Goal: Transaction & Acquisition: Purchase product/service

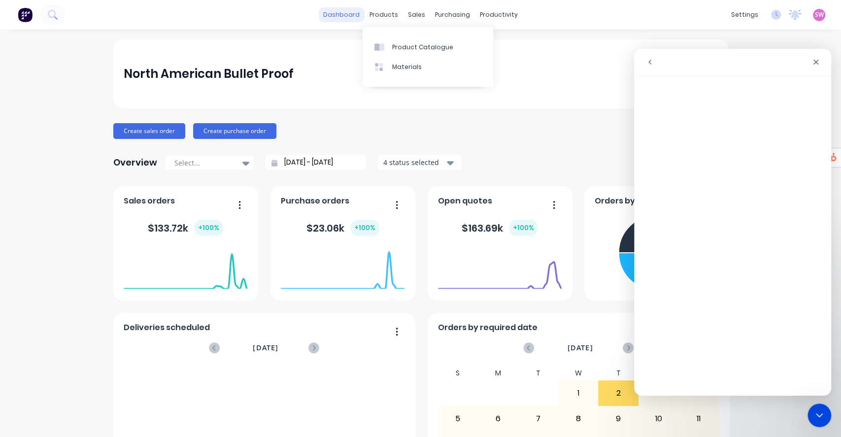
click at [353, 18] on link "dashboard" at bounding box center [341, 14] width 46 height 15
click at [815, 14] on span "SW" at bounding box center [819, 14] width 9 height 9
click at [817, 63] on icon "Close" at bounding box center [816, 62] width 8 height 8
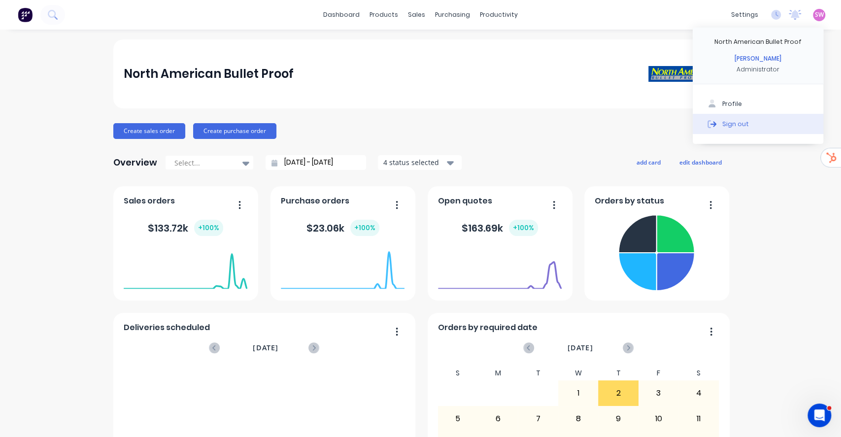
click at [724, 130] on button "Sign out" at bounding box center [758, 124] width 131 height 20
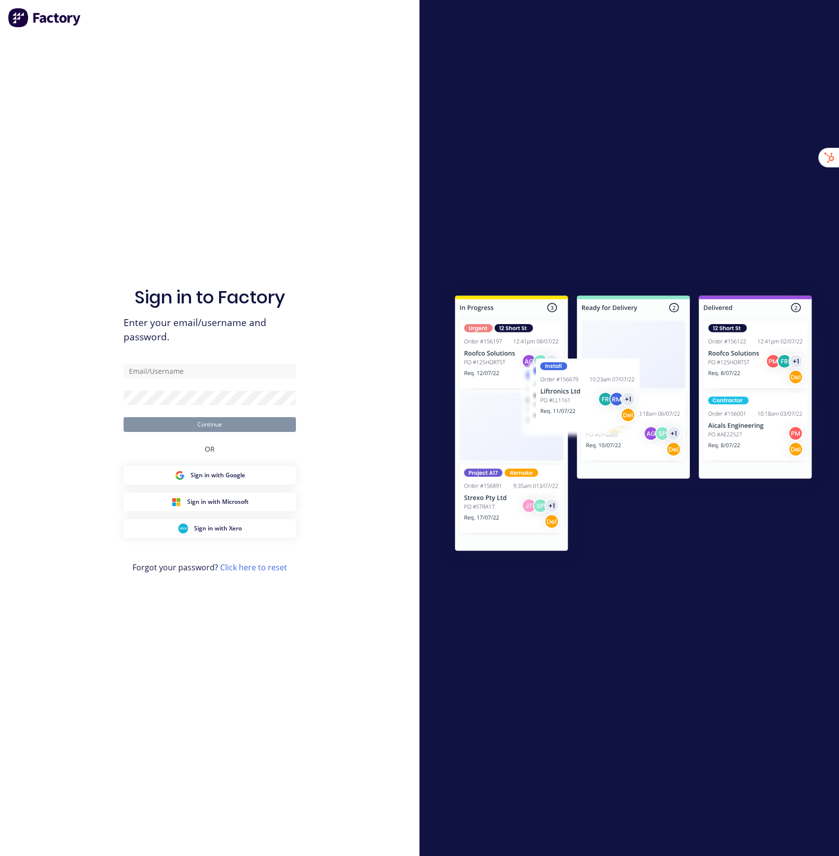
type input "stuart@factory.app"
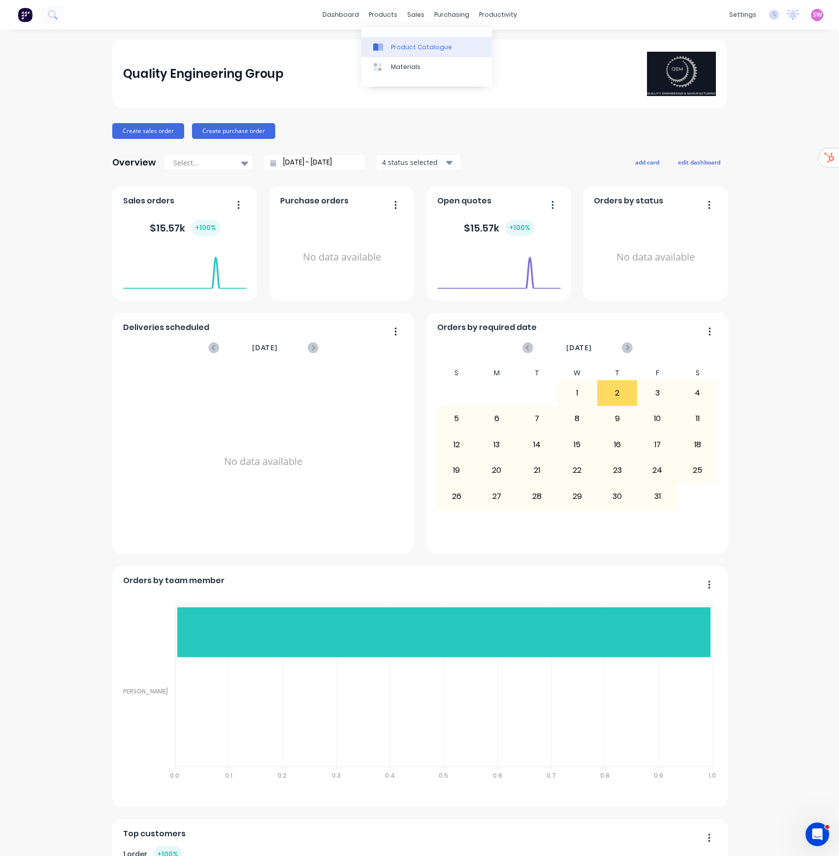
click at [395, 43] on div "Product Catalogue" at bounding box center [421, 47] width 61 height 9
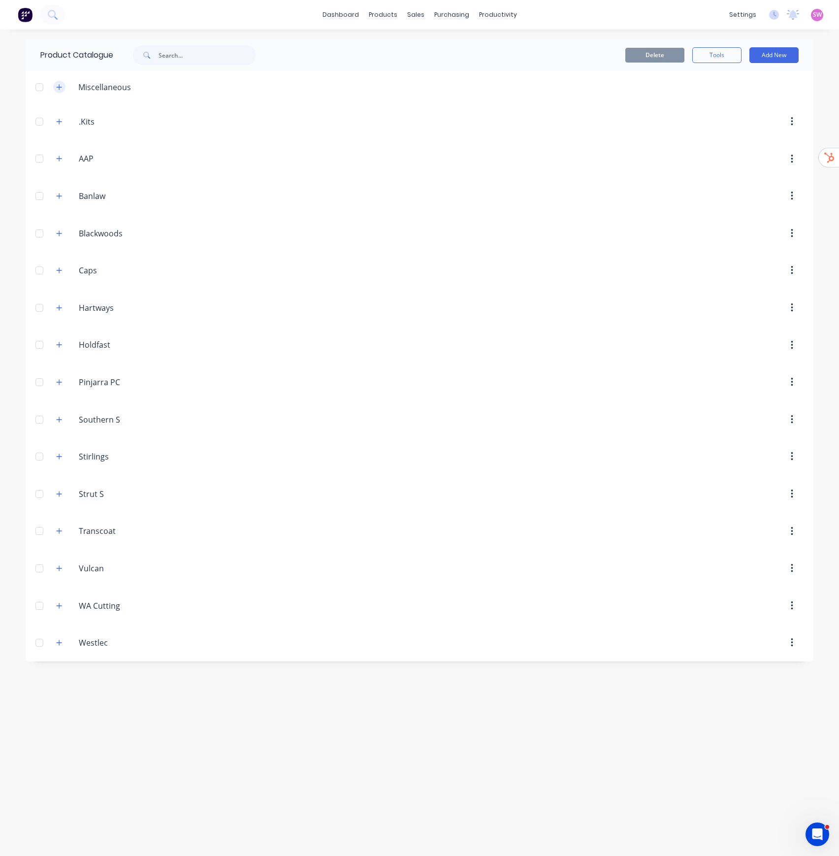
click at [64, 89] on button "button" at bounding box center [59, 87] width 12 height 12
click at [779, 51] on button "Add New" at bounding box center [774, 55] width 49 height 16
click at [740, 100] on div "Product" at bounding box center [752, 100] width 76 height 14
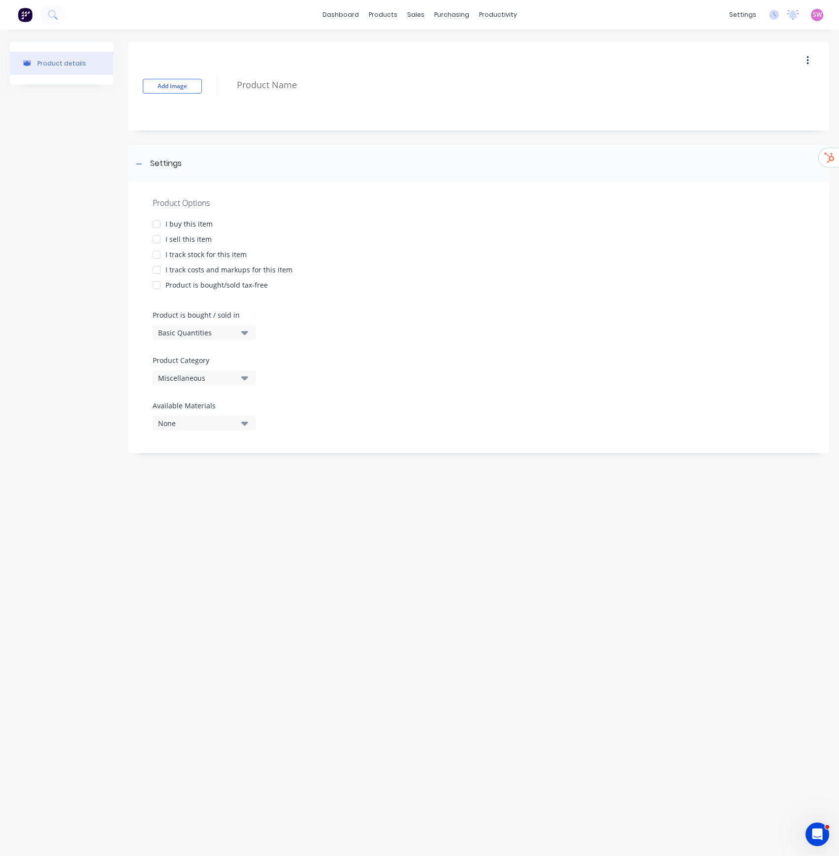
click at [160, 224] on div at bounding box center [157, 224] width 20 height 20
click at [161, 240] on div at bounding box center [157, 240] width 20 height 20
click at [161, 255] on div at bounding box center [157, 255] width 20 height 20
click at [160, 267] on div at bounding box center [157, 270] width 20 height 20
type textarea "x"
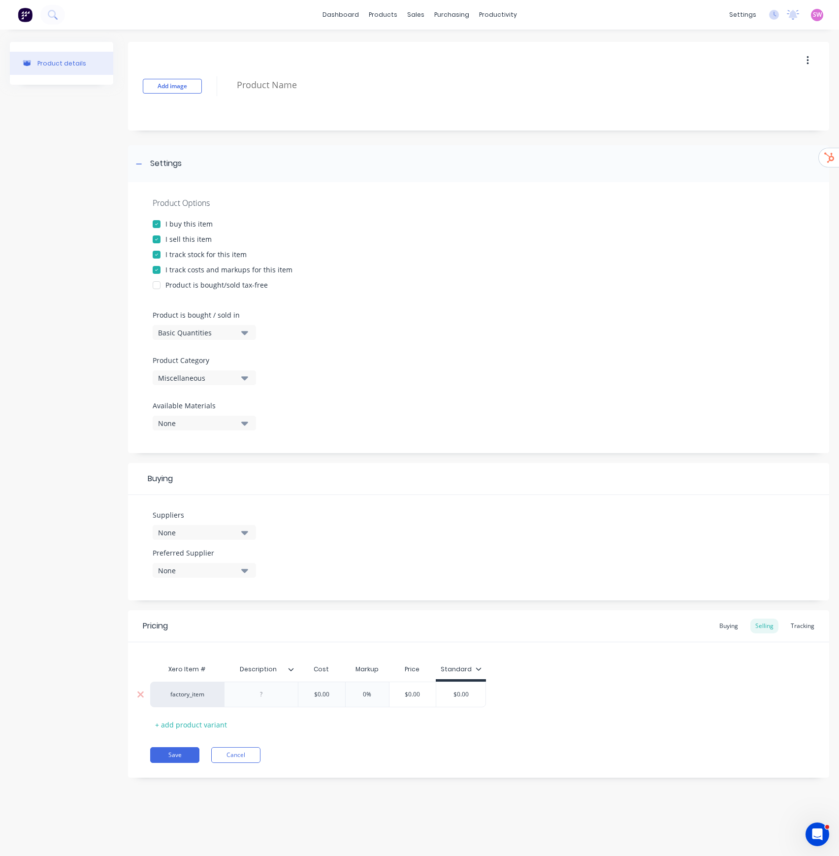
click at [194, 436] on div "factory_item" at bounding box center [187, 694] width 54 height 9
drag, startPoint x: 209, startPoint y: 700, endPoint x: 126, endPoint y: 693, distance: 83.1
click at [127, 436] on div "Product details Add image Settings Product Options I buy this item I sell this …" at bounding box center [420, 417] width 820 height 751
click at [178, 436] on div "factory_item pch25B" at bounding box center [187, 695] width 74 height 26
click at [194, 436] on div "factory_item" at bounding box center [187, 694] width 54 height 9
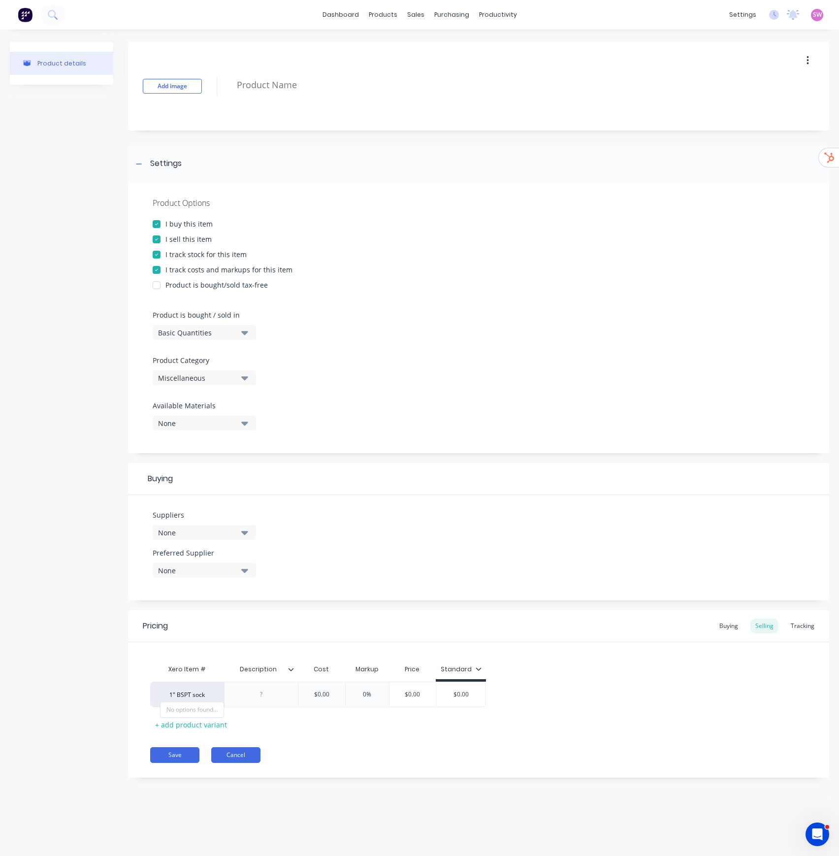
type input "1" BSPT sock"
click at [242, 436] on button "Cancel" at bounding box center [235, 755] width 49 height 16
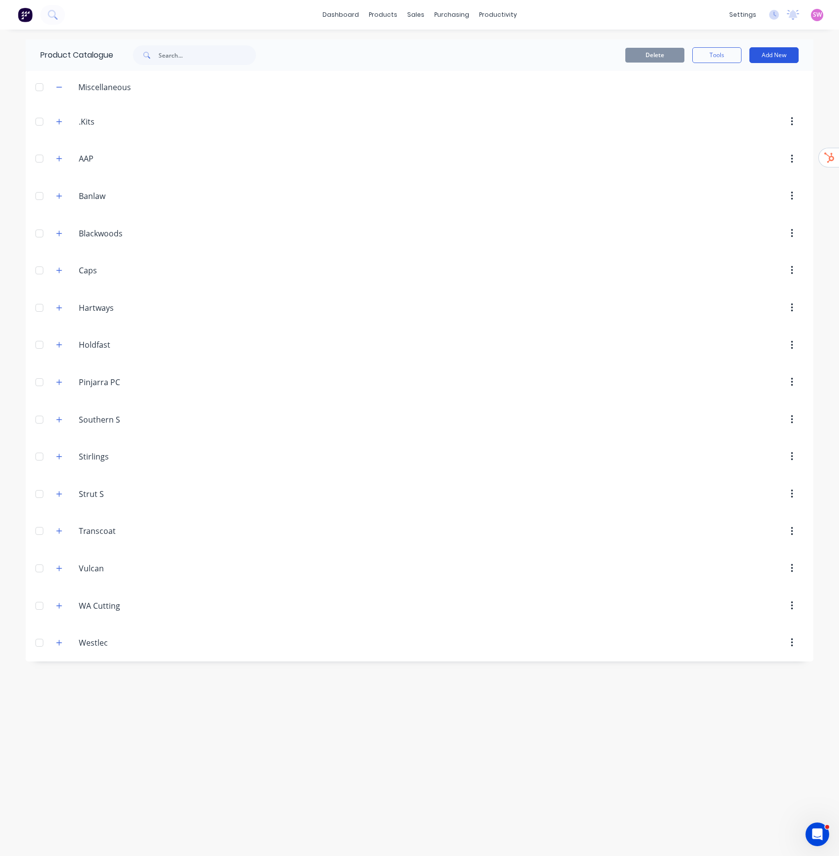
click at [775, 50] on button "Add New" at bounding box center [774, 55] width 49 height 16
click at [747, 105] on div "Product" at bounding box center [752, 100] width 76 height 14
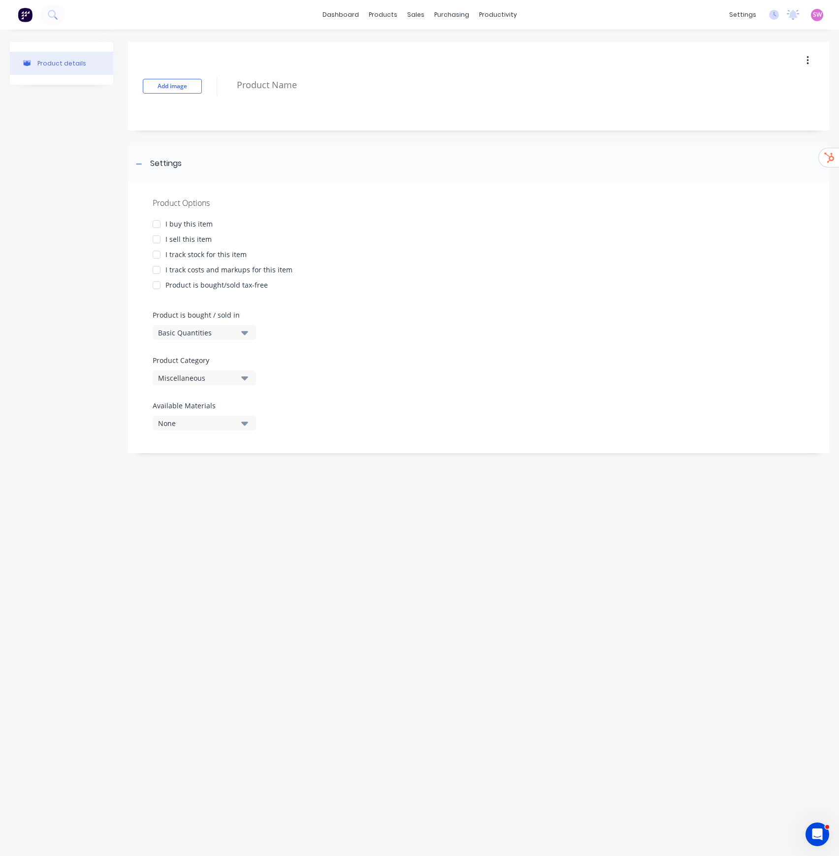
click at [193, 224] on div "I buy this item" at bounding box center [189, 224] width 47 height 10
click at [192, 237] on div "I sell this item" at bounding box center [189, 239] width 46 height 10
click at [195, 254] on div "I track stock for this item" at bounding box center [206, 254] width 81 height 10
click at [199, 268] on div "I track costs and markups for this item" at bounding box center [229, 270] width 127 height 10
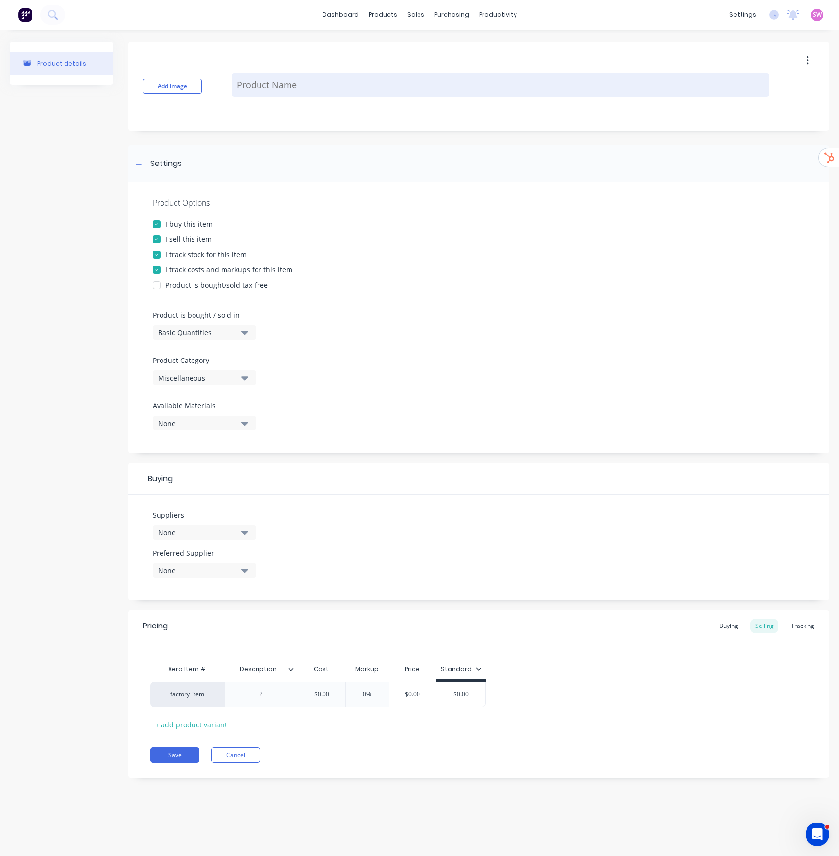
click at [279, 81] on textarea at bounding box center [500, 84] width 537 height 23
type textarea "x"
type textarea "1"
type textarea "x"
type textarea "1:"
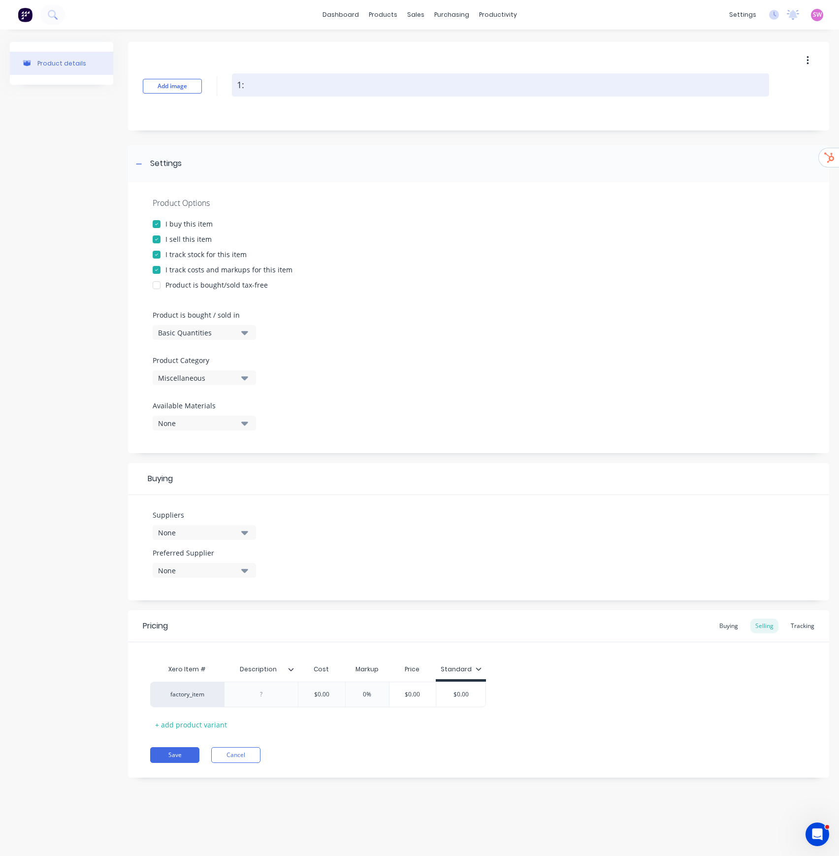
type textarea "x"
type textarea "1"
type textarea "x"
type textarea "1""
type textarea "x"
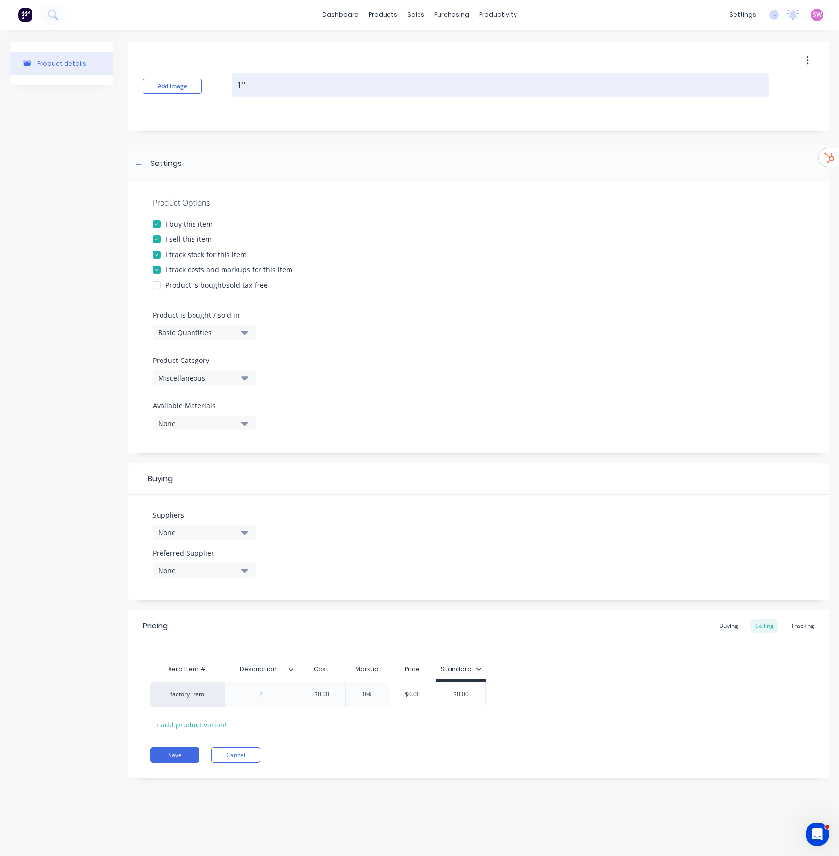
type textarea "1""
type textarea "x"
type textarea "1" B"
type textarea "x"
type textarea "1" BS"
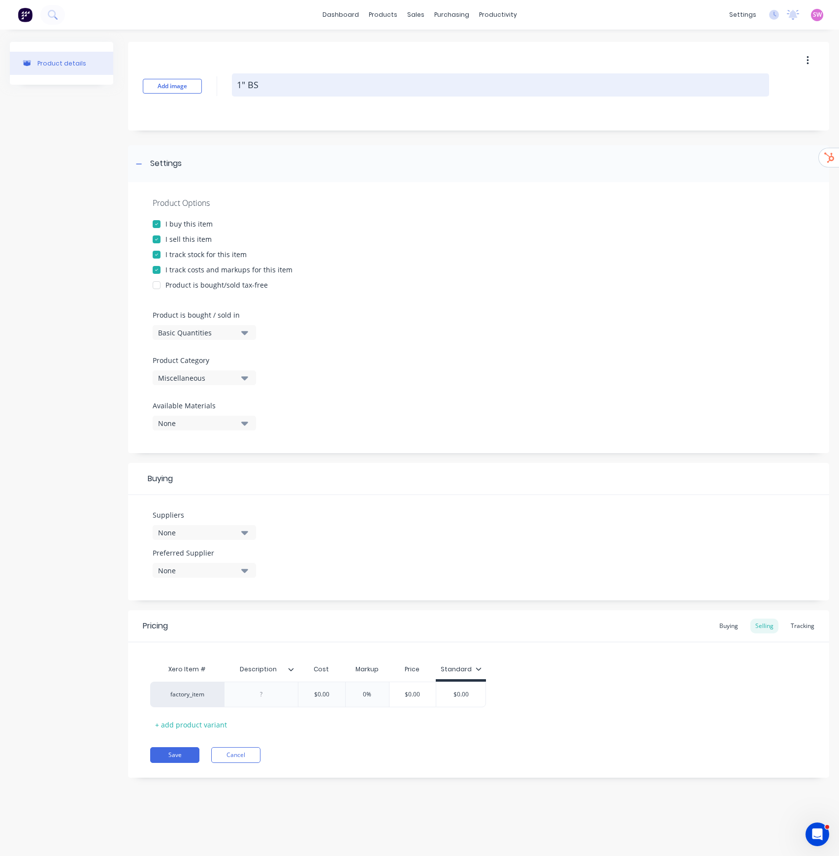
type textarea "x"
type textarea "1" BSP"
type textarea "x"
type textarea "1" BSPT"
type textarea "x"
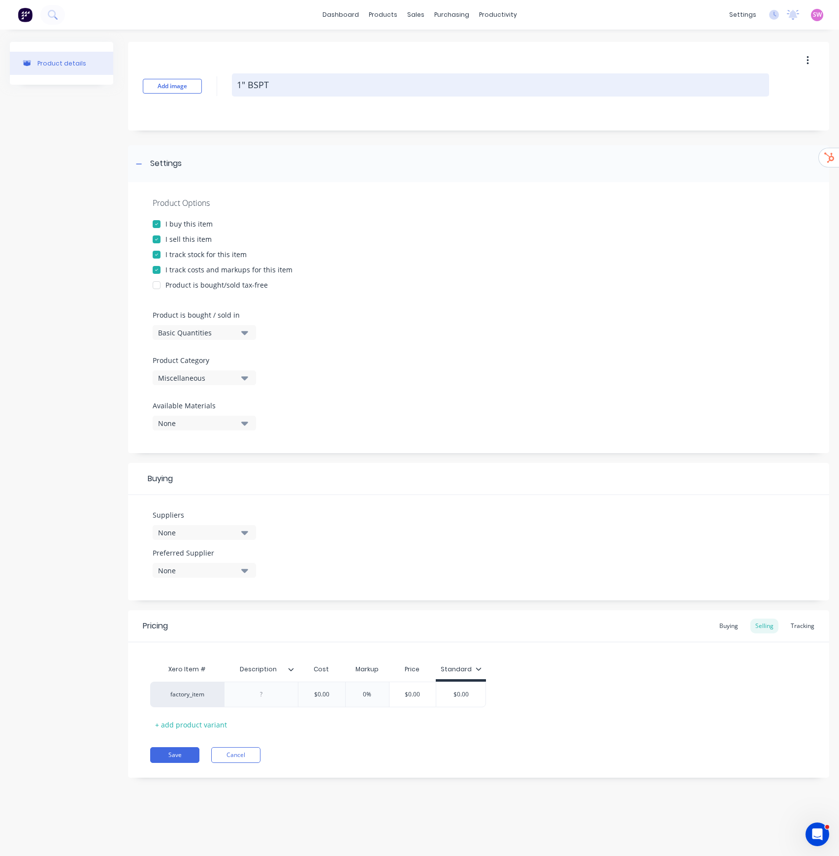
type textarea "1" BSPT"
type textarea "x"
type textarea "1" BSPT S"
type textarea "x"
type textarea "1" BSPT SO"
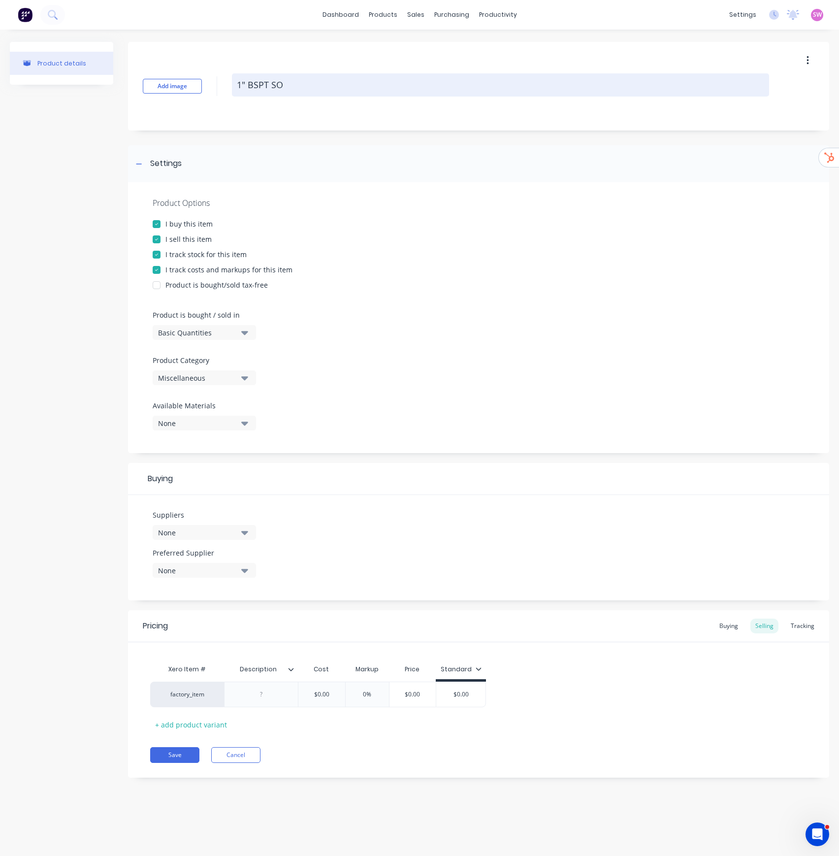
type textarea "x"
type textarea "1" BSPT SOC"
type textarea "x"
type textarea "1" BSPT SOCK"
type textarea "x"
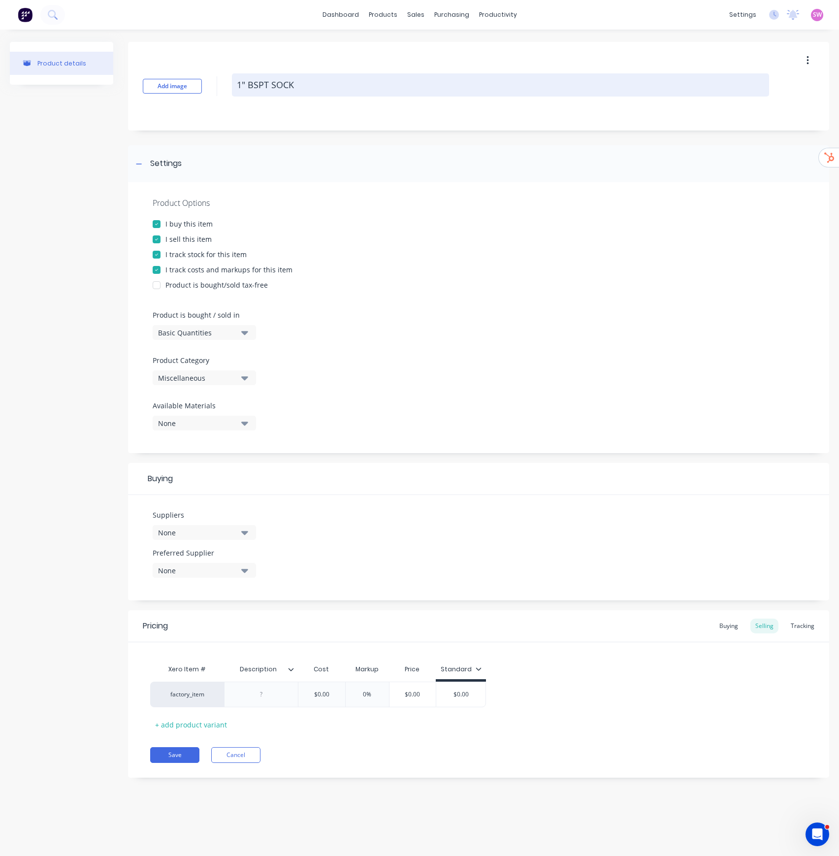
type textarea "1" BSPT SOCKE"
type textarea "x"
type textarea "1" BSPT SOCKET"
type textarea "x"
type textarea "1" BSPT SOCKET"
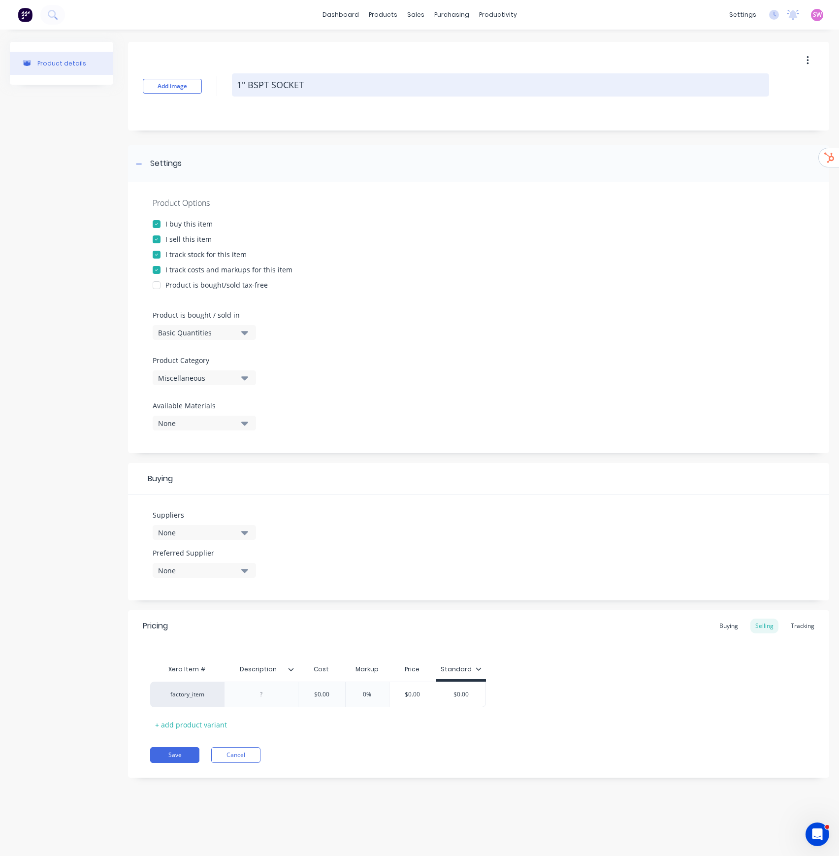
type textarea "x"
type textarea "1" BSPT SOCKET H"
type textarea "x"
type textarea "1" BSPT SOCKET HA"
type textarea "x"
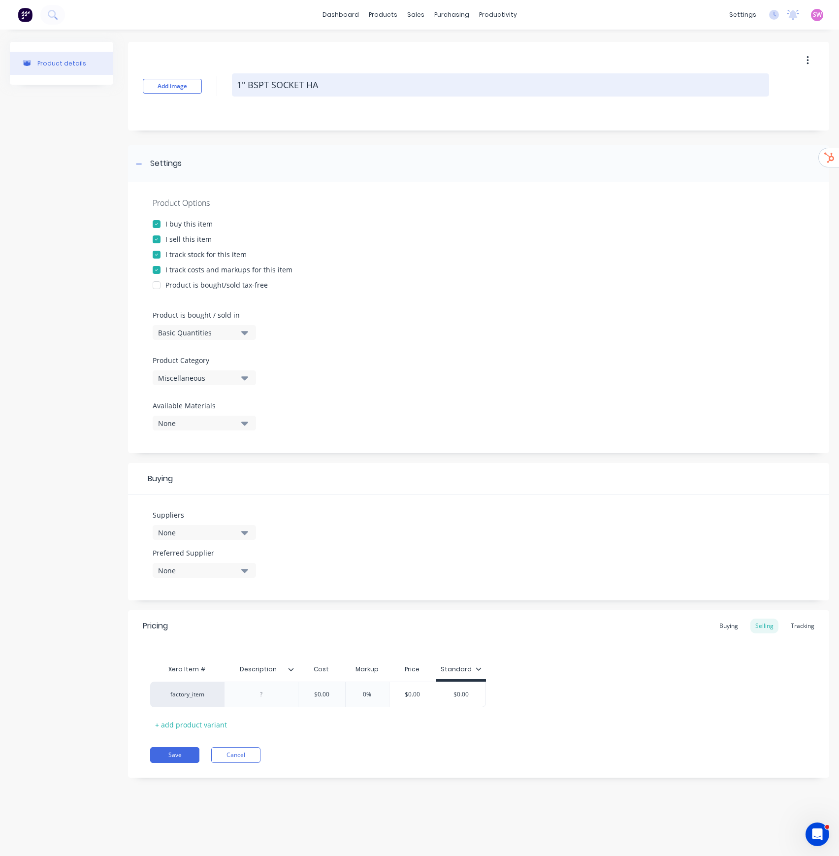
type textarea "1" BSPT SOCKET HAL"
type textarea "x"
type textarea "1" BSPT SOCKET HALF"
type textarea "x"
type textarea "1" BSPT SOCKET HALF"
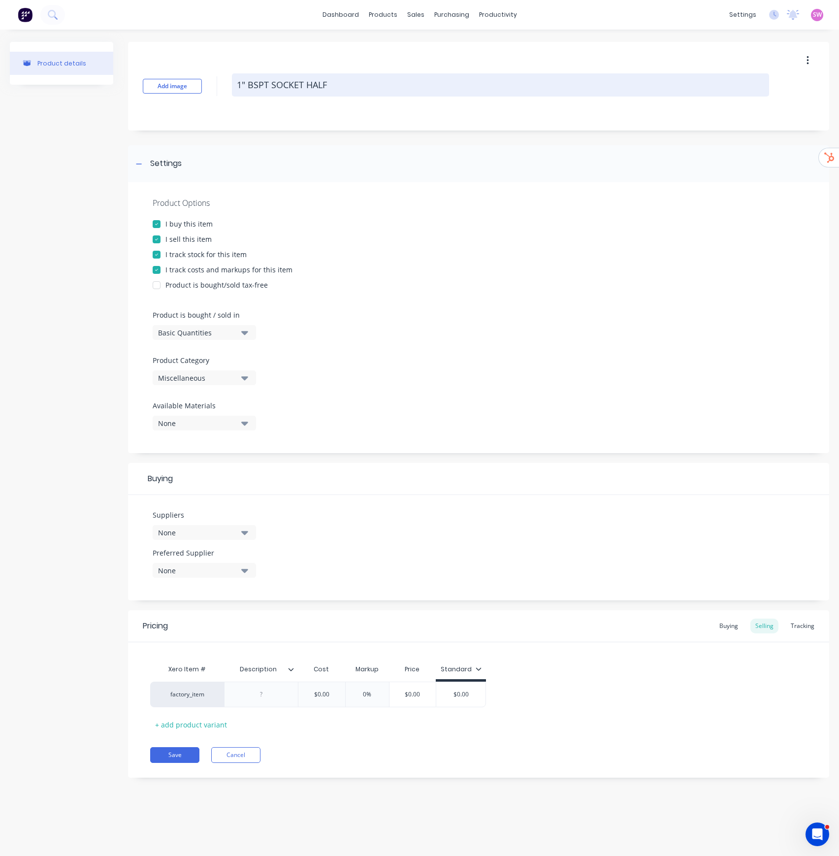
type textarea "x"
type textarea "1" BSPT SOCKET HALF S"
type textarea "x"
type textarea "1" BSPT SOCKET HALF SI"
type textarea "x"
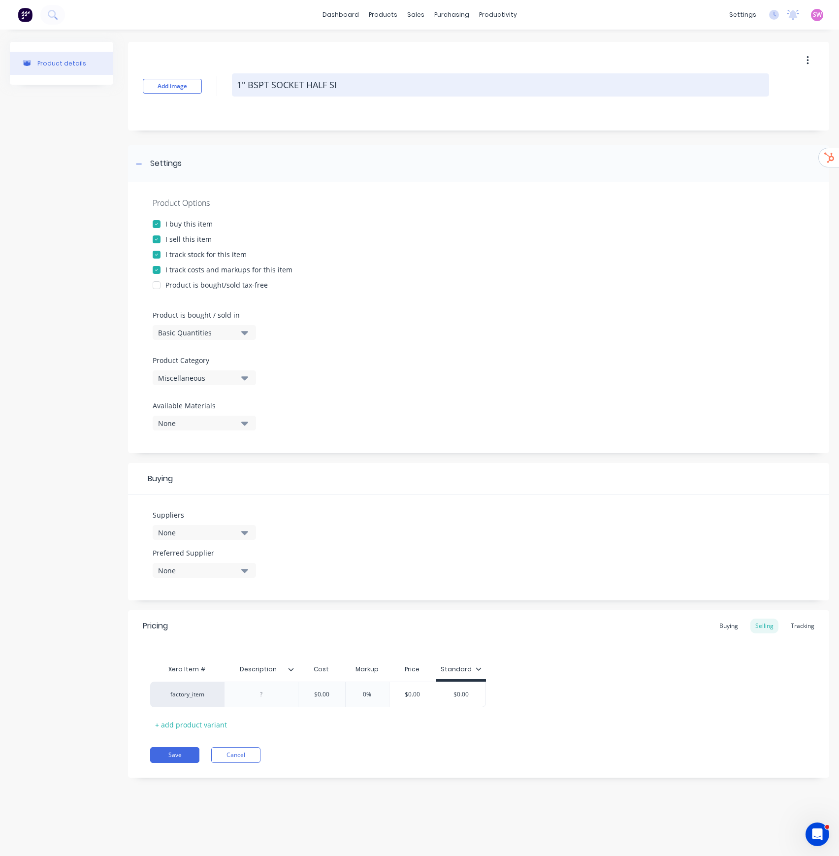
type textarea "1" BSPT SOCKET HALF SIZ"
type textarea "x"
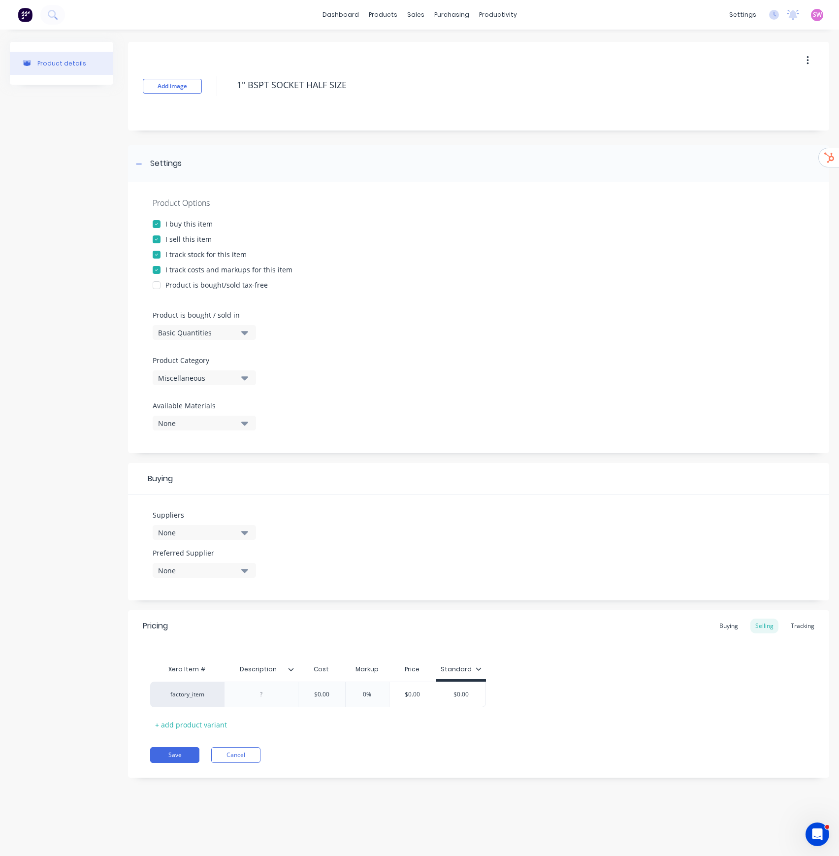
type textarea "1" BSPT SOCKET HALF SIZE"
type textarea "x"
type textarea "1" BSPT SOCKET HALF SIZE"
click at [263, 436] on div at bounding box center [261, 695] width 74 height 26
type textarea "x"
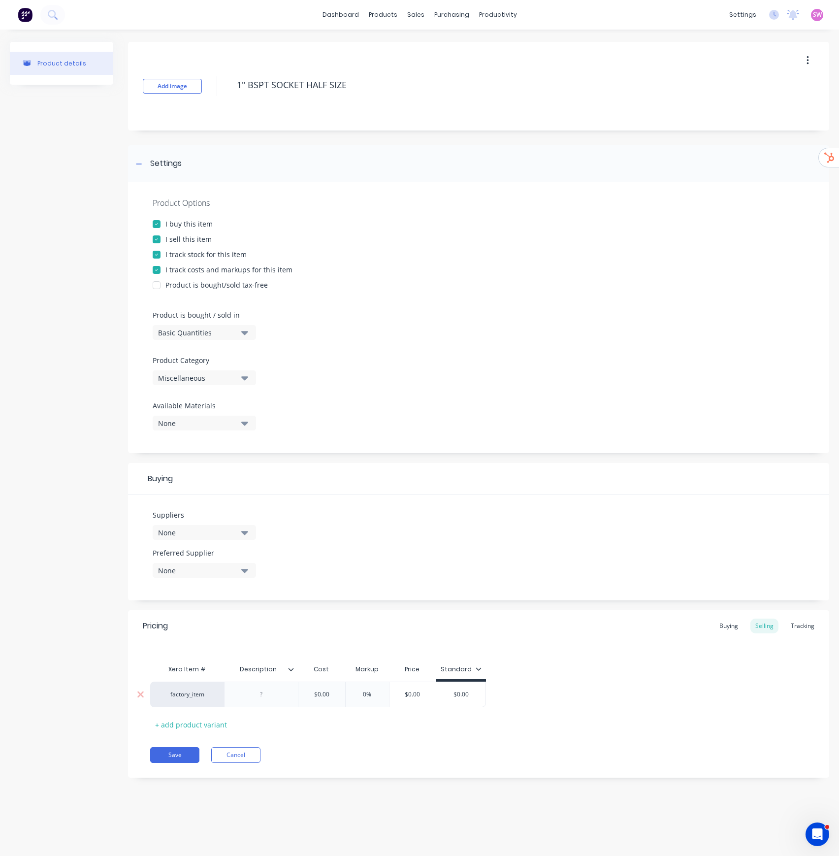
click at [270, 436] on div at bounding box center [261, 694] width 49 height 13
paste div
type textarea "x"
click at [261, 436] on input "Description" at bounding box center [281, 669] width 115 height 9
type input "Description"
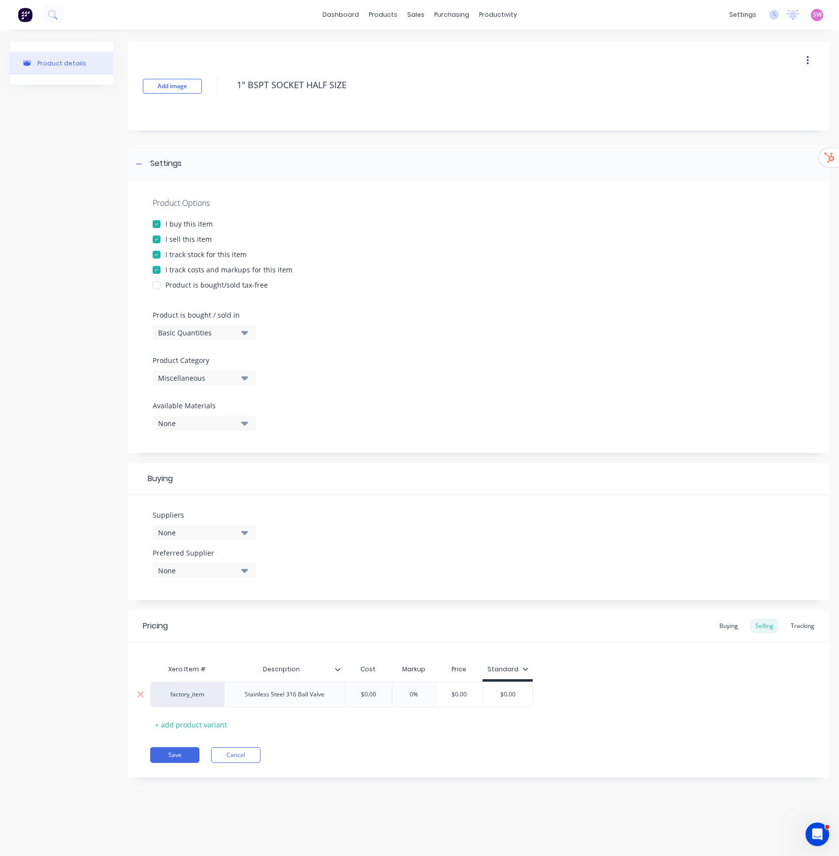
type textarea "x"
type input "$0.00"
drag, startPoint x: 361, startPoint y: 696, endPoint x: 391, endPoint y: 693, distance: 29.7
click at [391, 436] on div "factory_item Stainless Steel 316 Ball Valve $0.00 $0.00 0% $0.00 $0.00" at bounding box center [341, 695] width 383 height 26
type textarea "x"
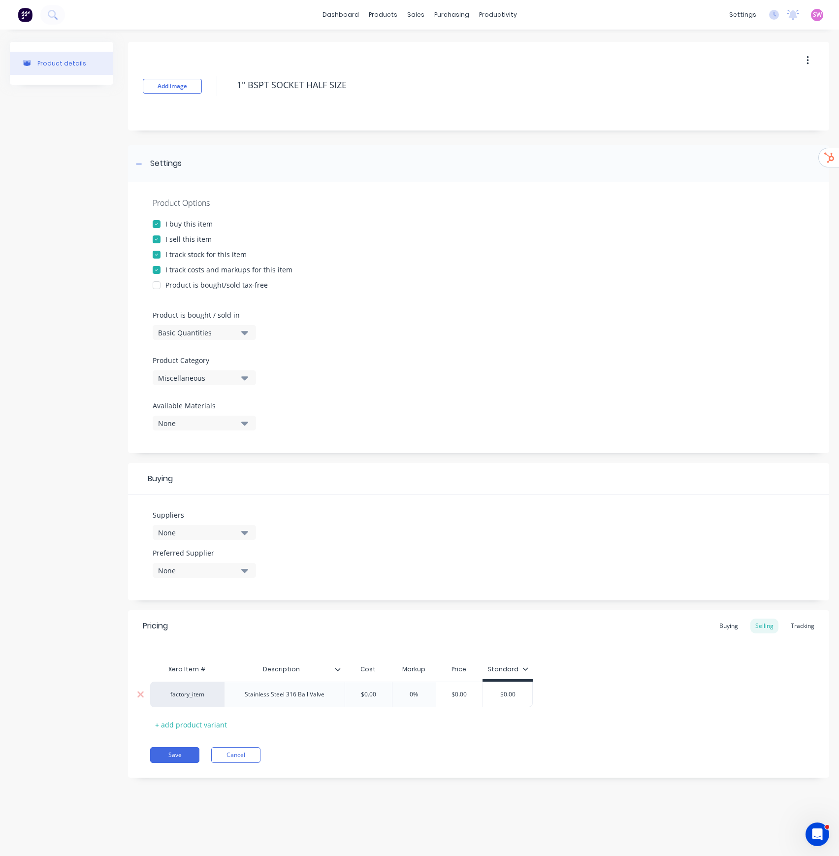
type input "2"
type textarea "x"
type input "25.6"
type textarea "x"
type input "25.69"
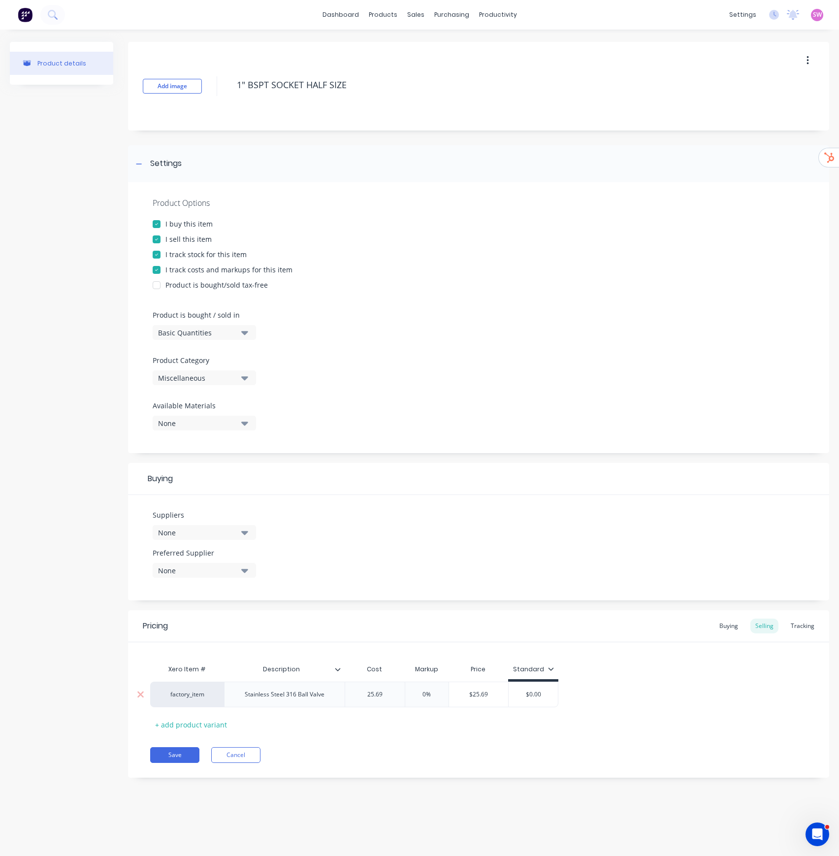
type textarea "x"
type input "25.6"
type textarea "x"
type input "25."
type textarea "x"
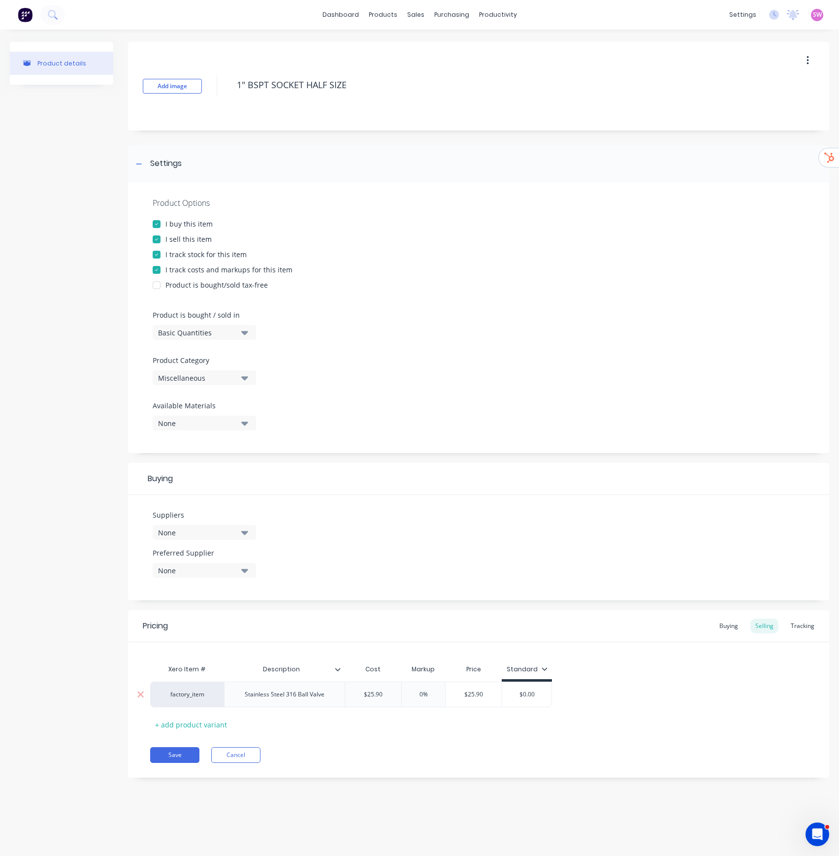
type input "$25.90"
type input "0%"
click at [417, 436] on input "0%" at bounding box center [423, 694] width 49 height 9
type textarea "x"
type input "70%"
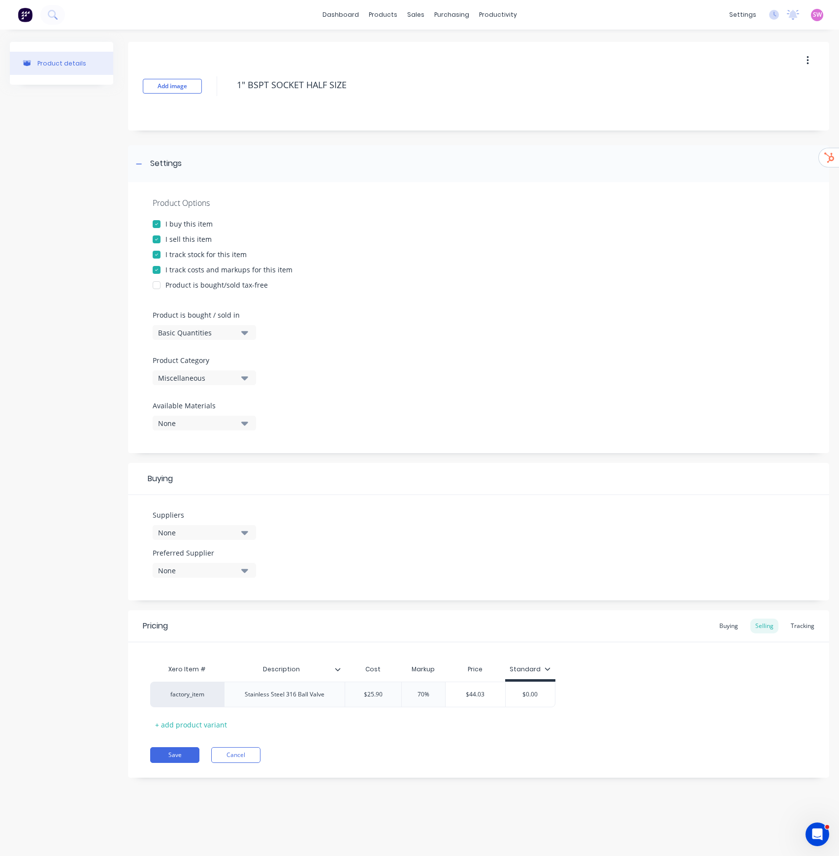
drag, startPoint x: 686, startPoint y: 704, endPoint x: 653, endPoint y: 704, distance: 33.0
click at [684, 436] on div "factory_item Stainless Steel 316 Ball Valve $25.90 $25.90 70% 70% $44.03 $0.00" at bounding box center [478, 695] width 657 height 26
type input "$44.03"
click at [483, 436] on input "$44.03" at bounding box center [476, 694] width 60 height 9
click at [533, 436] on div "$0.00" at bounding box center [530, 694] width 49 height 25
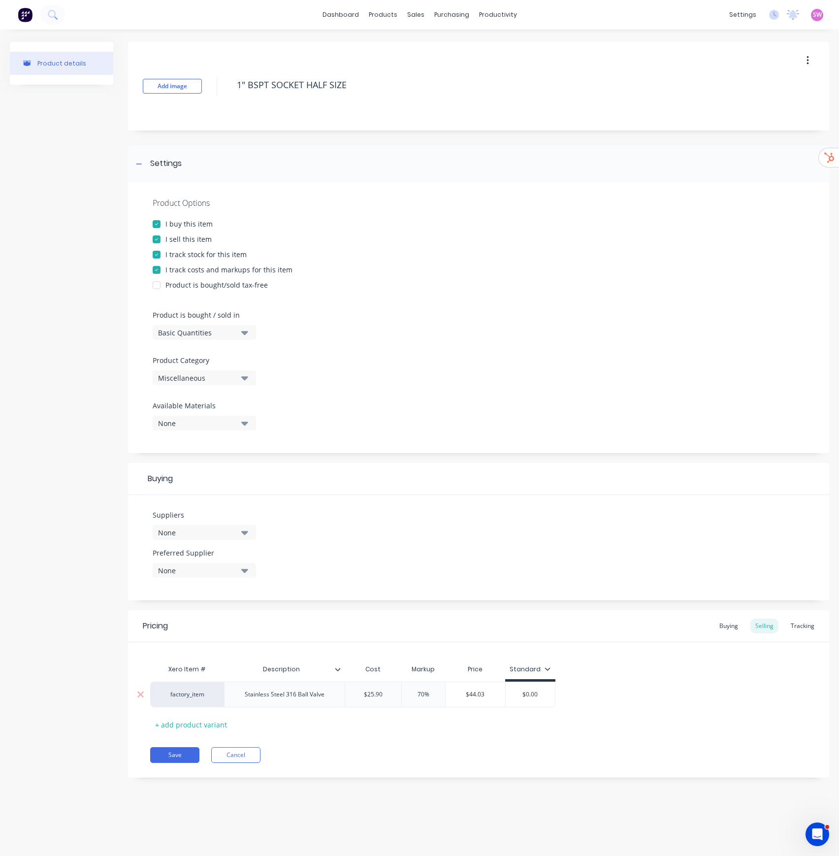
type input "$0.00"
paste input "44.03"
type textarea "x"
type input "$44.03"
click at [624, 436] on div "factory_item Stainless Steel 316 Ball Valve $25.90 $25.90 70% 70% $44.03 $44.03…" at bounding box center [478, 695] width 657 height 26
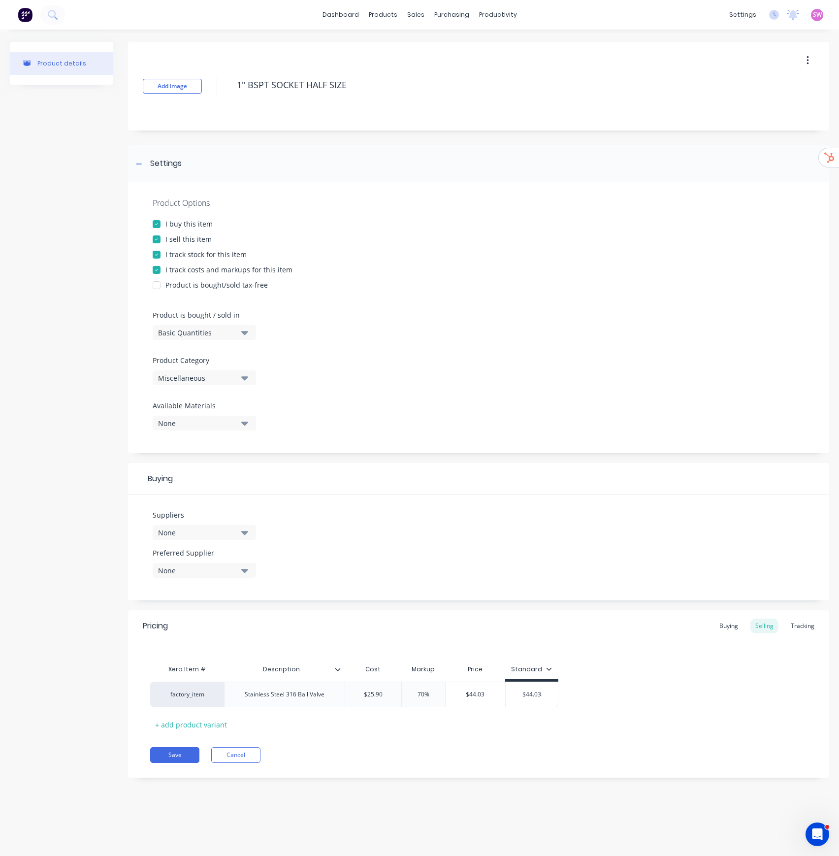
drag, startPoint x: 359, startPoint y: 85, endPoint x: 39, endPoint y: 97, distance: 319.5
click at [39, 97] on div "Product details Add image 1" BSPT SOCKET HALF SIZE Settings Product Options I b…" at bounding box center [420, 417] width 820 height 751
type textarea "x"
click at [326, 436] on div "Stainless Steel 316 Ball Valve" at bounding box center [285, 694] width 96 height 13
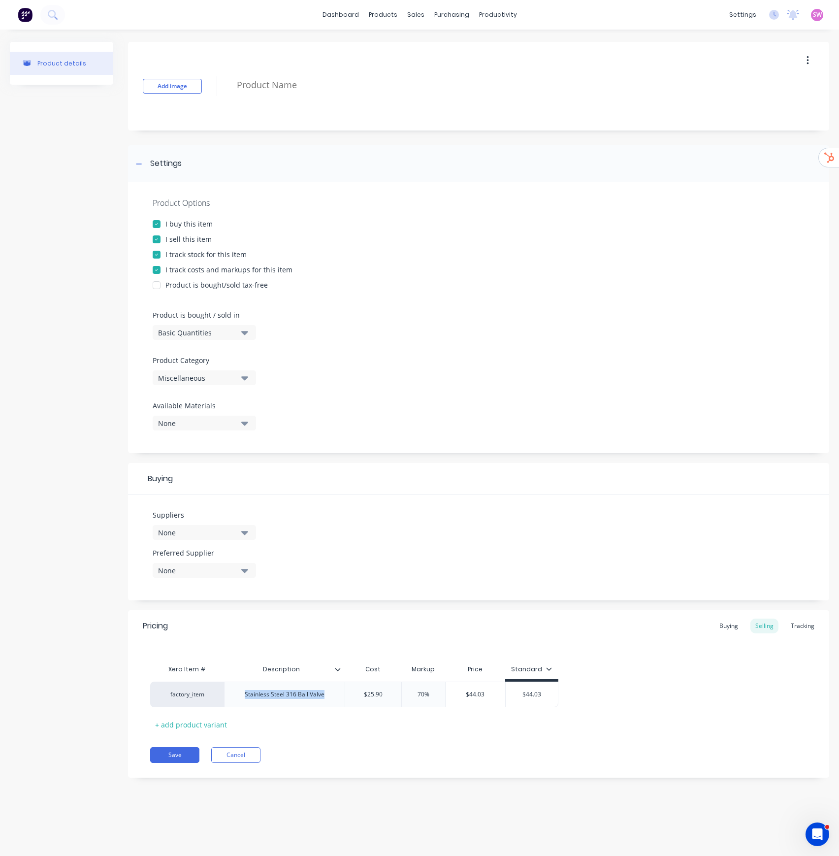
copy div "Stainless Steel 316 Ball Valve"
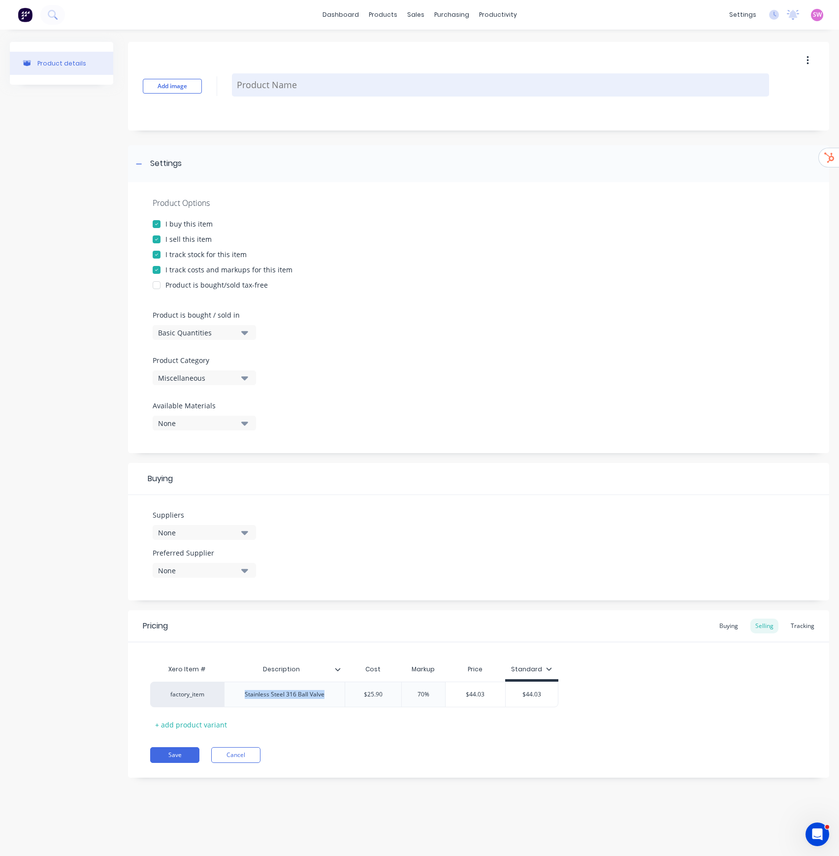
click at [289, 87] on textarea at bounding box center [500, 84] width 537 height 23
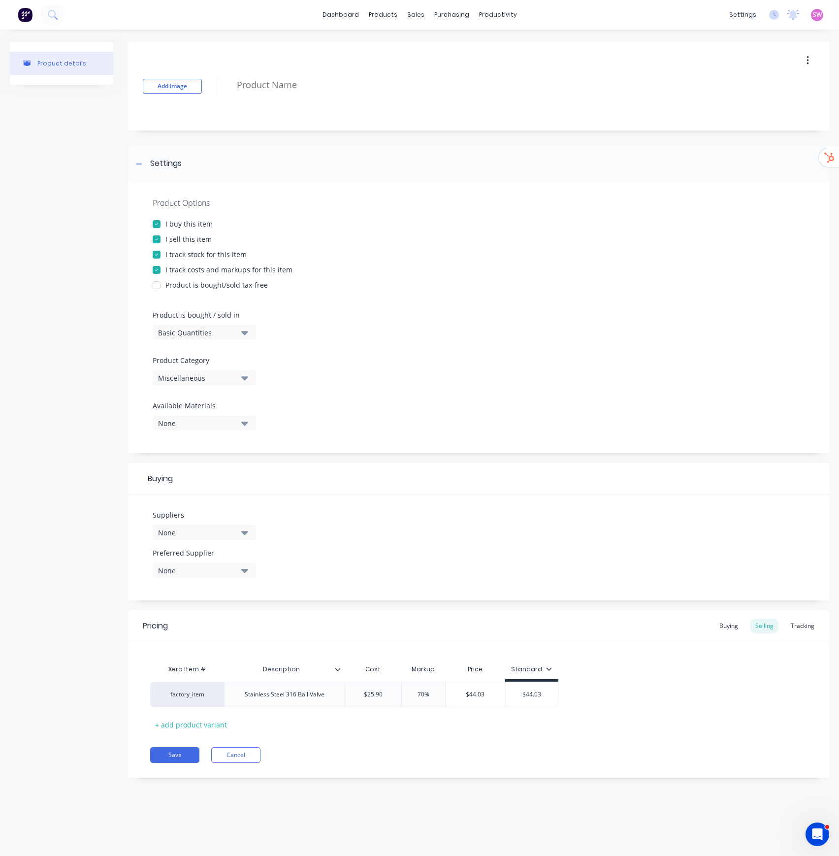
paste textarea "Stainless Steel 316 Ball Valve"
type textarea "x"
type textarea "Stainless Steel 316 Ball Valve"
type textarea "x"
type textarea "Stainless Steel 316 Ball Valve"
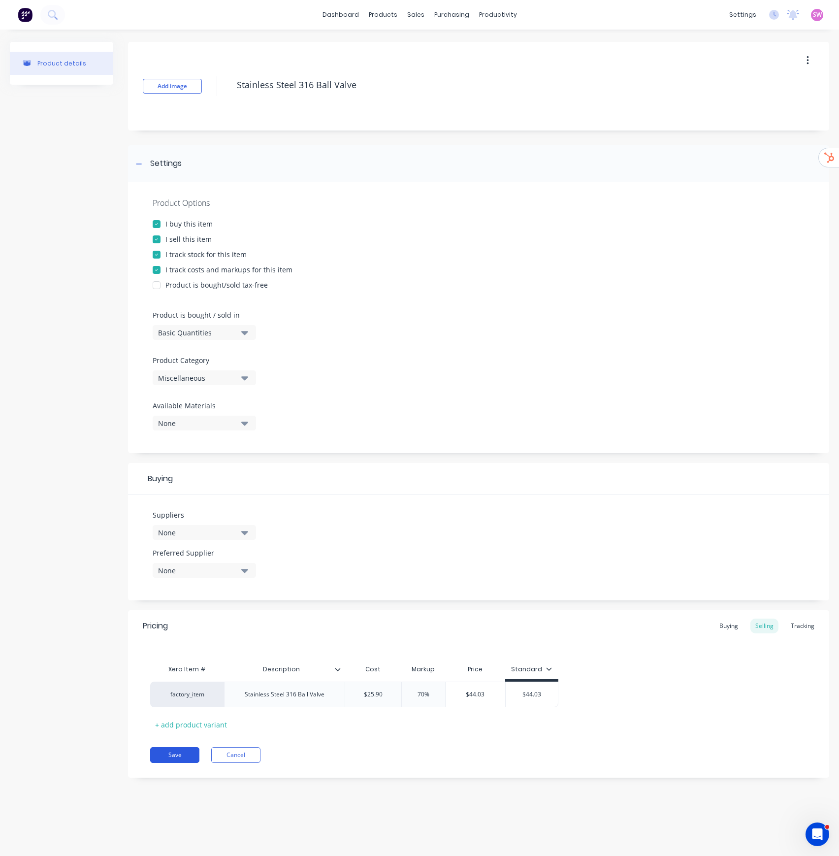
click at [176, 436] on button "Save" at bounding box center [174, 755] width 49 height 16
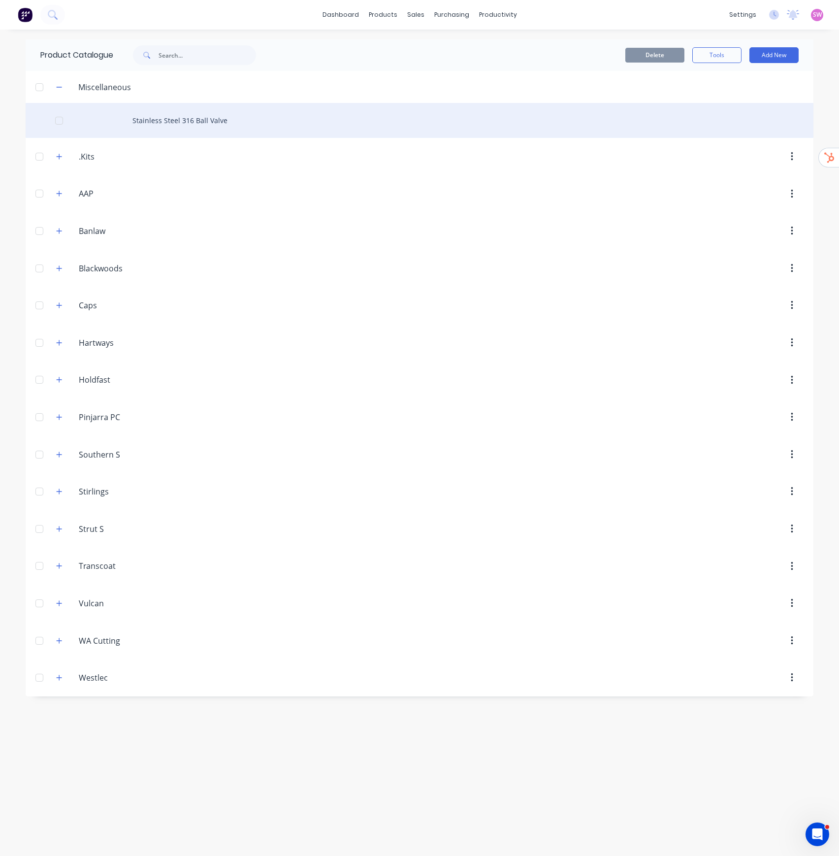
drag, startPoint x: 237, startPoint y: 116, endPoint x: 151, endPoint y: 118, distance: 86.2
click at [151, 118] on div "Stainless Steel 316 Ball Valve" at bounding box center [420, 120] width 788 height 35
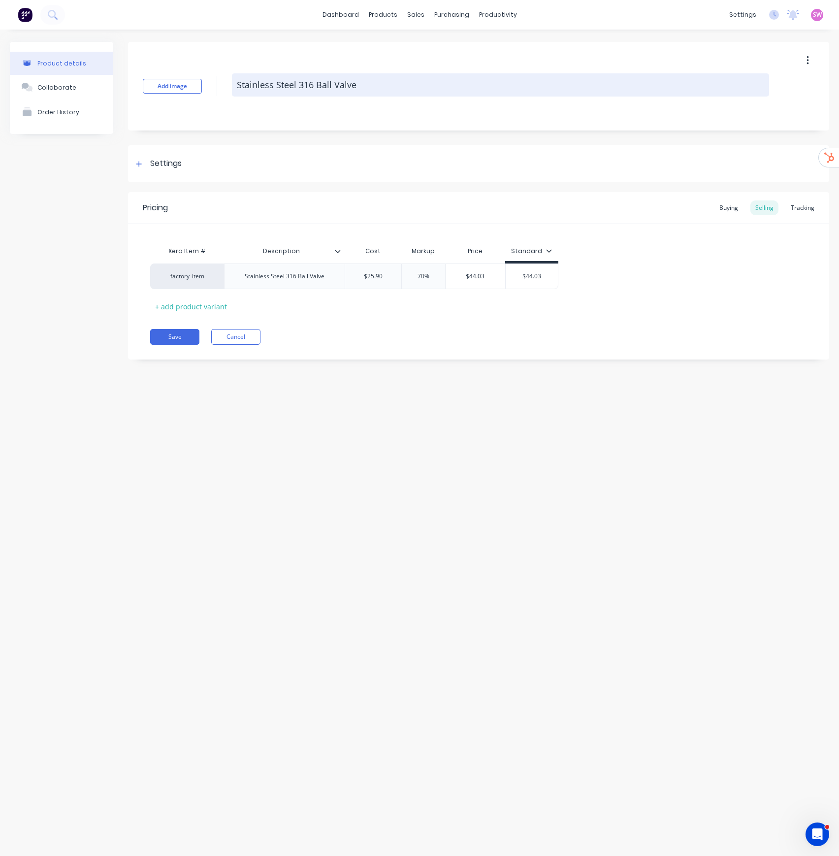
click at [358, 87] on textarea "Stainless Steel 316 Ball Valve" at bounding box center [500, 84] width 537 height 23
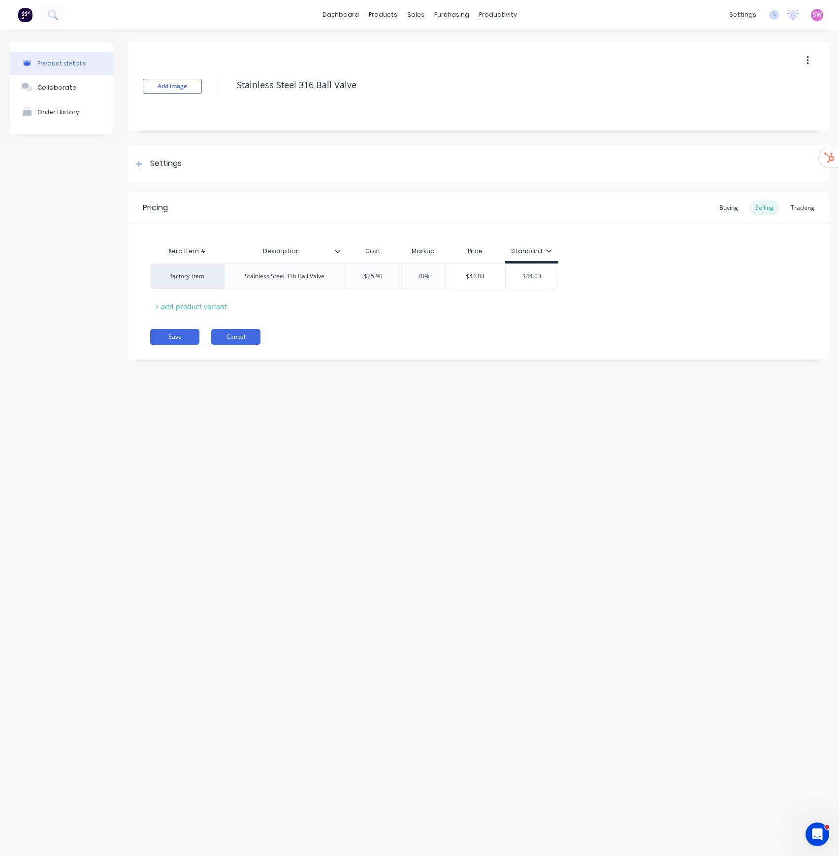
type textarea "x"
click at [236, 339] on button "Cancel" at bounding box center [235, 337] width 49 height 16
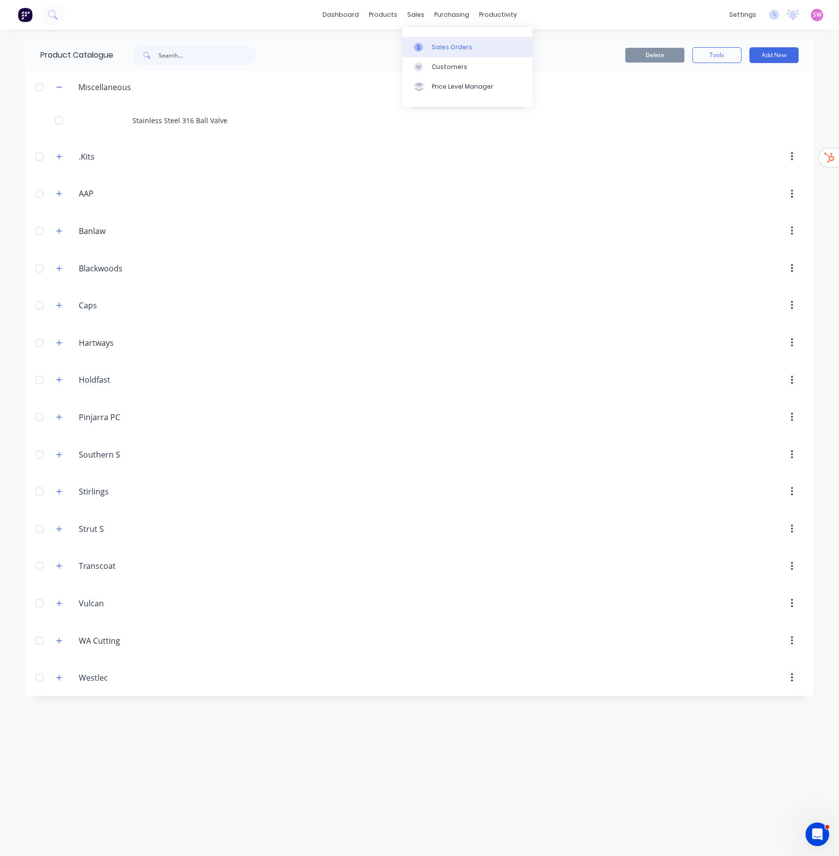
click at [442, 54] on link "Sales Orders" at bounding box center [467, 47] width 131 height 20
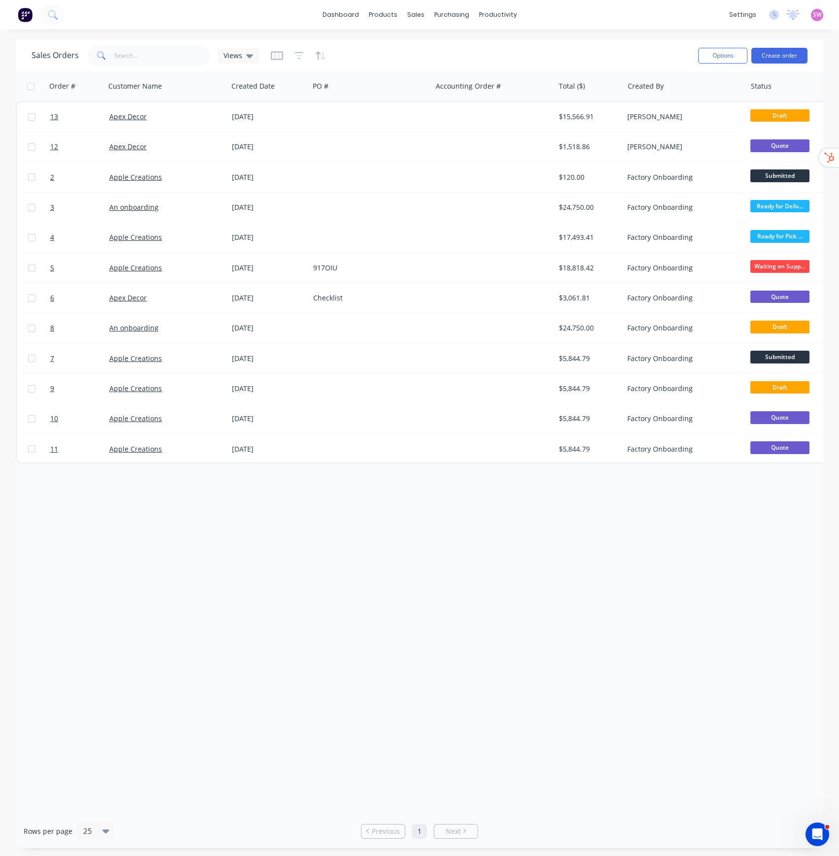
click at [789, 64] on div "Options Create order" at bounding box center [751, 55] width 113 height 24
click at [789, 55] on button "Create order" at bounding box center [780, 56] width 56 height 16
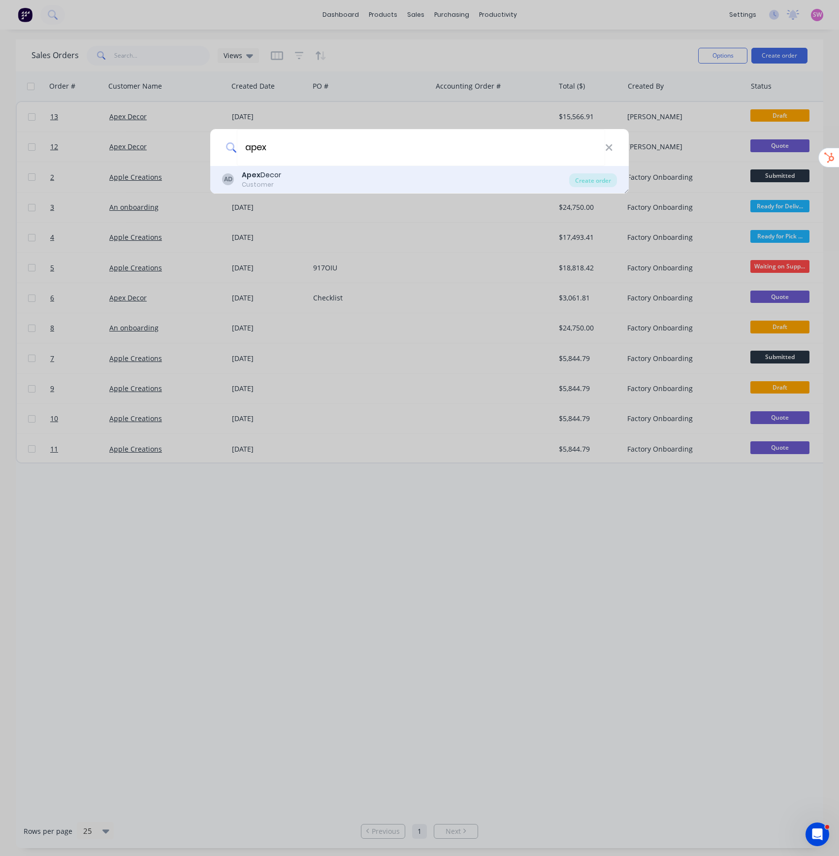
type input "apex"
click at [294, 172] on div "AD Apex Decor Customer" at bounding box center [395, 179] width 347 height 19
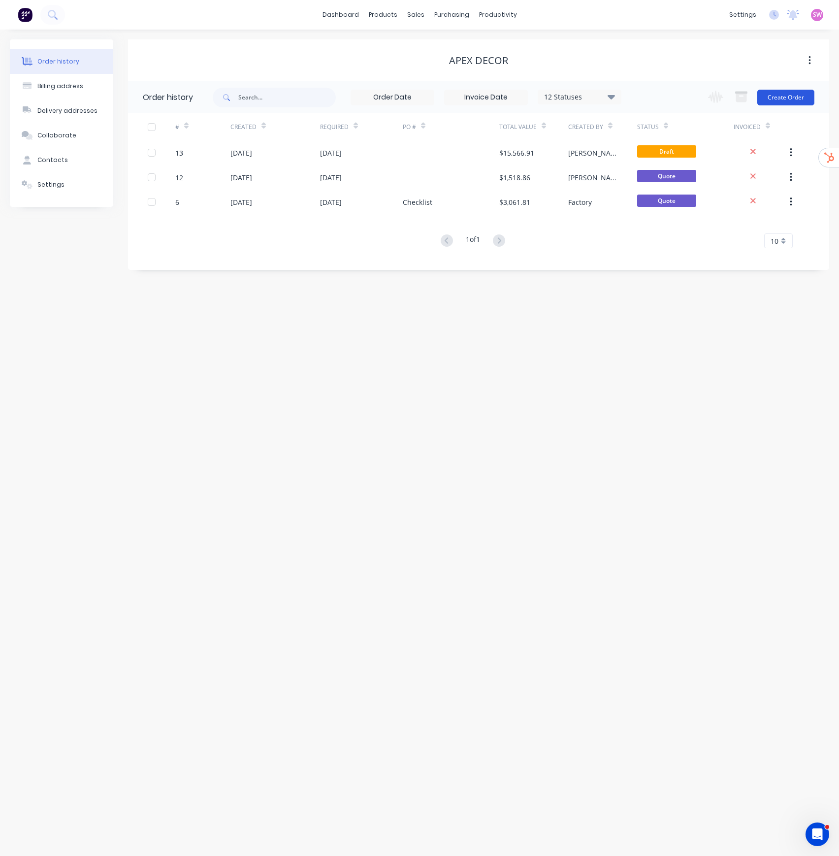
click at [765, 94] on button "Create Order" at bounding box center [786, 98] width 57 height 16
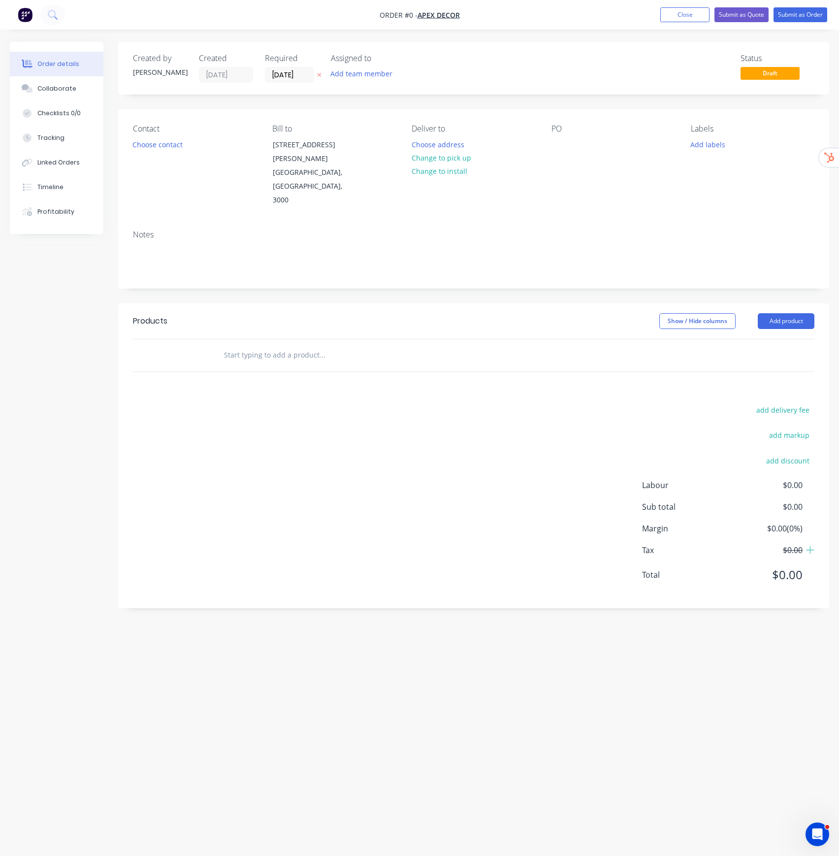
click at [292, 345] on input "text" at bounding box center [322, 355] width 197 height 20
paste input "Stainless Steel 316 Ball Valve"
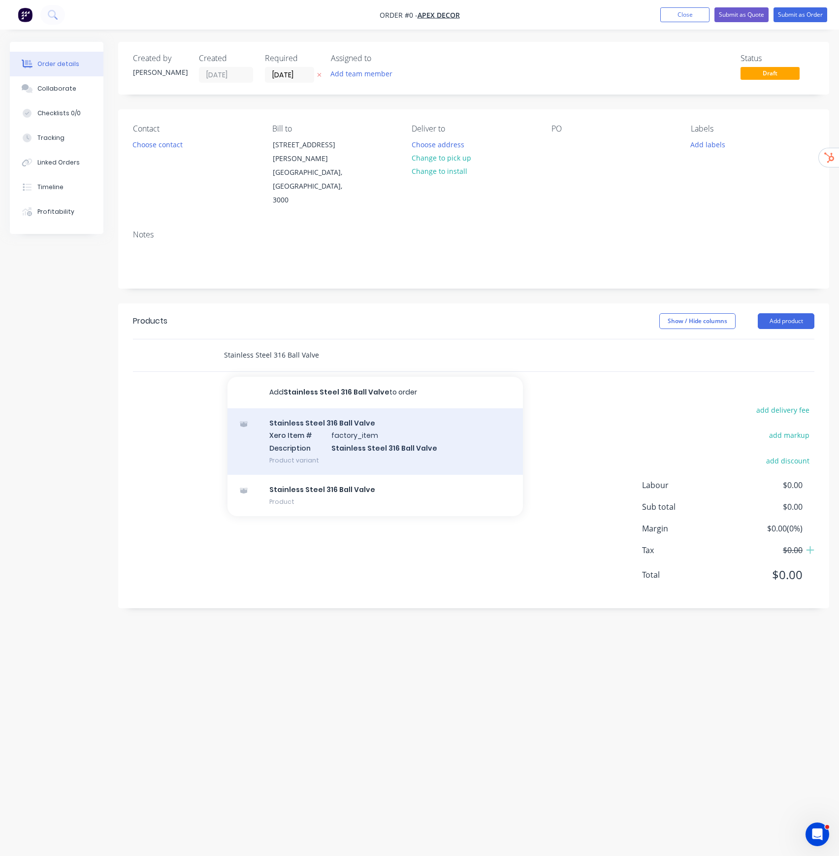
type input "Stainless Steel 316 Ball Valve"
click at [362, 421] on div "Stainless Steel 316 Ball Valve Xero Item # factory_item Description Stainless S…" at bounding box center [376, 441] width 296 height 67
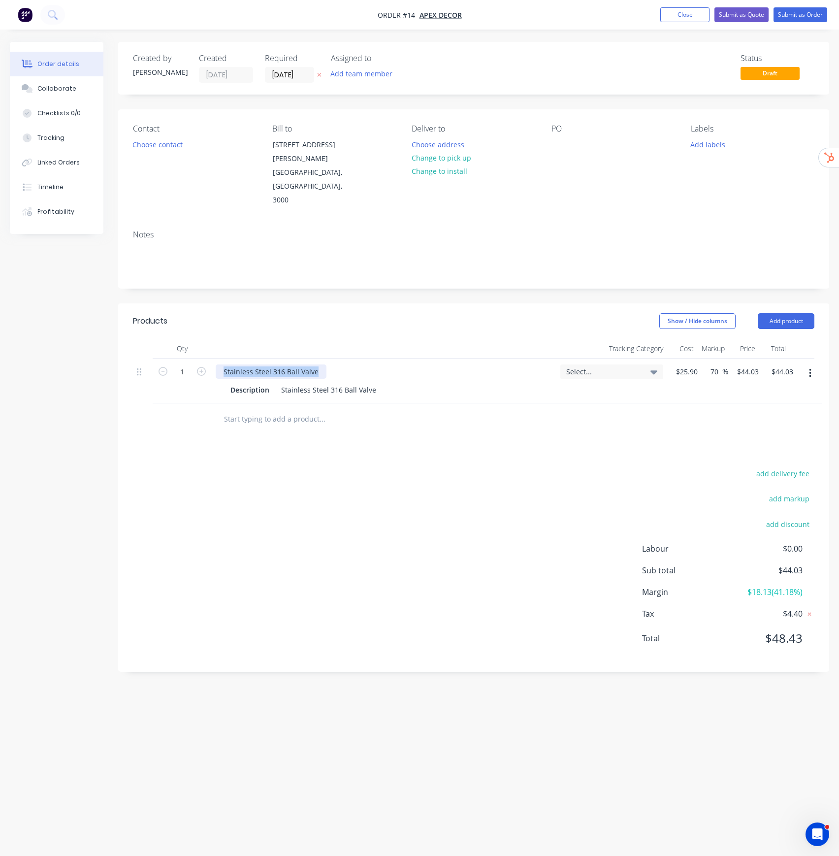
drag, startPoint x: 223, startPoint y: 347, endPoint x: 365, endPoint y: 346, distance: 141.4
click at [365, 365] on div "Stainless Steel 316 Ball Valve" at bounding box center [384, 372] width 337 height 14
click at [304, 381] on div "Description Stainless Steel 316 Ball Valve" at bounding box center [384, 389] width 337 height 16
drag, startPoint x: 217, startPoint y: 343, endPoint x: 326, endPoint y: 341, distance: 108.9
click at [326, 365] on div "Stainless Steel 316 Ball Valve" at bounding box center [384, 372] width 337 height 14
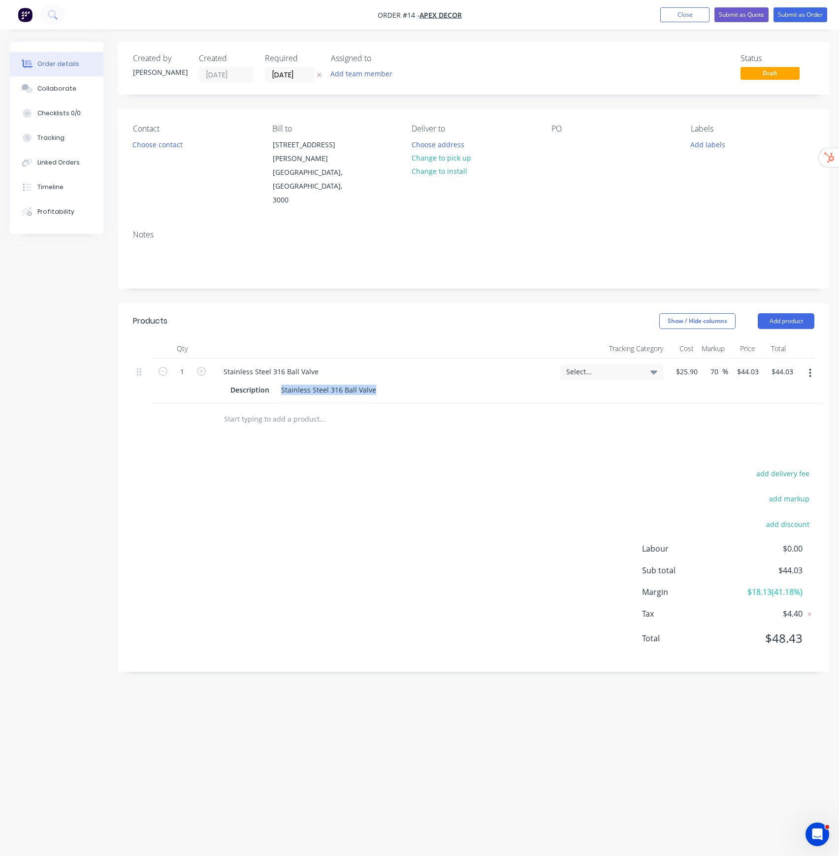
drag, startPoint x: 280, startPoint y: 363, endPoint x: 402, endPoint y: 361, distance: 121.7
click at [402, 383] on div "Description Stainless Steel 316 Ball Valve" at bounding box center [382, 390] width 311 height 14
drag, startPoint x: 231, startPoint y: 363, endPoint x: 377, endPoint y: 358, distance: 145.9
click at [377, 383] on div "Description Stainless Steel 316 Ball Valve" at bounding box center [382, 390] width 311 height 14
drag, startPoint x: 278, startPoint y: 363, endPoint x: 391, endPoint y: 360, distance: 112.9
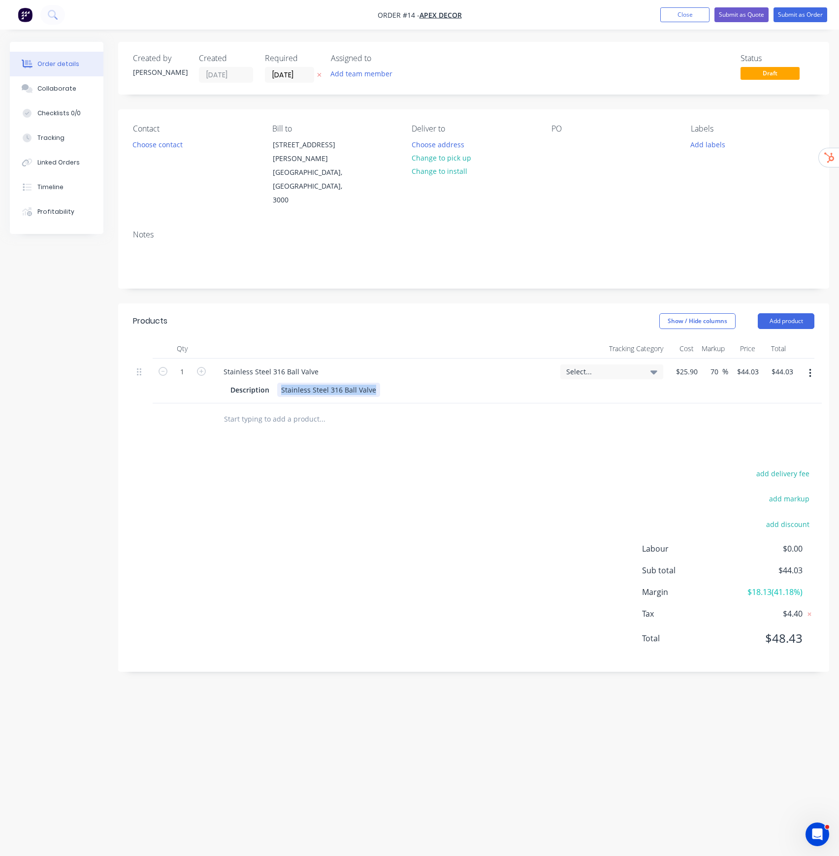
click at [391, 383] on div "Description Stainless Steel 316 Ball Valve" at bounding box center [382, 390] width 311 height 14
drag, startPoint x: 223, startPoint y: 347, endPoint x: 336, endPoint y: 345, distance: 112.8
click at [336, 365] on div "Stainless Steel 316 Ball Valve" at bounding box center [384, 372] width 337 height 14
click at [271, 383] on div "Description" at bounding box center [250, 390] width 47 height 14
click at [297, 383] on div "Stainless Steel 316 Ball Valve" at bounding box center [328, 390] width 103 height 14
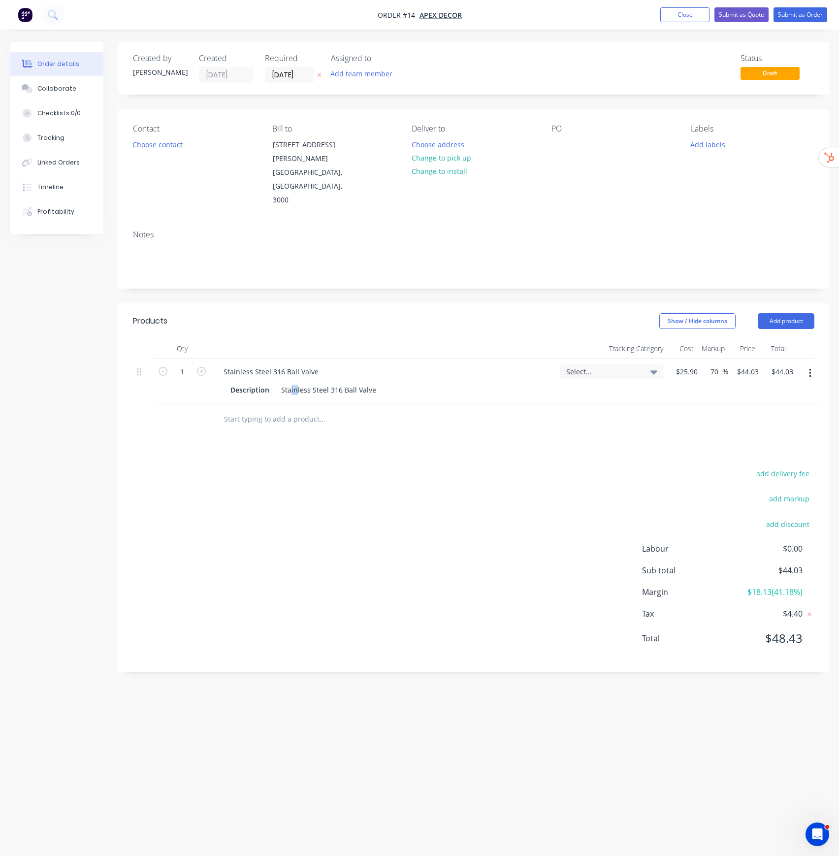
click at [682, 14] on button "Close" at bounding box center [685, 14] width 49 height 15
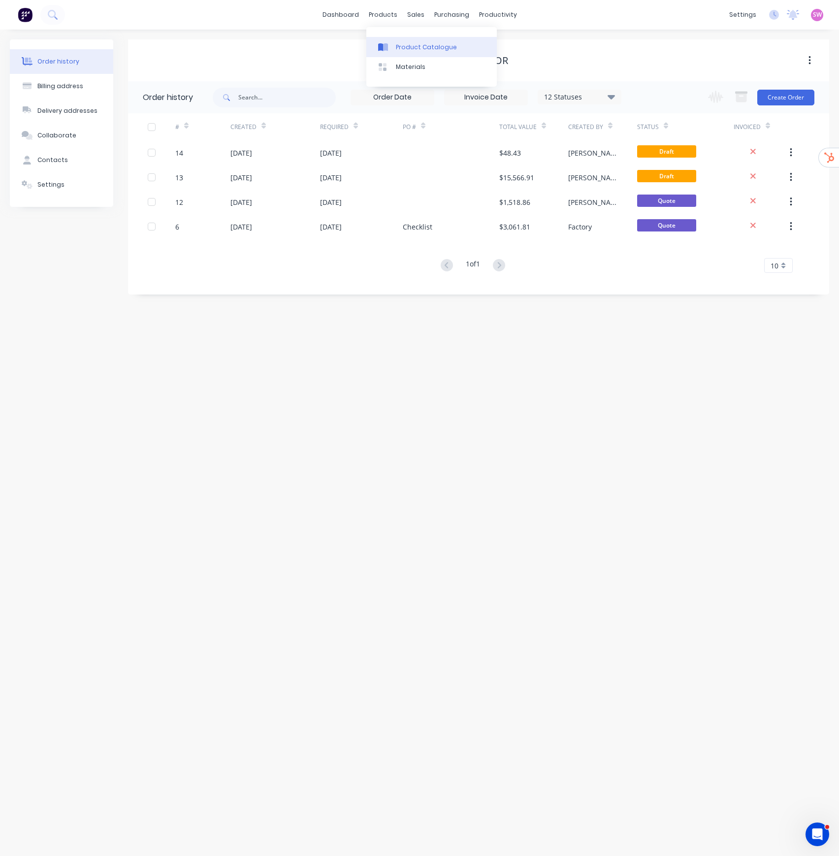
click at [395, 38] on link "Product Catalogue" at bounding box center [432, 47] width 131 height 20
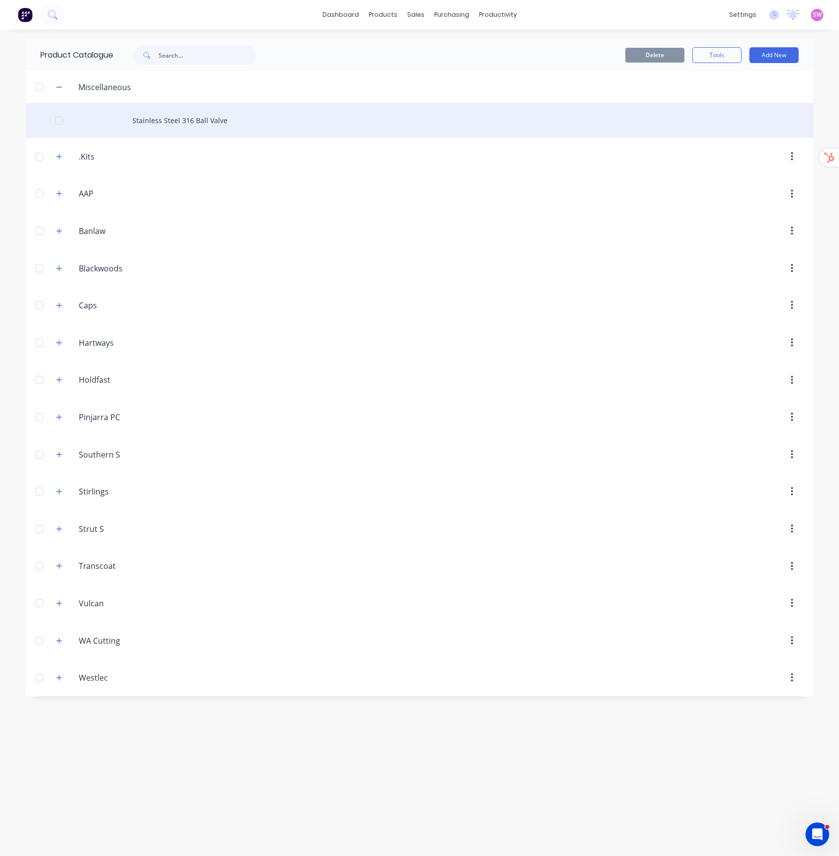
click at [177, 123] on div "Stainless Steel 316 Ball Valve" at bounding box center [420, 120] width 788 height 35
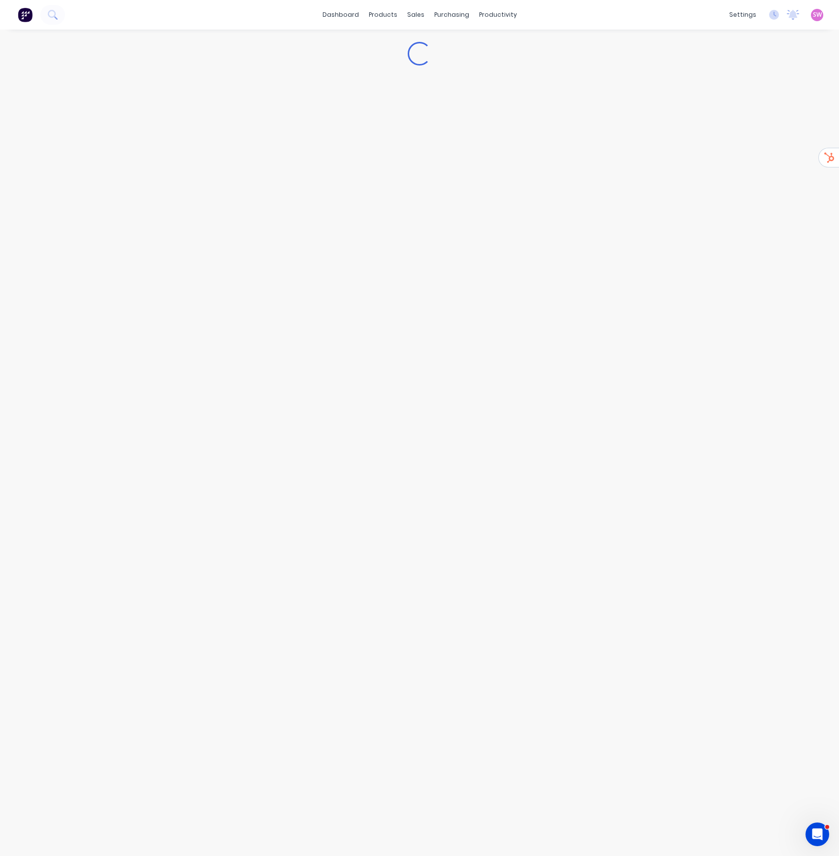
type textarea "x"
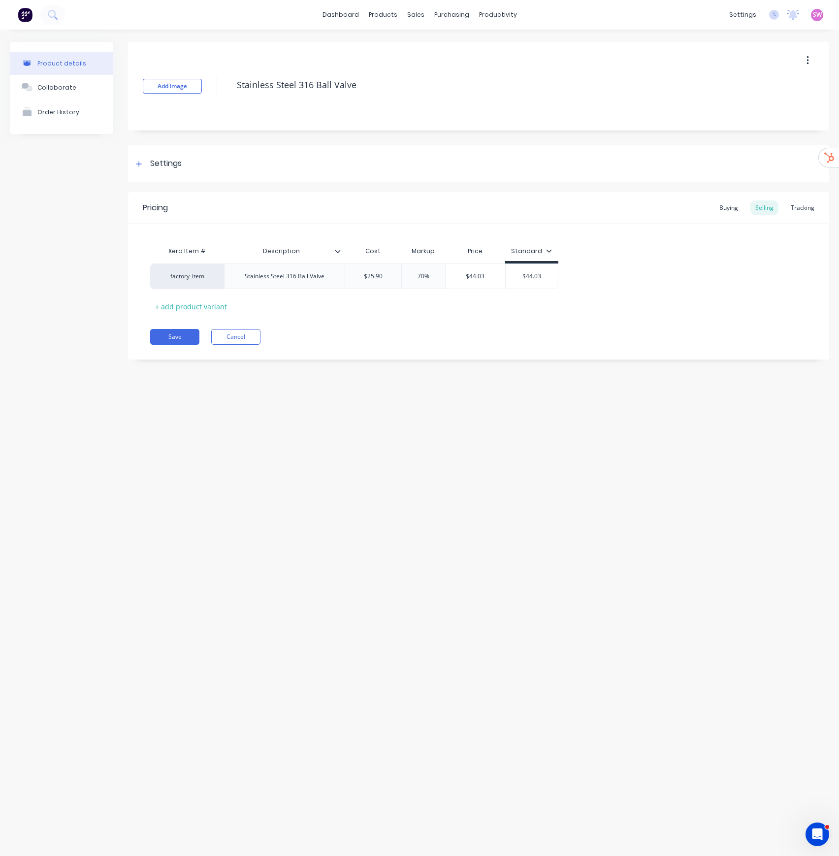
click at [289, 251] on input "Description" at bounding box center [281, 251] width 115 height 9
drag, startPoint x: 304, startPoint y: 249, endPoint x: 235, endPoint y: 251, distance: 70.0
click at [235, 251] on input "Description" at bounding box center [281, 251] width 115 height 9
type input "Reorder #"
type textarea "x"
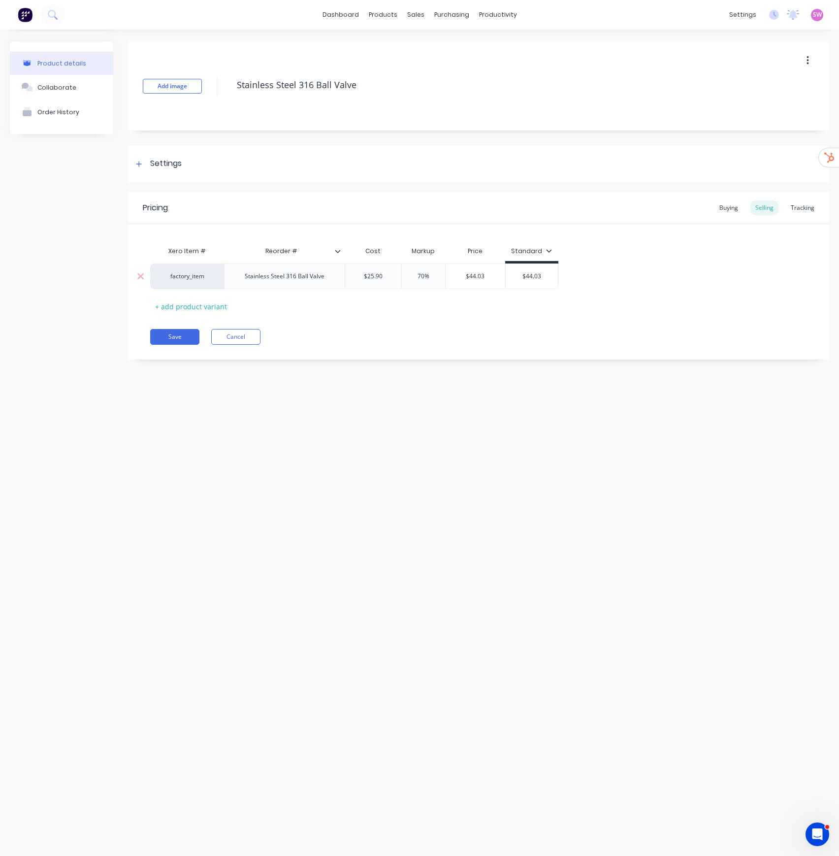
click at [298, 274] on div "Stainless Steel 316 Ball Valve" at bounding box center [285, 276] width 96 height 13
paste div
click at [188, 278] on div "factory_item" at bounding box center [187, 276] width 54 height 9
type textarea "x"
click at [205, 277] on div "factory_item" at bounding box center [187, 276] width 54 height 9
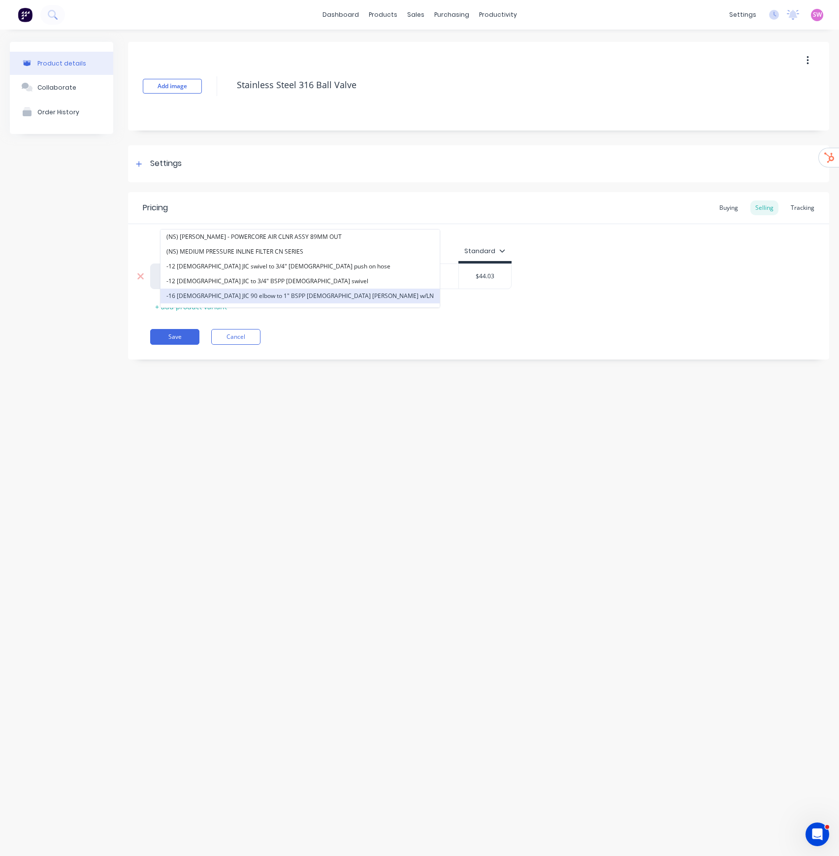
paste input "BVSST3PCE-015"
type input "BVSST3PCE-015"
click at [564, 282] on div "factory_item (NS) DONALDSON - POWERCORE AIR CLNR ASSY 89MM OUT (NS) MEDIUM PRES…" at bounding box center [478, 277] width 657 height 26
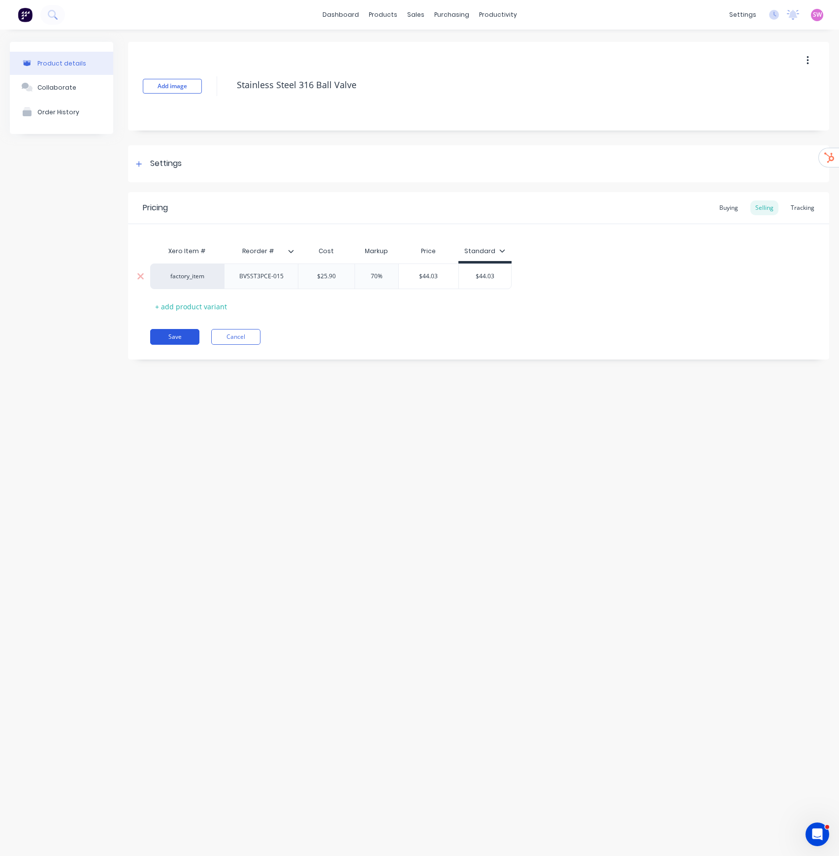
click at [186, 337] on button "Save" at bounding box center [174, 337] width 49 height 16
type textarea "x"
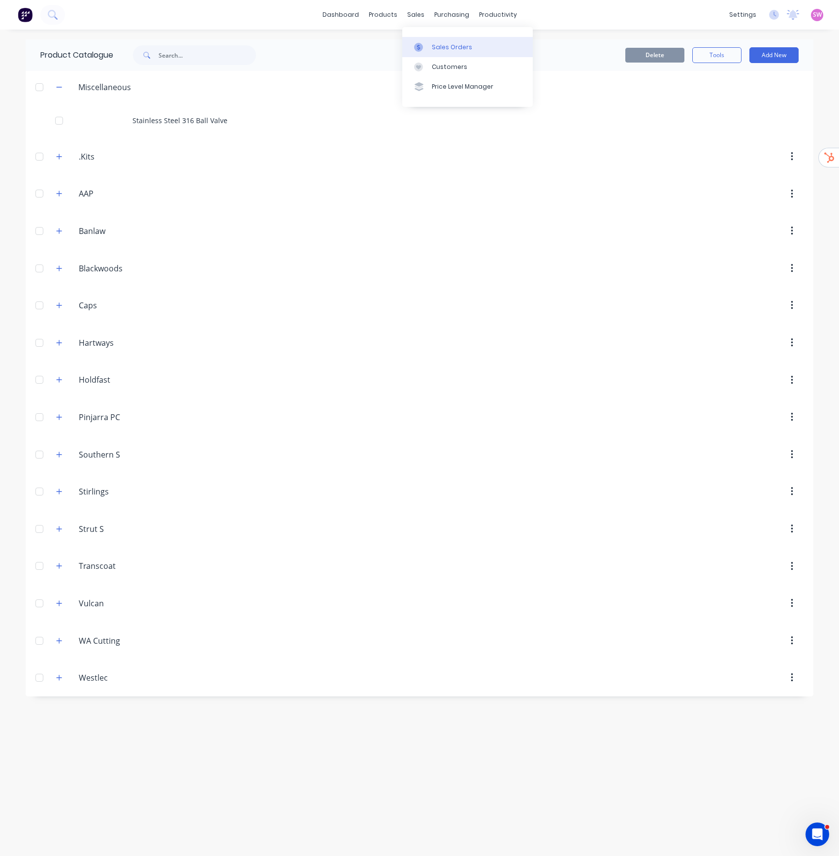
click at [449, 48] on div "Sales Orders" at bounding box center [452, 47] width 40 height 9
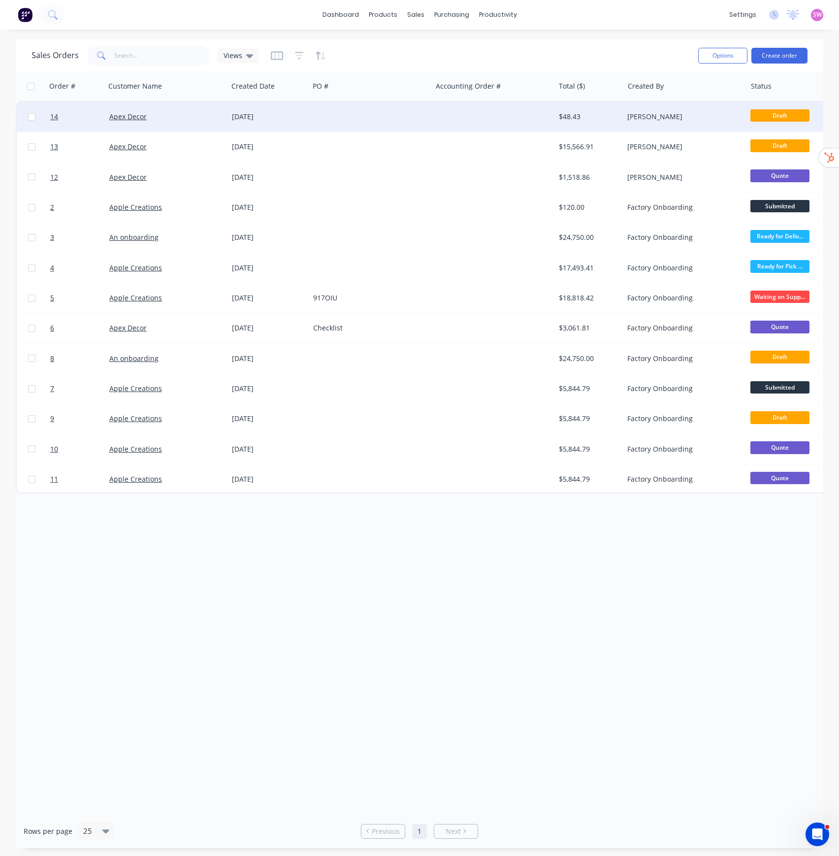
click at [619, 120] on div "$48.43" at bounding box center [589, 117] width 61 height 10
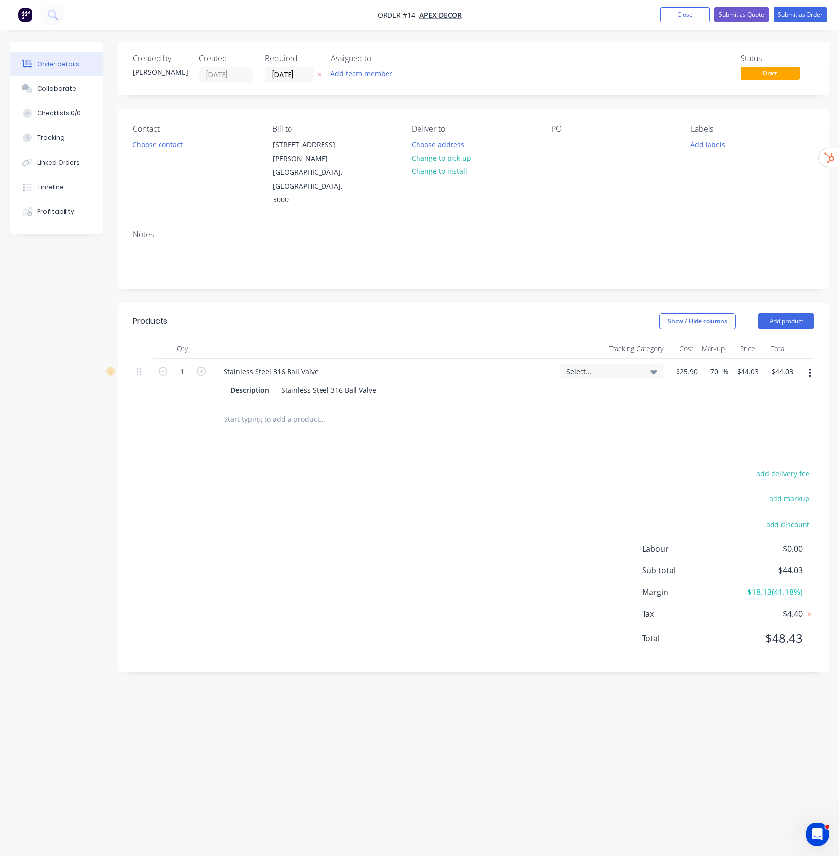
click at [810, 369] on icon "button" at bounding box center [810, 373] width 2 height 9
click at [771, 436] on div "Delete" at bounding box center [776, 458] width 76 height 14
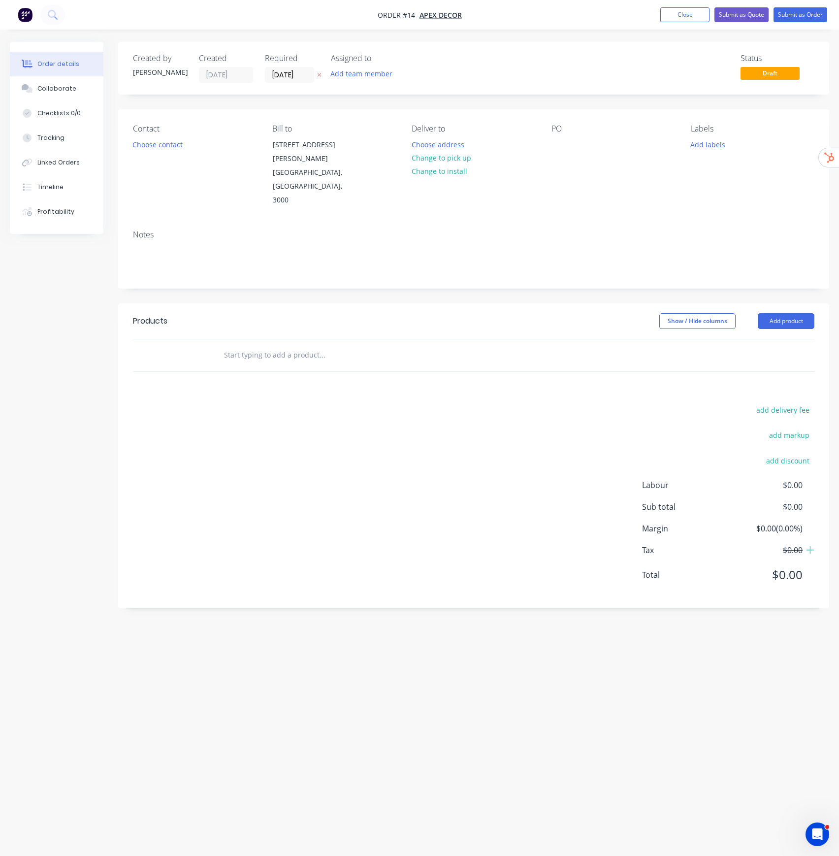
click at [292, 345] on input "text" at bounding box center [322, 355] width 197 height 20
paste input "Stainless Steel 316 Ball Valve"
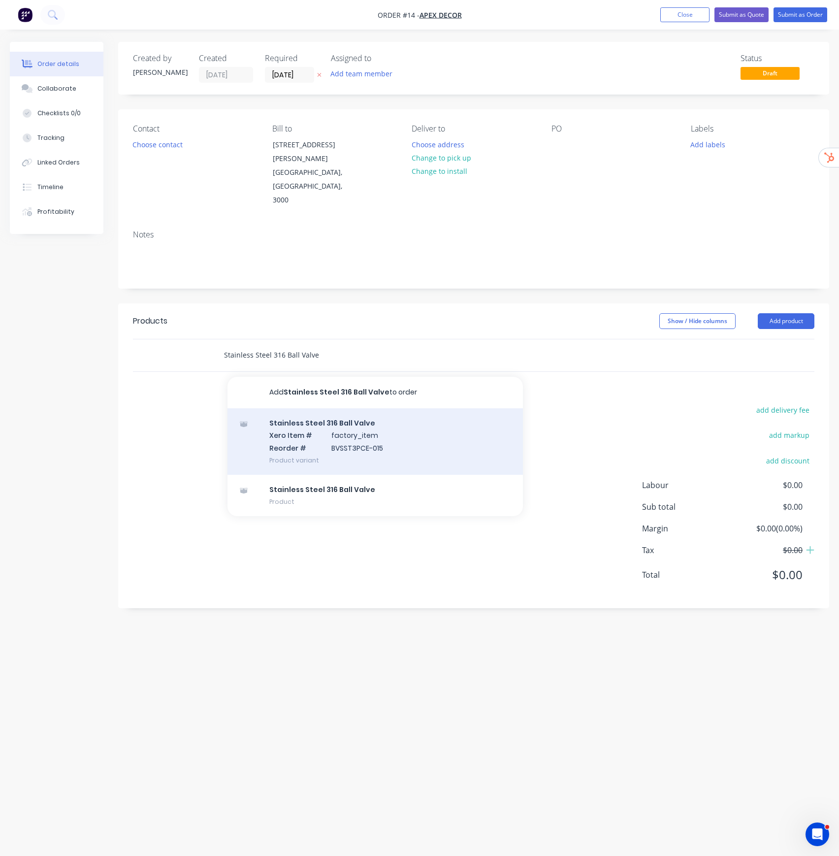
type input "Stainless Steel 316 Ball Valve"
click at [357, 410] on div "Stainless Steel 316 Ball Valve Xero Item # factory_item Reorder # BVSST3PCE-015…" at bounding box center [376, 441] width 296 height 67
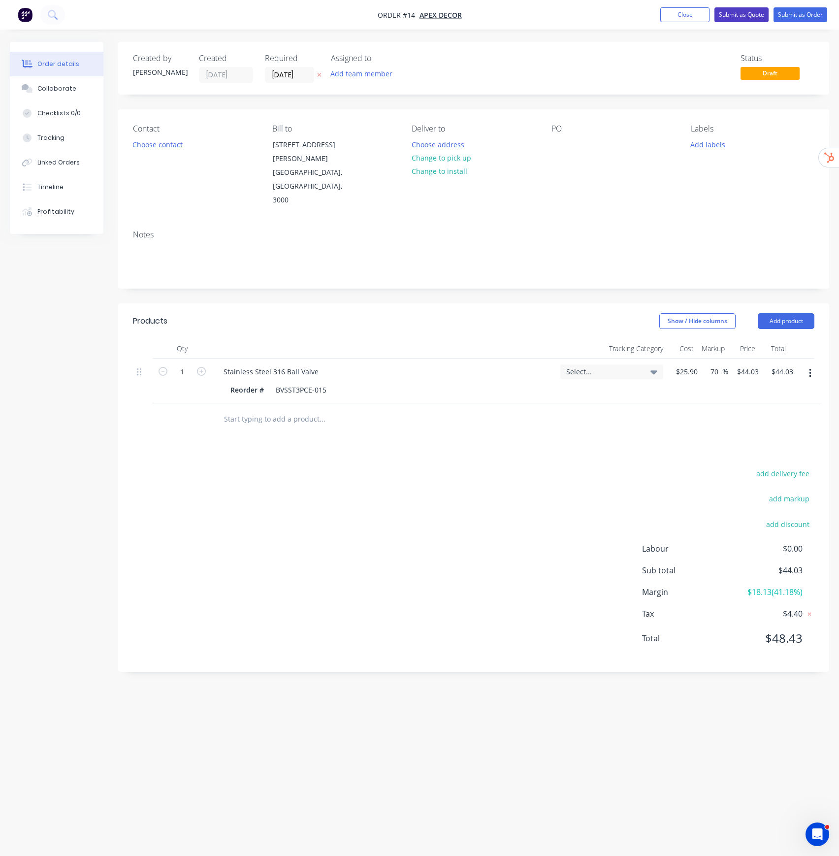
click at [750, 19] on button "Submit as Quote" at bounding box center [742, 14] width 54 height 15
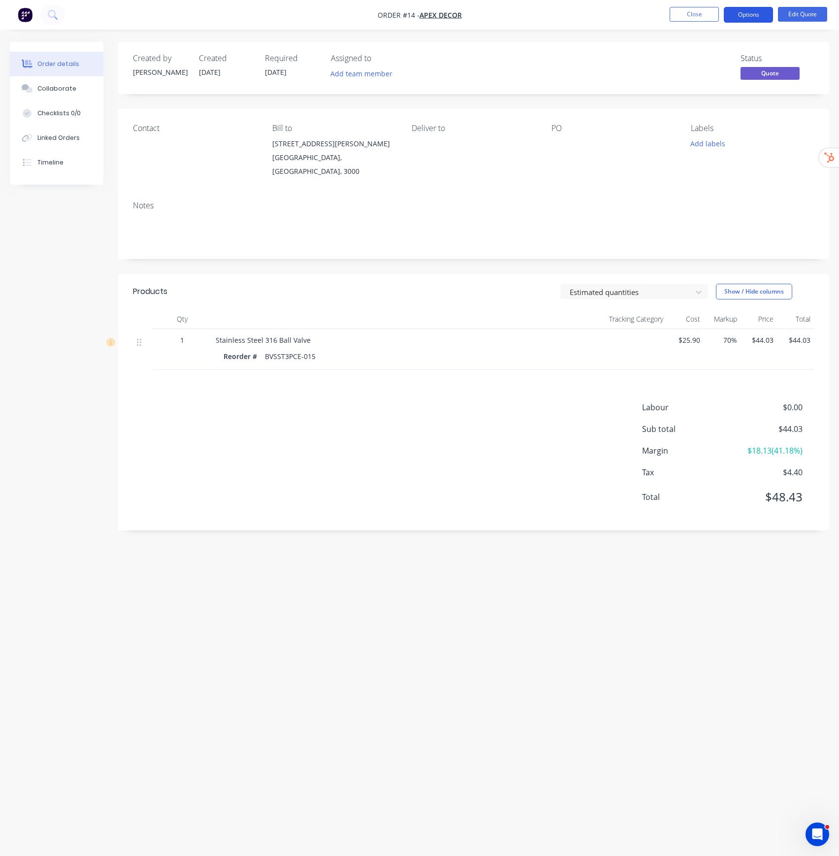
click at [748, 22] on button "Options" at bounding box center [748, 15] width 49 height 16
click at [703, 54] on div "Quote" at bounding box center [719, 60] width 91 height 14
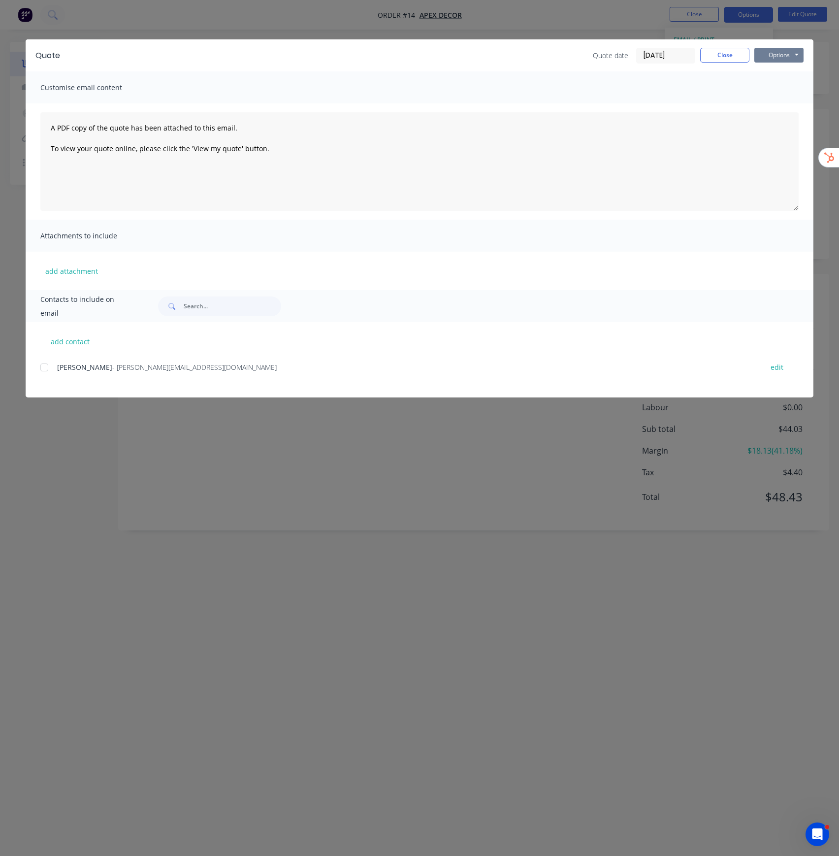
click at [777, 55] on button "Options" at bounding box center [779, 55] width 49 height 15
click at [774, 74] on button "Preview" at bounding box center [786, 73] width 63 height 16
click at [738, 52] on button "Close" at bounding box center [725, 55] width 49 height 15
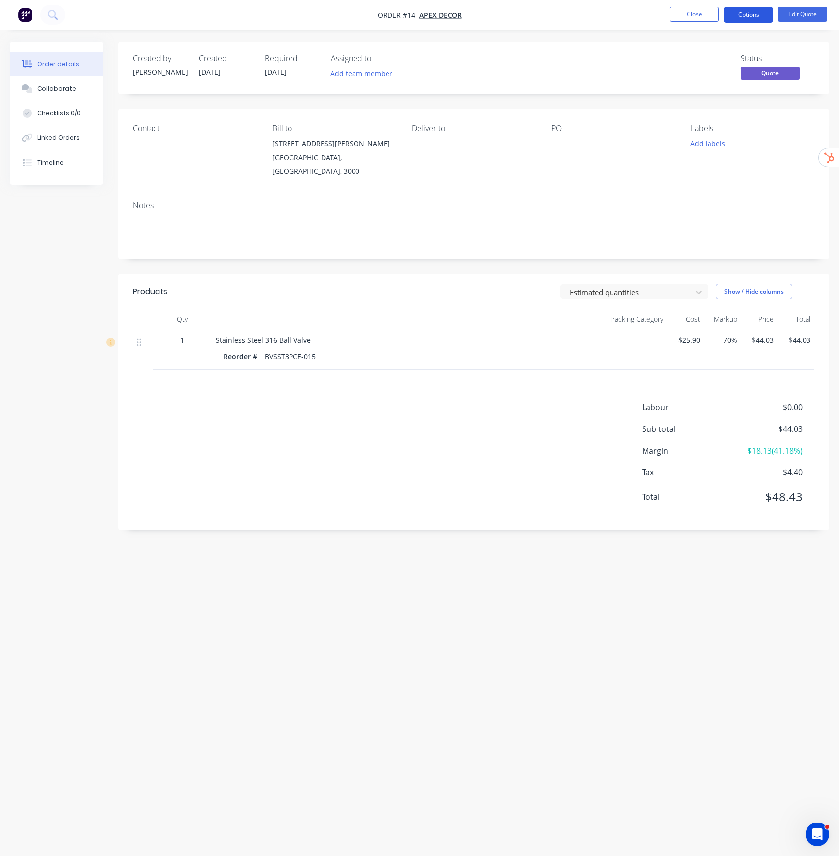
click at [750, 14] on button "Options" at bounding box center [748, 15] width 49 height 16
click at [359, 436] on div "Labour $0.00 Sub total $44.03 Margin $18.13 ( 41.18 %) Tax $4.40 Total $48.43" at bounding box center [474, 459] width 682 height 114
click at [705, 14] on button "Close" at bounding box center [694, 14] width 49 height 15
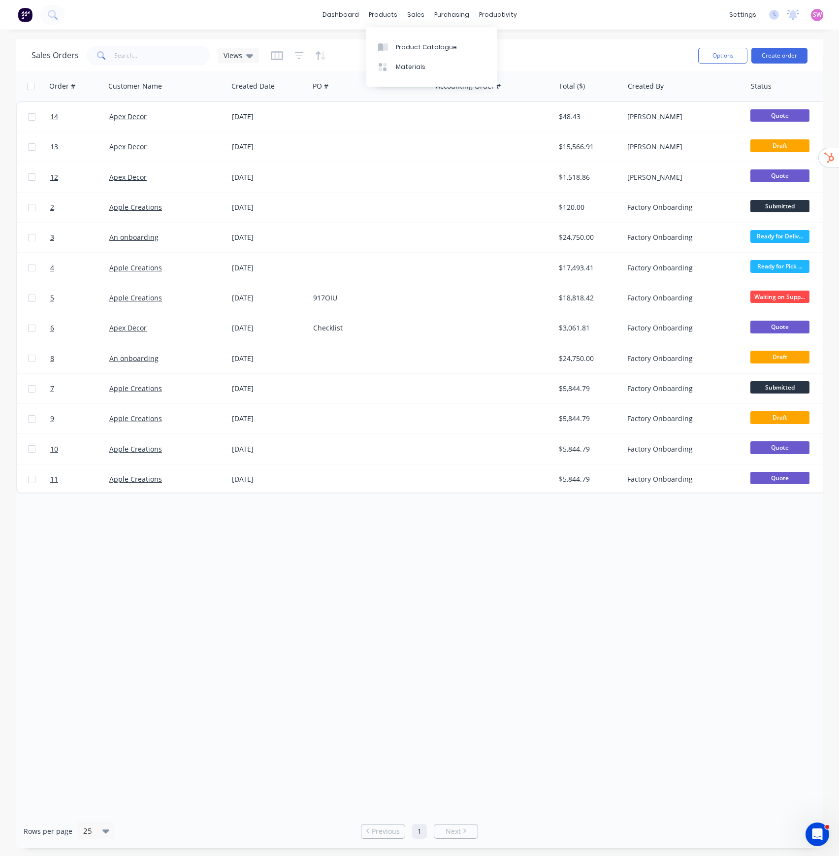
click at [401, 36] on div "Product Catalogue Materials" at bounding box center [432, 57] width 131 height 60
click at [403, 44] on div "Product Catalogue" at bounding box center [426, 47] width 61 height 9
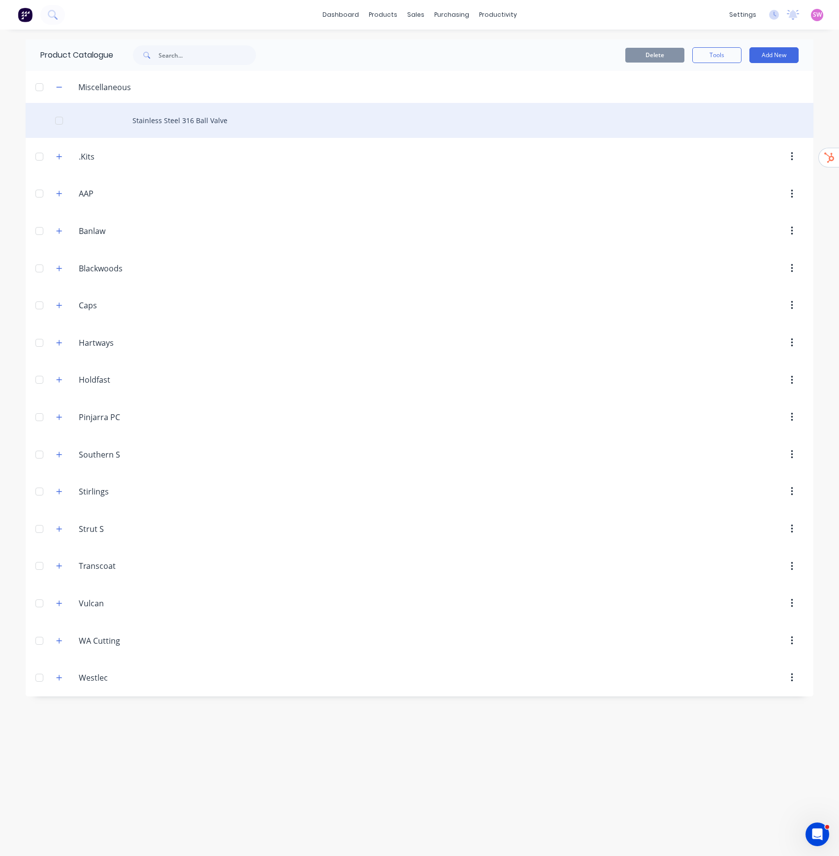
click at [172, 115] on div "Stainless Steel 316 Ball Valve" at bounding box center [420, 120] width 788 height 35
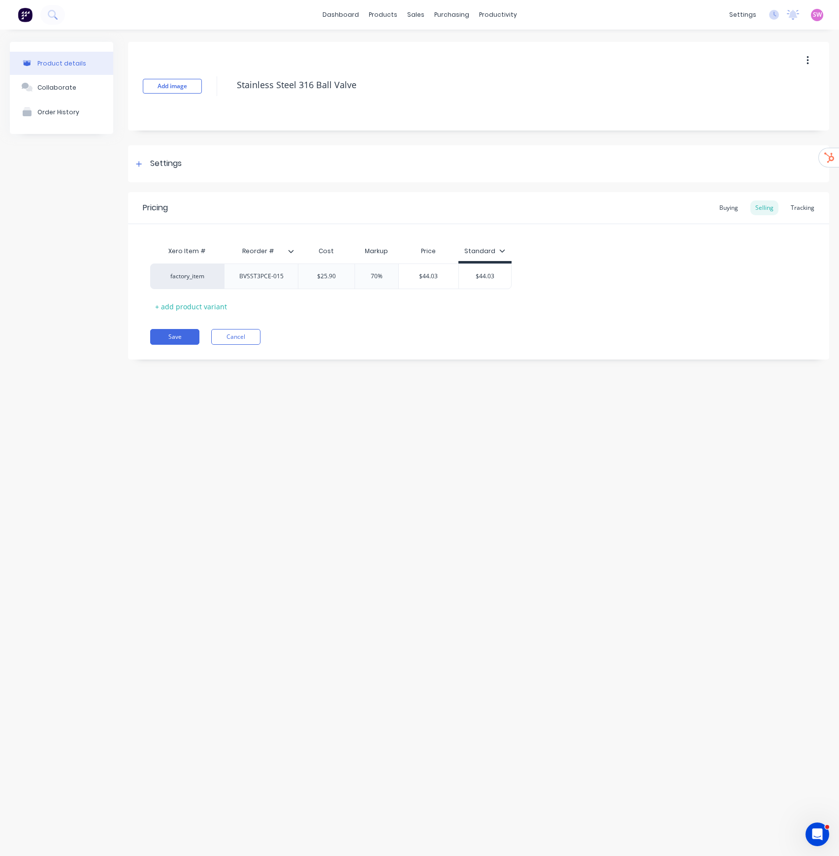
click at [294, 255] on div "Reorder #" at bounding box center [261, 251] width 74 height 25
click at [293, 249] on icon at bounding box center [291, 251] width 6 height 6
click at [287, 314] on div at bounding box center [290, 317] width 20 height 20
click at [123, 402] on div "Product details Collaborate Order History Add image Stainless Steel 316 Ball Va…" at bounding box center [419, 433] width 839 height 807
click at [292, 253] on icon at bounding box center [291, 251] width 6 height 6
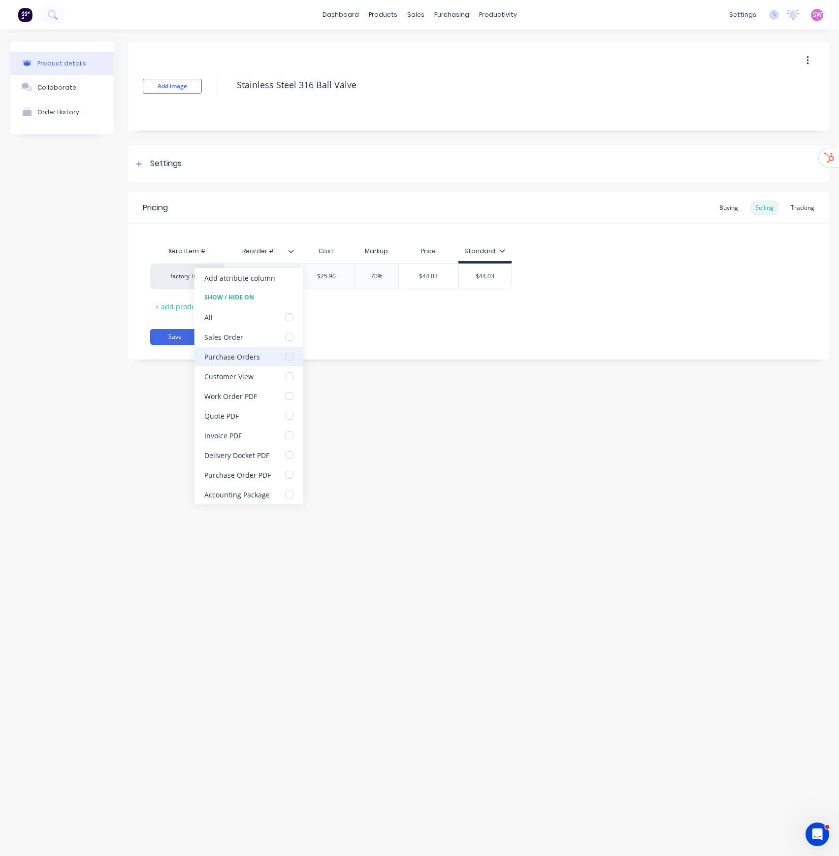
click at [286, 357] on div at bounding box center [290, 357] width 20 height 20
click at [292, 436] on div at bounding box center [290, 475] width 20 height 20
click at [432, 423] on div "Product details Collaborate Order History Add image Stainless Steel 316 Ball Va…" at bounding box center [419, 433] width 839 height 807
click at [185, 335] on button "Save" at bounding box center [174, 337] width 49 height 16
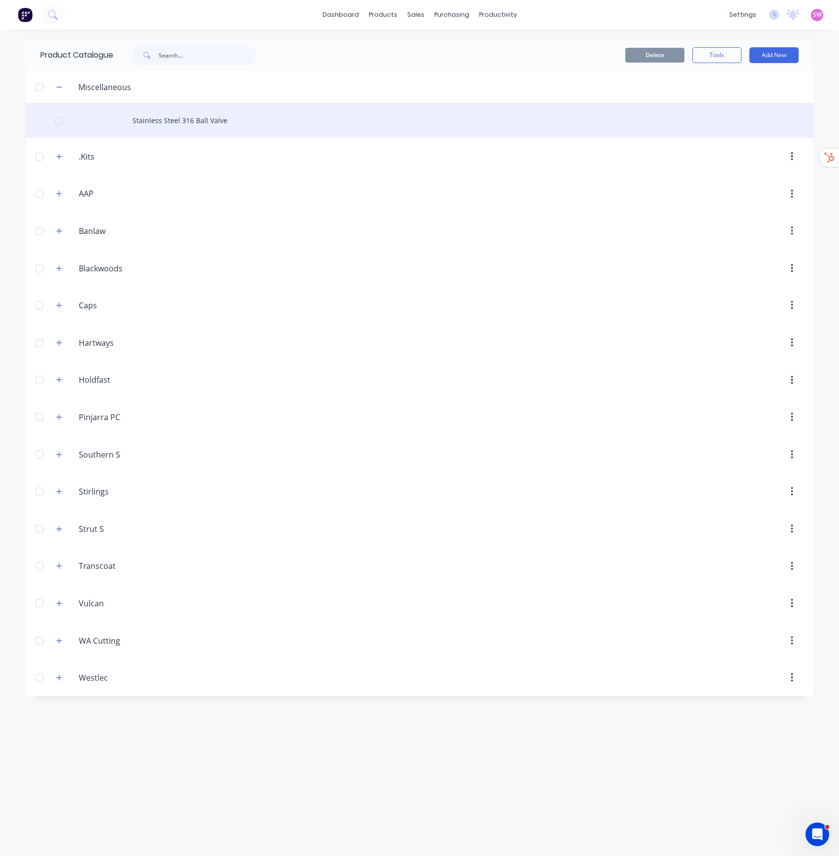
click at [198, 123] on div "Stainless Steel 316 Ball Valve" at bounding box center [420, 120] width 788 height 35
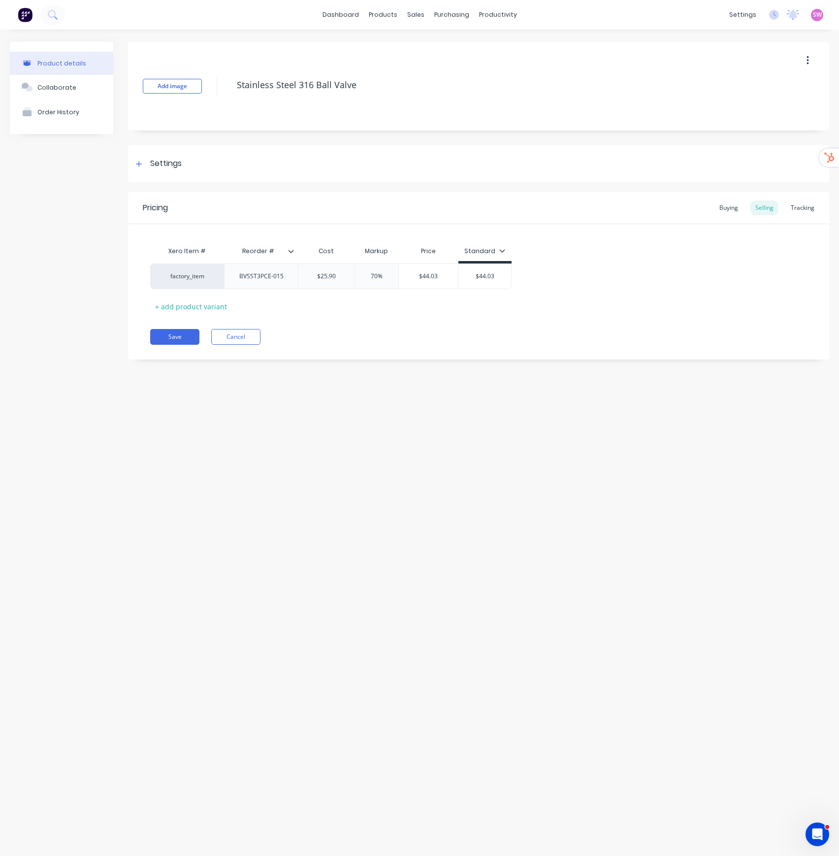
click at [293, 250] on icon at bounding box center [291, 251] width 5 height 3
click at [262, 278] on div "Add attribute column" at bounding box center [239, 278] width 71 height 10
type textarea "x"
click at [341, 254] on input "text" at bounding box center [332, 251] width 68 height 9
type input "QEM #"
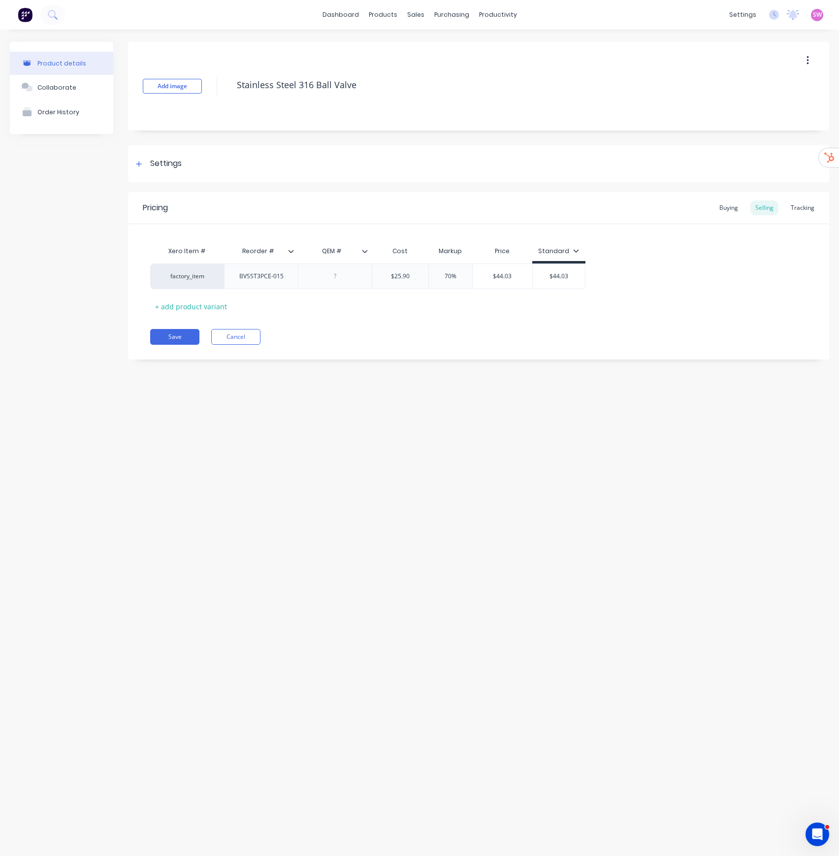
click at [420, 321] on div "Pricing Buying Selling Tracking Xero Item # Reorder # QEM # QEM # Cost Markup P…" at bounding box center [479, 276] width 702 height 168
type textarea "x"
drag, startPoint x: 333, startPoint y: 274, endPoint x: 350, endPoint y: 290, distance: 23.0
click at [334, 274] on div at bounding box center [335, 276] width 49 height 13
click at [384, 321] on div "Pricing Buying Selling Tracking Xero Item # Reorder # QEM # Cost Markup Price S…" at bounding box center [479, 276] width 702 height 168
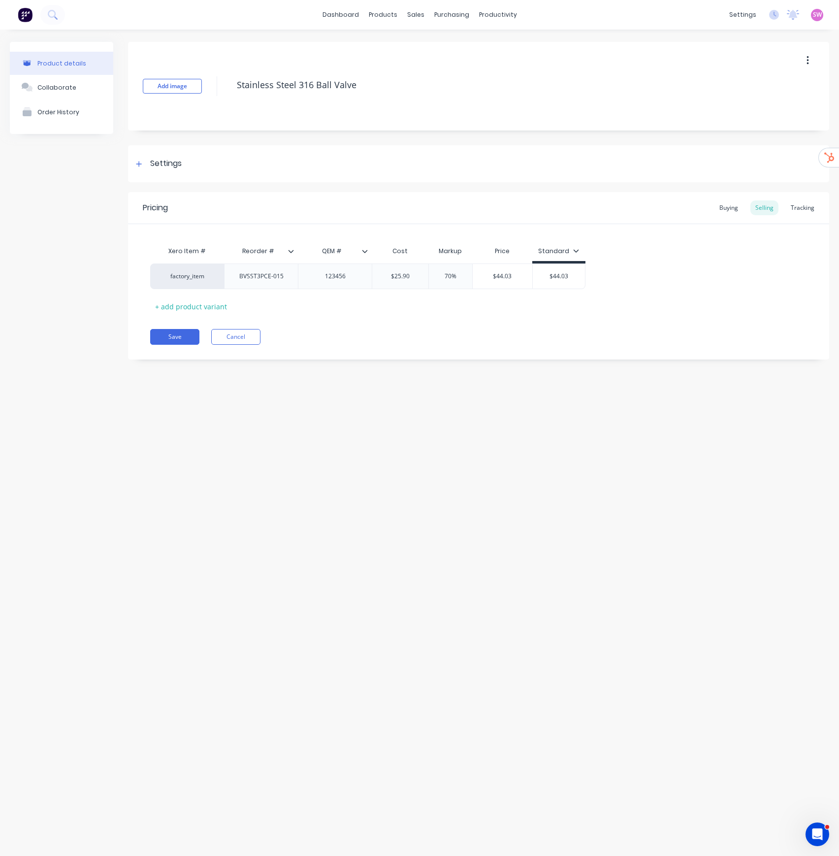
click at [367, 249] on icon at bounding box center [365, 251] width 6 height 6
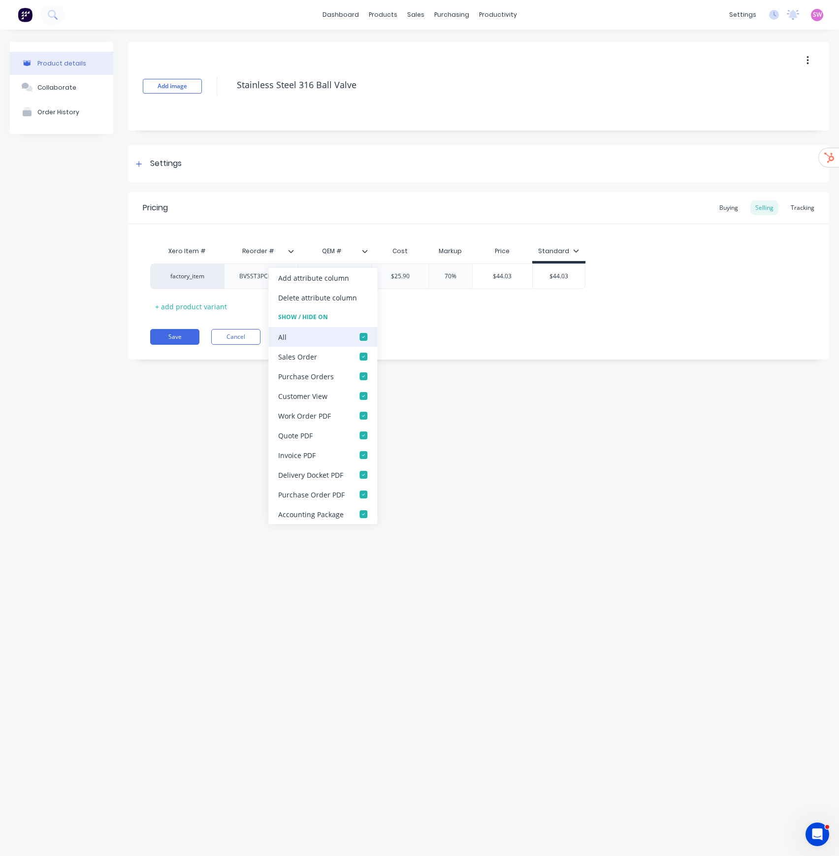
click at [367, 335] on div at bounding box center [364, 337] width 20 height 20
click at [508, 346] on div "Pricing Buying Selling Tracking Xero Item # Reorder # QEM # Cost Markup Price S…" at bounding box center [479, 276] width 702 height 168
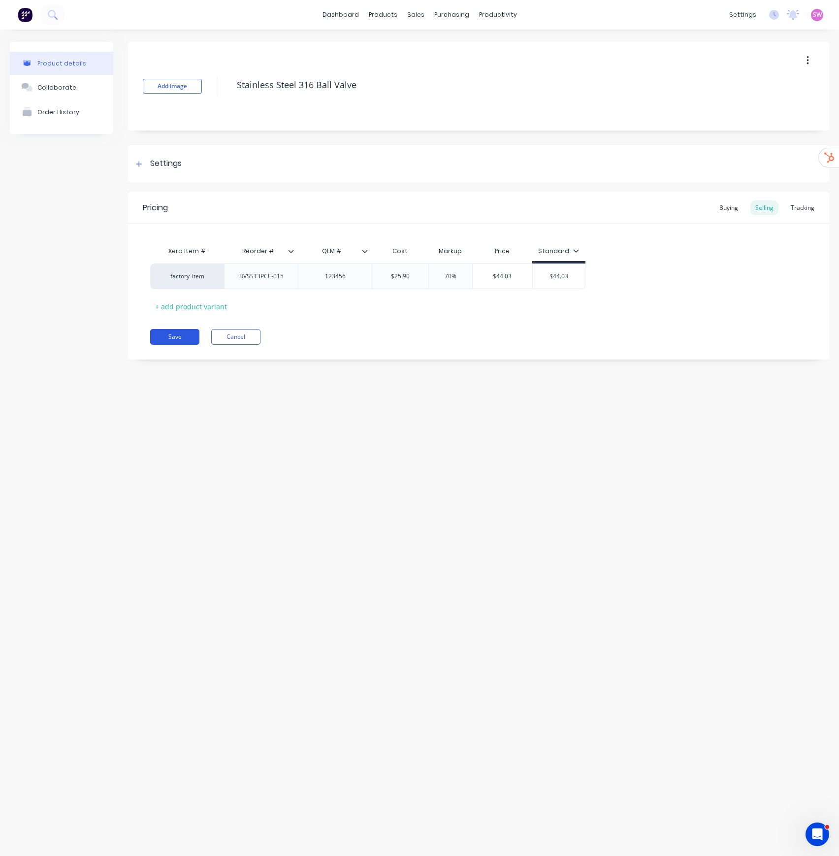
click at [177, 333] on button "Save" at bounding box center [174, 337] width 49 height 16
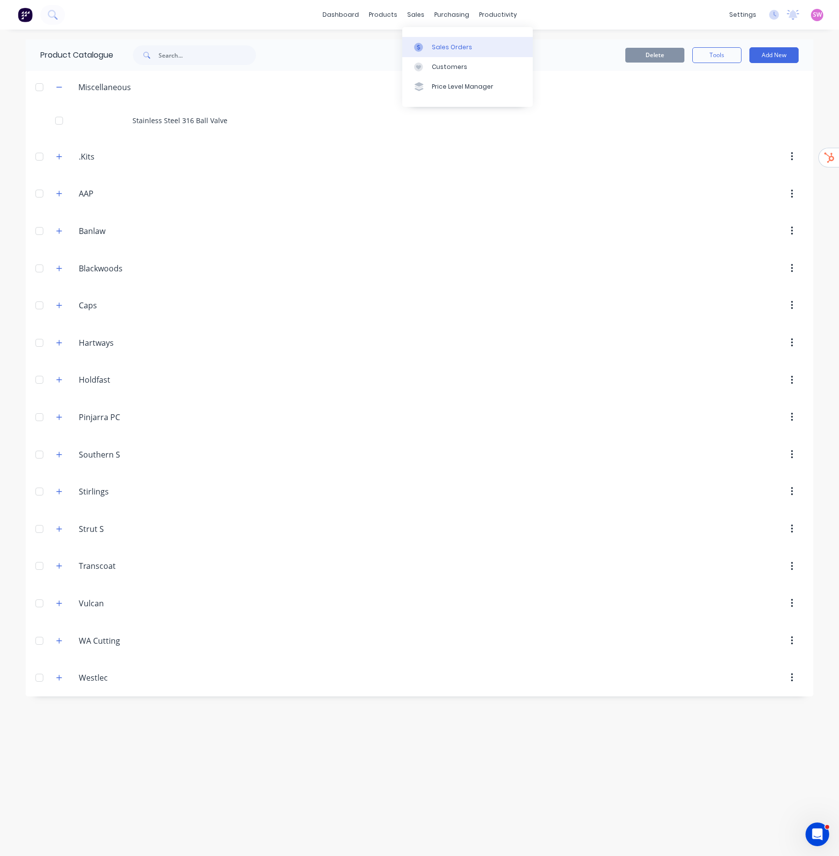
click at [457, 40] on link "Sales Orders" at bounding box center [467, 47] width 131 height 20
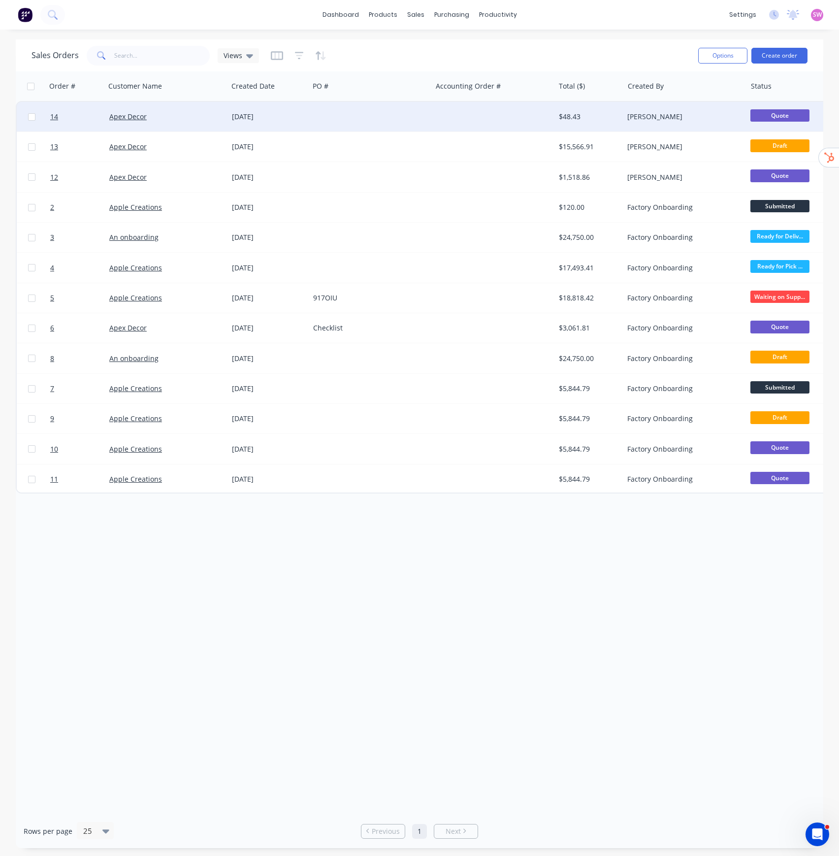
click at [654, 118] on div "[PERSON_NAME]" at bounding box center [682, 117] width 109 height 10
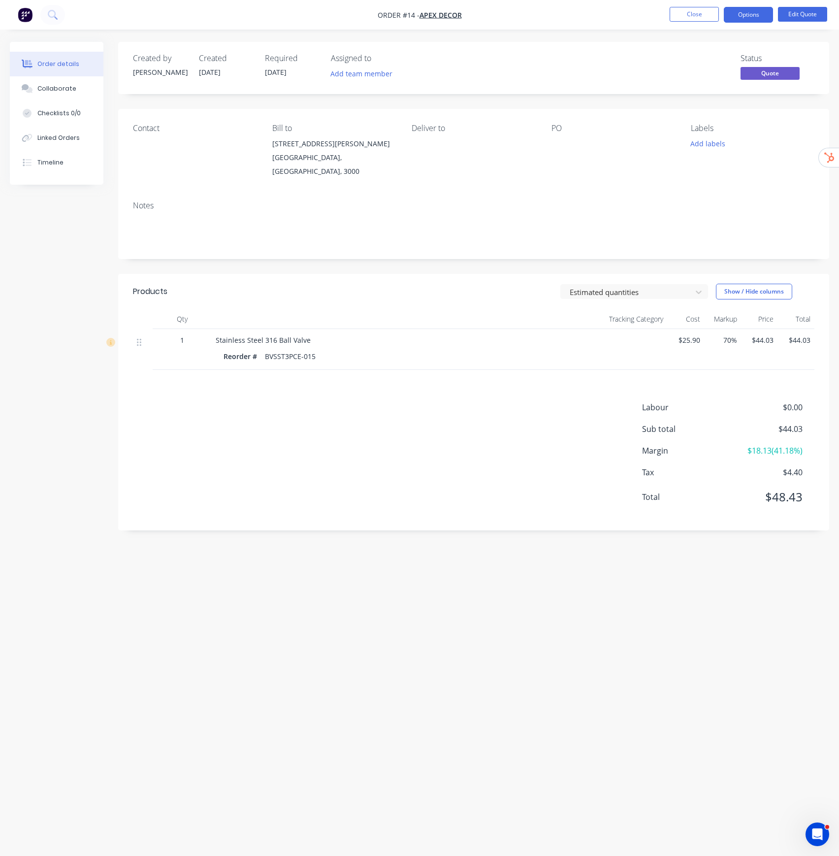
click at [286, 335] on span "Stainless Steel 316 Ball Valve" at bounding box center [263, 339] width 95 height 9
click at [714, 16] on button "Close" at bounding box center [694, 14] width 49 height 15
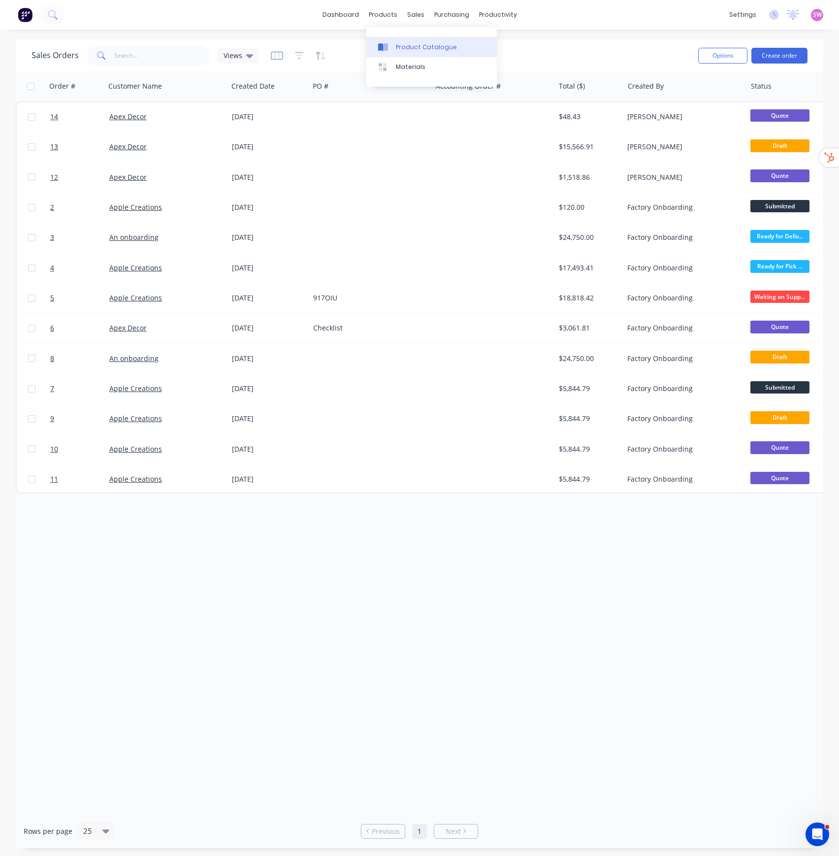
click at [422, 50] on div "Product Catalogue" at bounding box center [426, 47] width 61 height 9
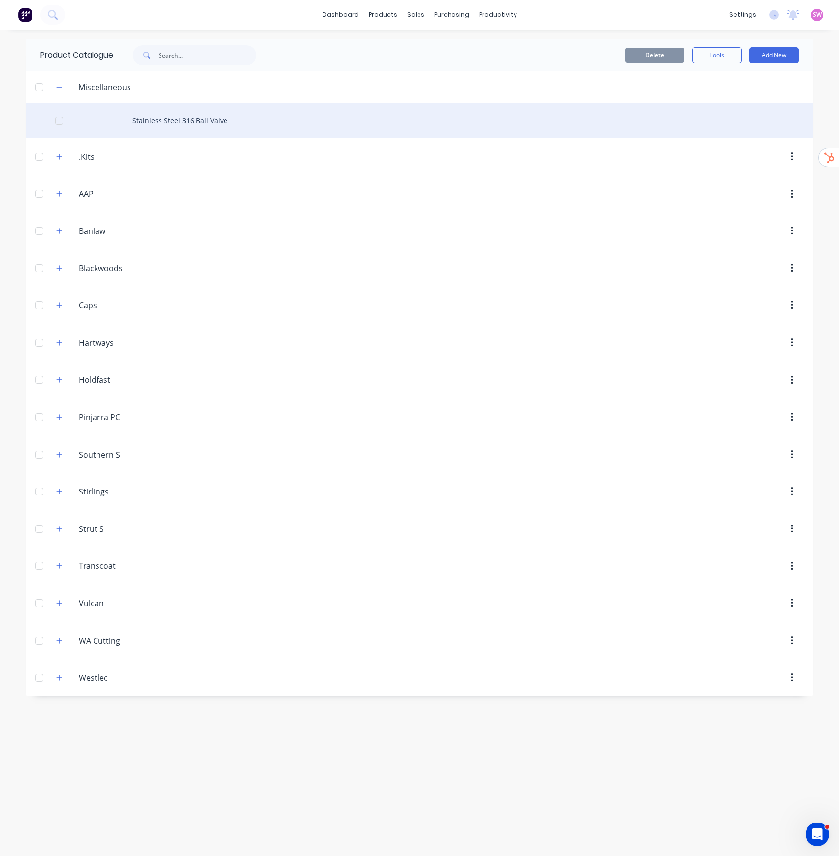
click at [212, 121] on div "Stainless Steel 316 Ball Valve" at bounding box center [420, 120] width 788 height 35
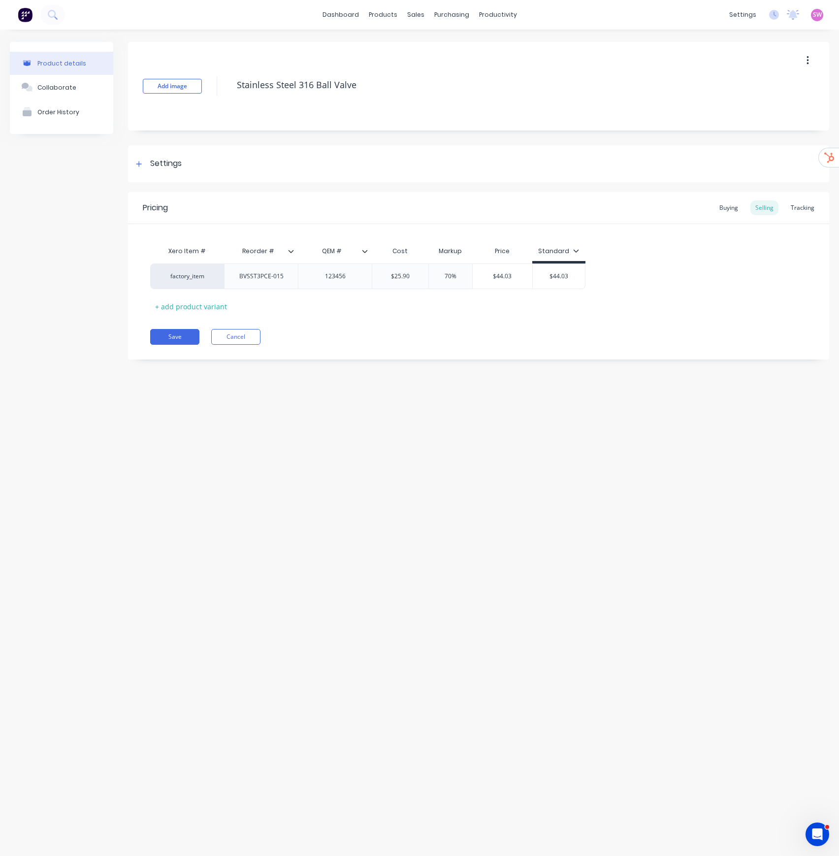
click at [365, 248] on icon at bounding box center [365, 251] width 6 height 6
click at [359, 356] on div at bounding box center [364, 357] width 20 height 20
click at [361, 434] on div at bounding box center [364, 436] width 20 height 20
click at [363, 436] on div at bounding box center [364, 455] width 20 height 20
click at [168, 333] on button "Save" at bounding box center [174, 337] width 49 height 16
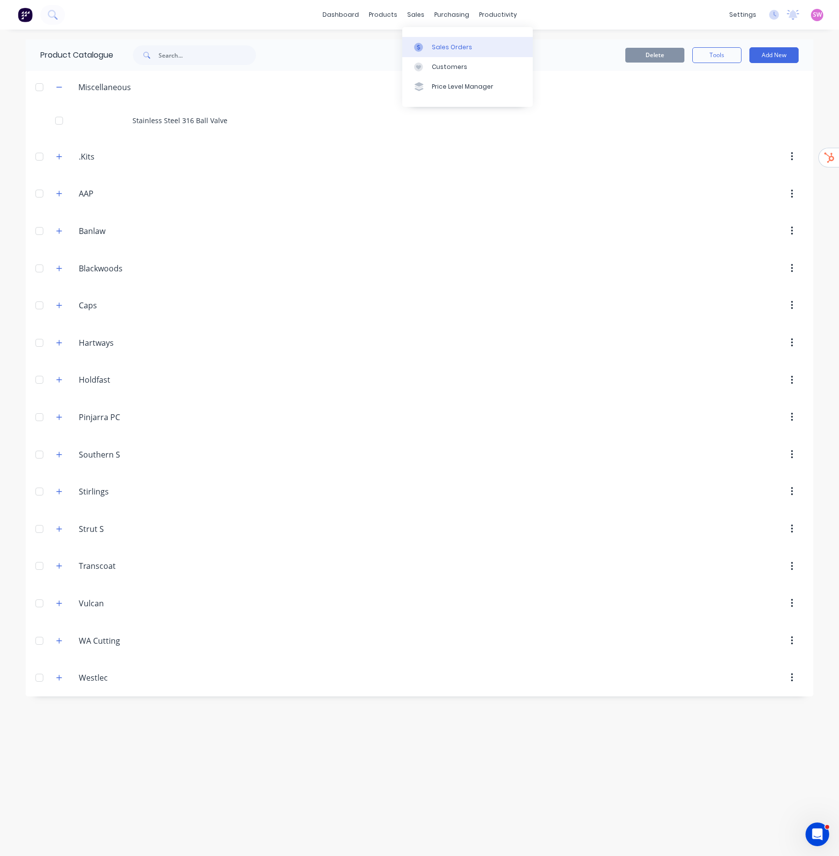
click at [431, 42] on link "Sales Orders" at bounding box center [467, 47] width 131 height 20
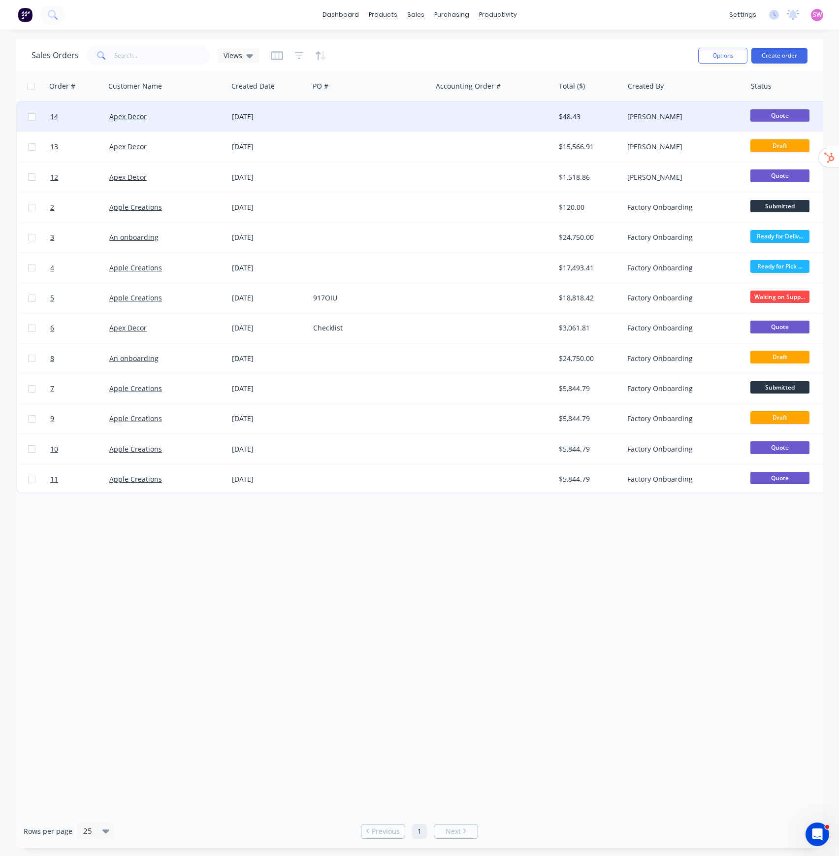
click at [377, 115] on div at bounding box center [370, 117] width 123 height 30
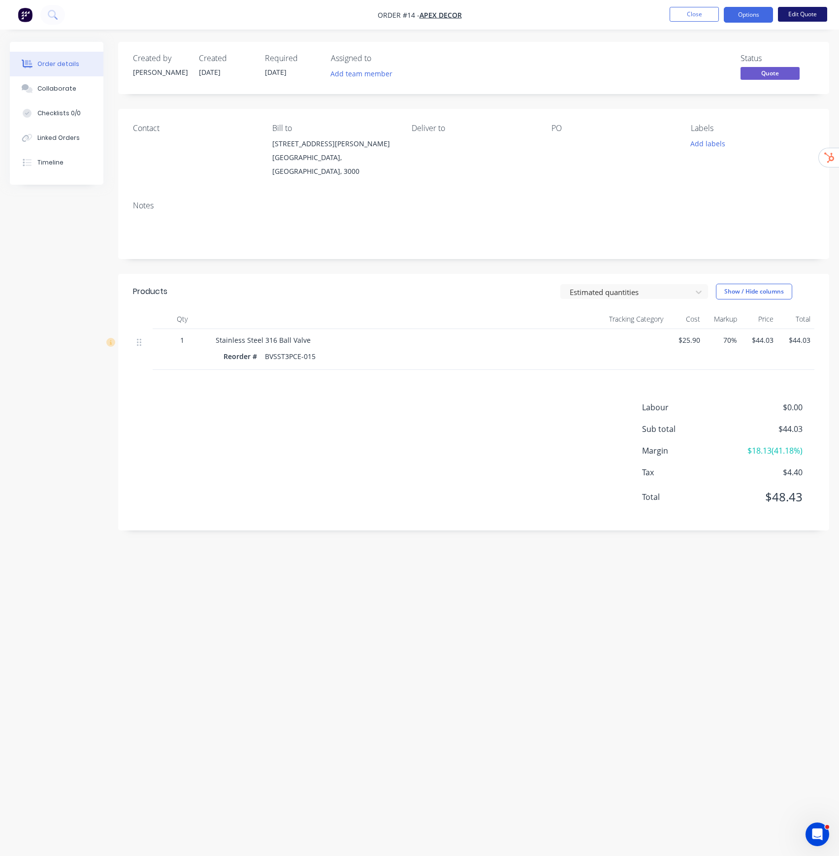
click at [811, 8] on button "Edit Quote" at bounding box center [802, 14] width 49 height 15
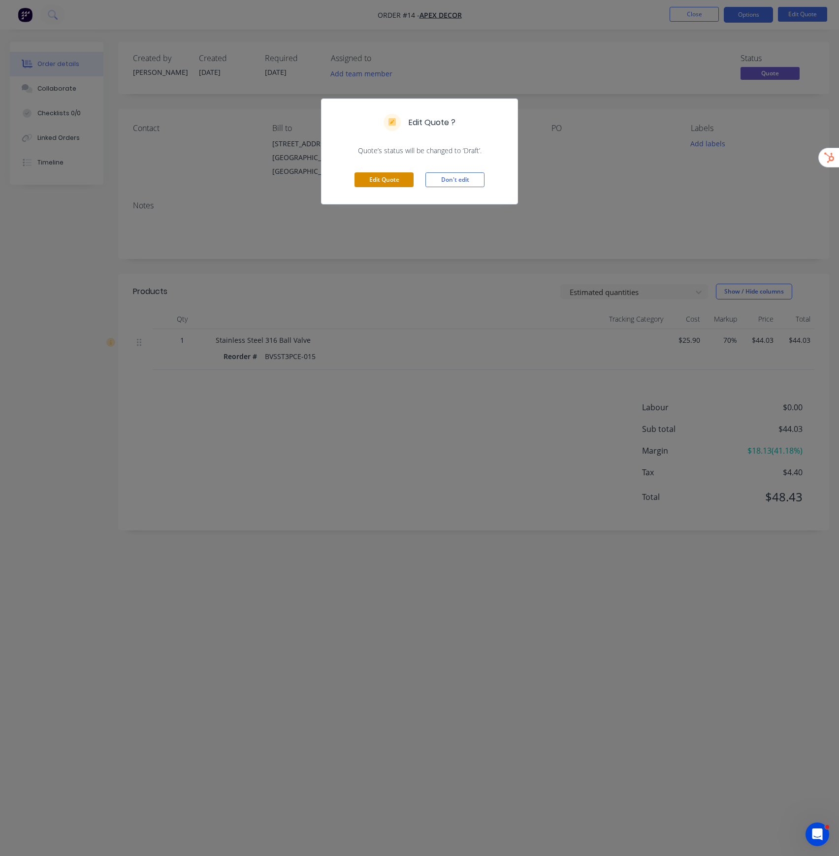
drag, startPoint x: 811, startPoint y: 8, endPoint x: 359, endPoint y: 182, distance: 484.1
click at [359, 182] on button "Edit Quote" at bounding box center [384, 179] width 59 height 15
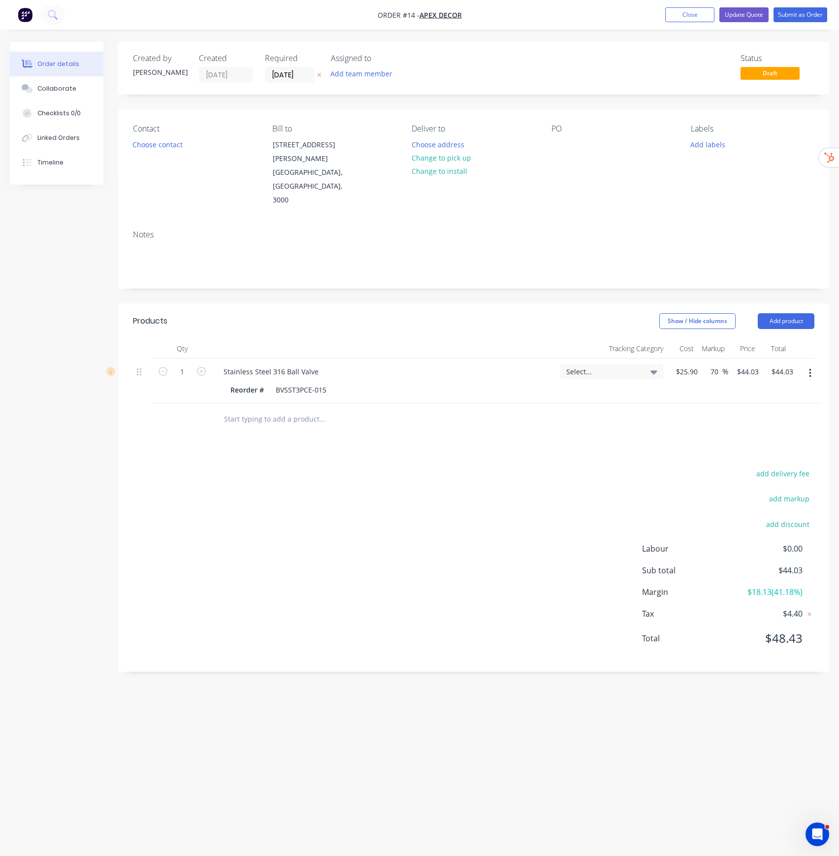
click at [813, 365] on button "button" at bounding box center [810, 374] width 23 height 18
click at [767, 436] on div "Delete" at bounding box center [776, 458] width 76 height 14
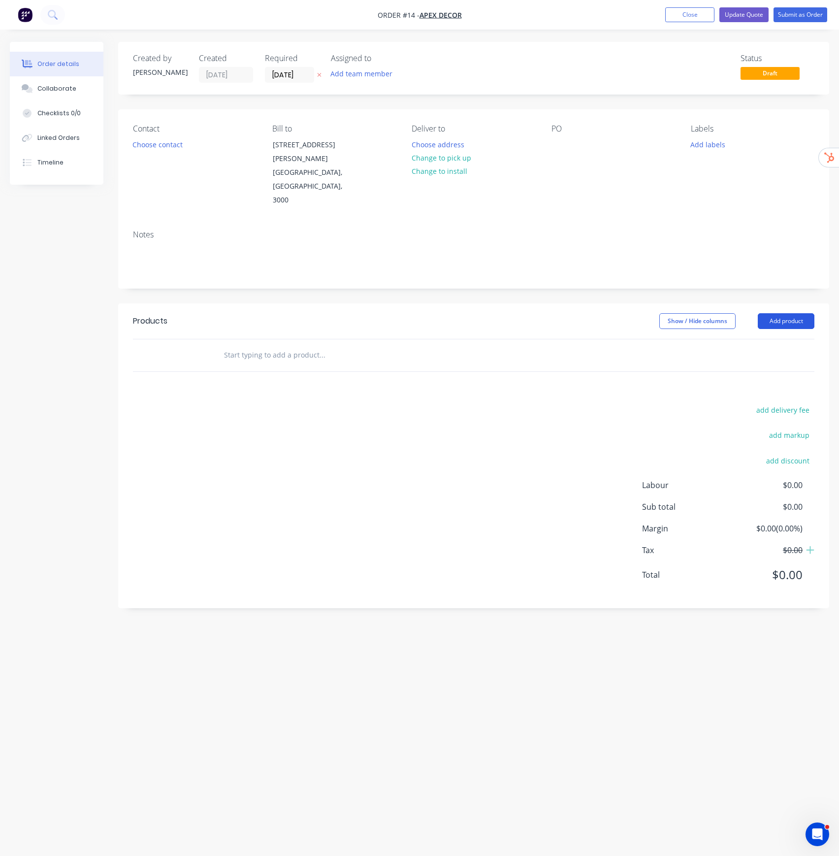
click at [791, 313] on button "Add product" at bounding box center [786, 321] width 57 height 16
click at [778, 339] on div "Product catalogue" at bounding box center [768, 346] width 76 height 14
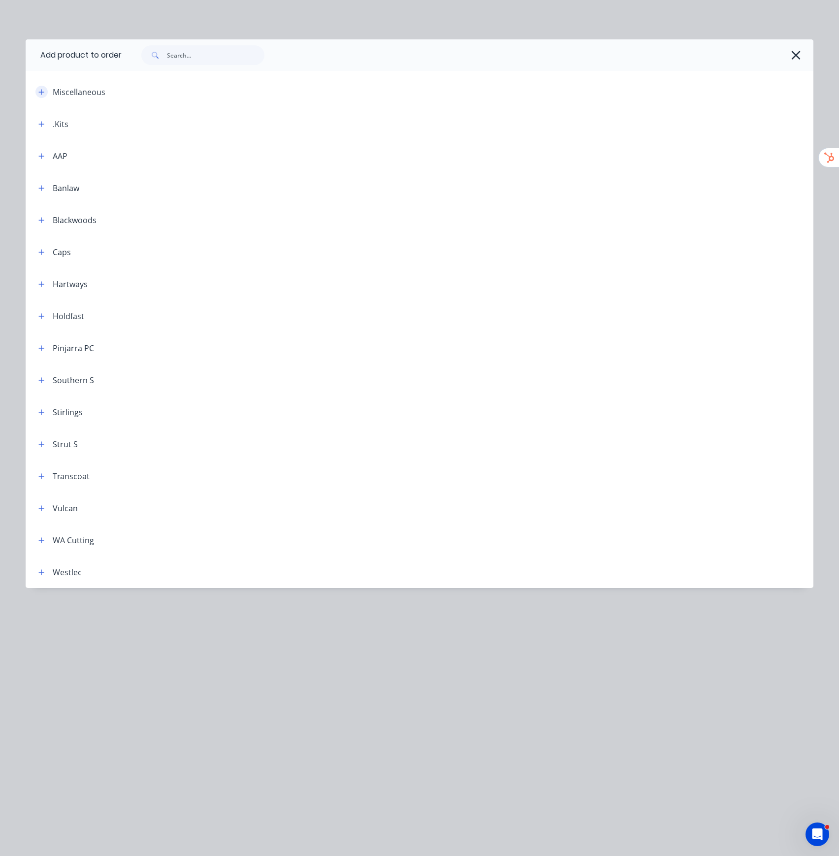
click at [43, 93] on icon "button" at bounding box center [41, 92] width 6 height 7
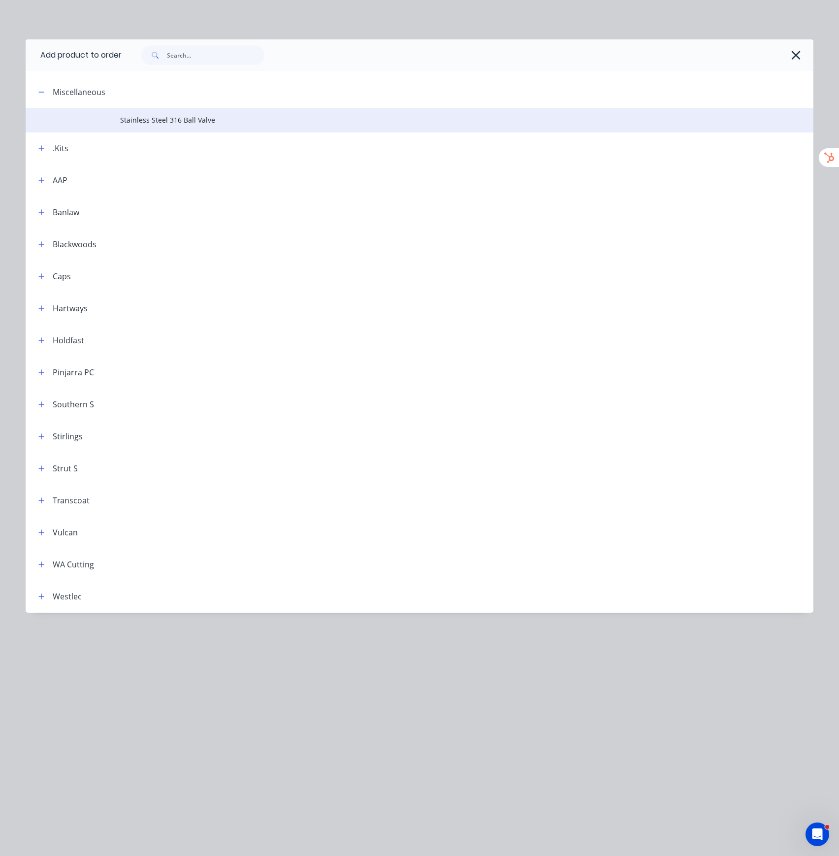
click at [133, 119] on span "Stainless Steel 316 Ball Valve" at bounding box center [397, 120] width 555 height 10
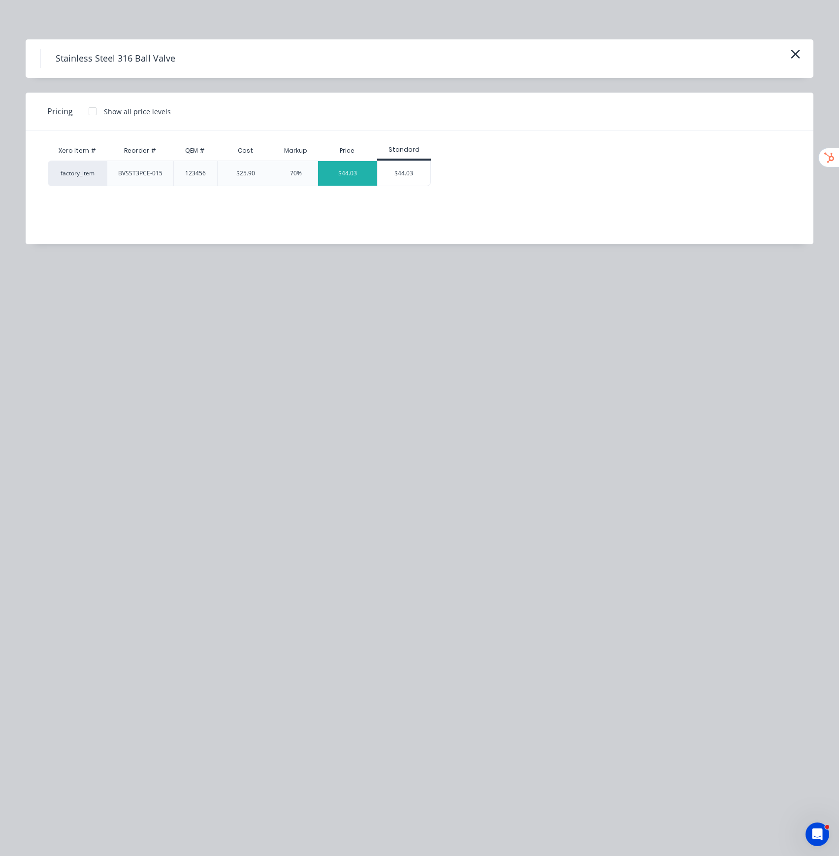
click at [367, 169] on div "$44.03" at bounding box center [348, 173] width 60 height 25
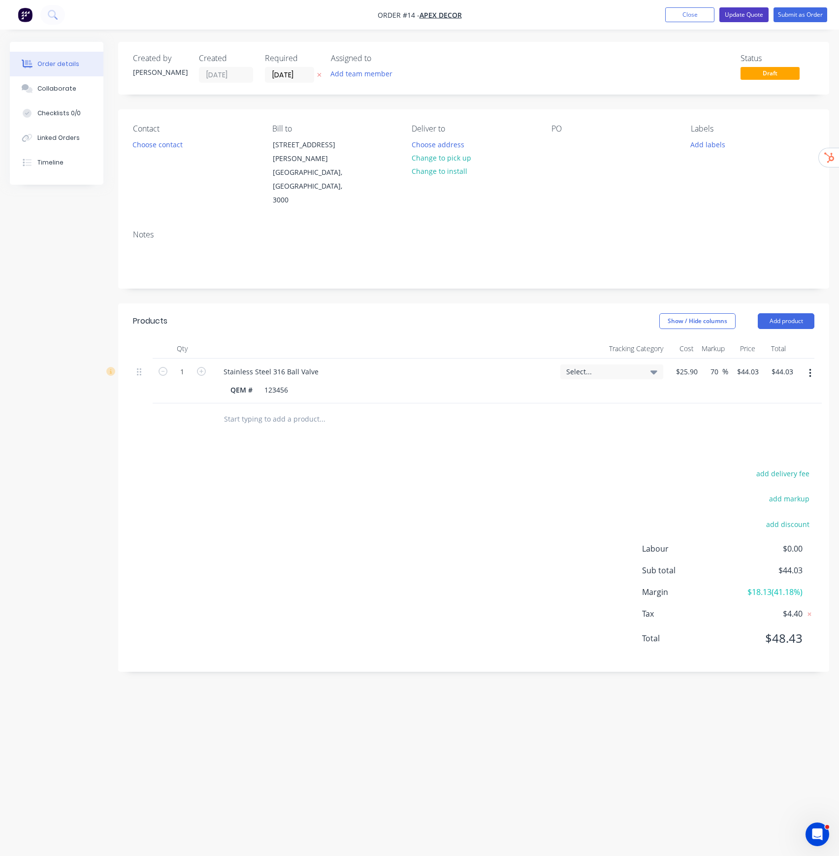
click at [753, 14] on button "Update Quote" at bounding box center [744, 14] width 49 height 15
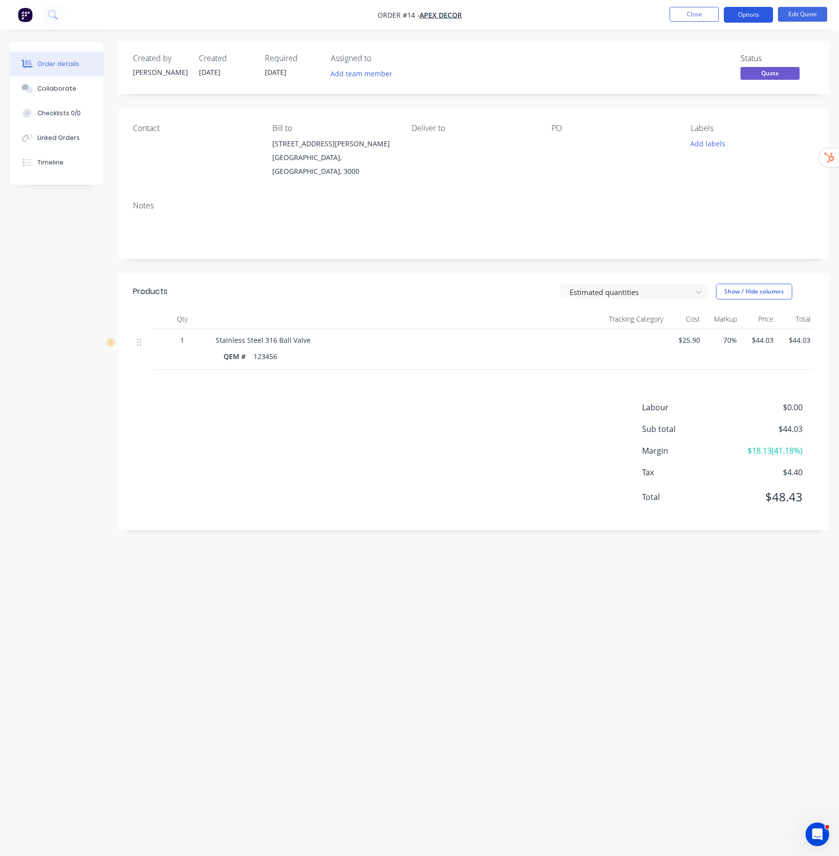
click at [741, 7] on button "Options" at bounding box center [748, 15] width 49 height 16
click at [722, 63] on div "Quote" at bounding box center [719, 60] width 91 height 14
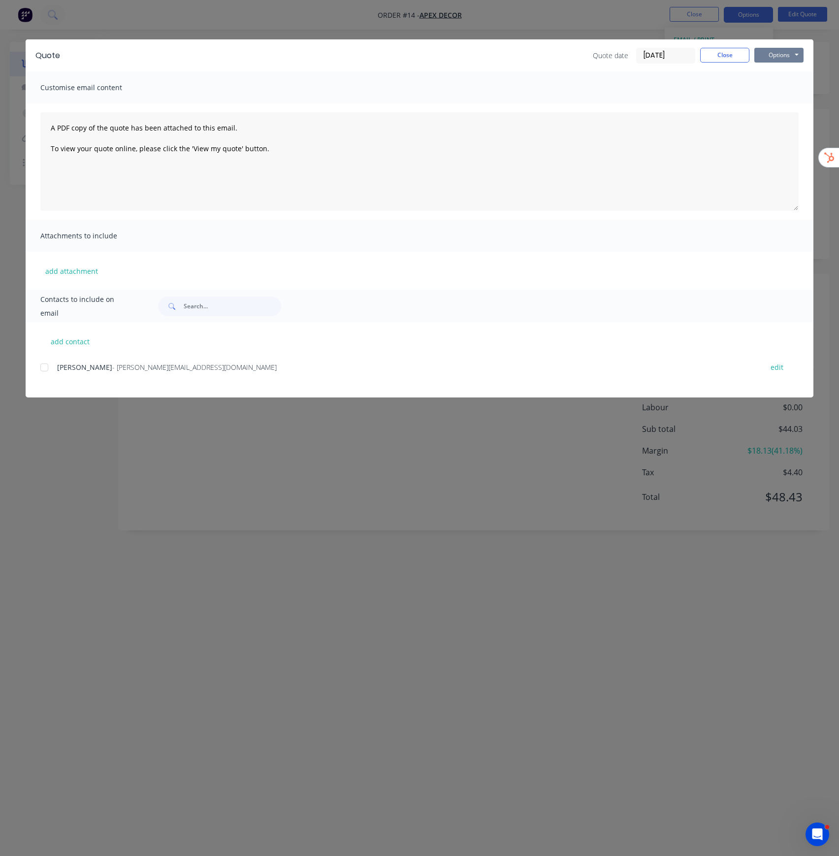
click at [770, 51] on button "Options" at bounding box center [779, 55] width 49 height 15
click at [766, 71] on button "Preview" at bounding box center [786, 73] width 63 height 16
click at [812, 436] on icon "Open Intercom Messenger" at bounding box center [816, 833] width 16 height 16
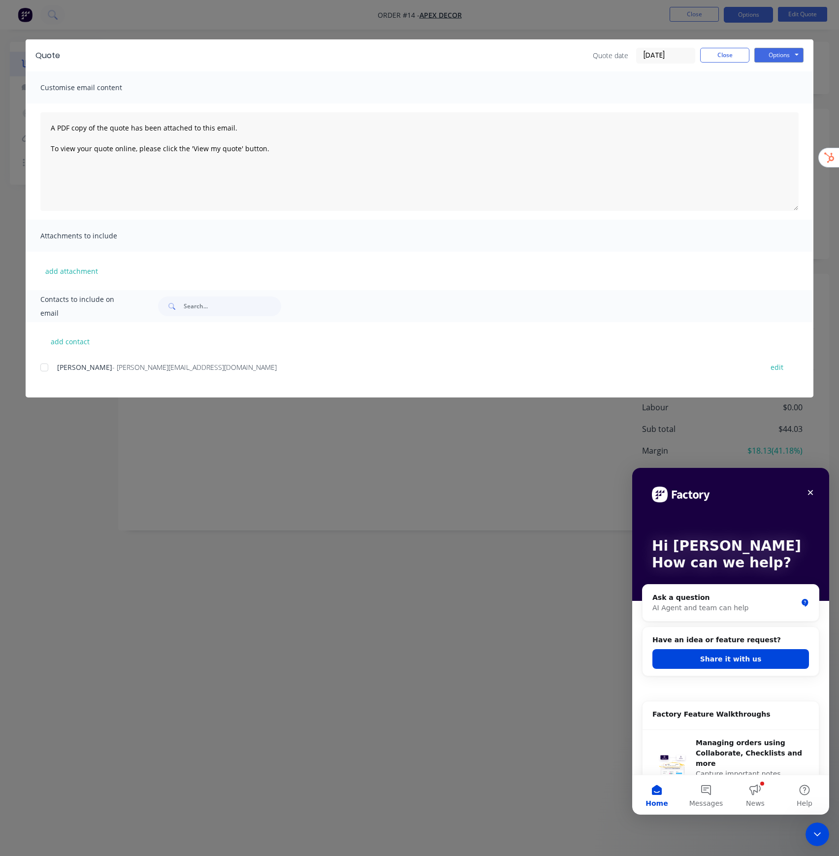
click at [760, 436] on button "Share it with us" at bounding box center [731, 659] width 157 height 20
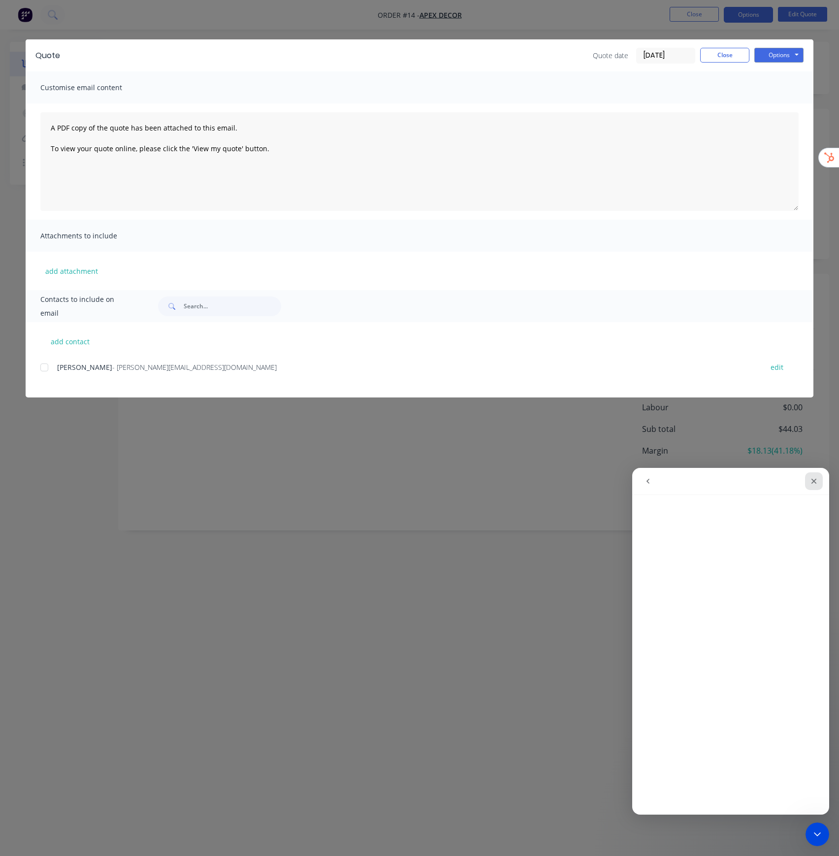
click at [817, 436] on div "Close" at bounding box center [814, 481] width 18 height 18
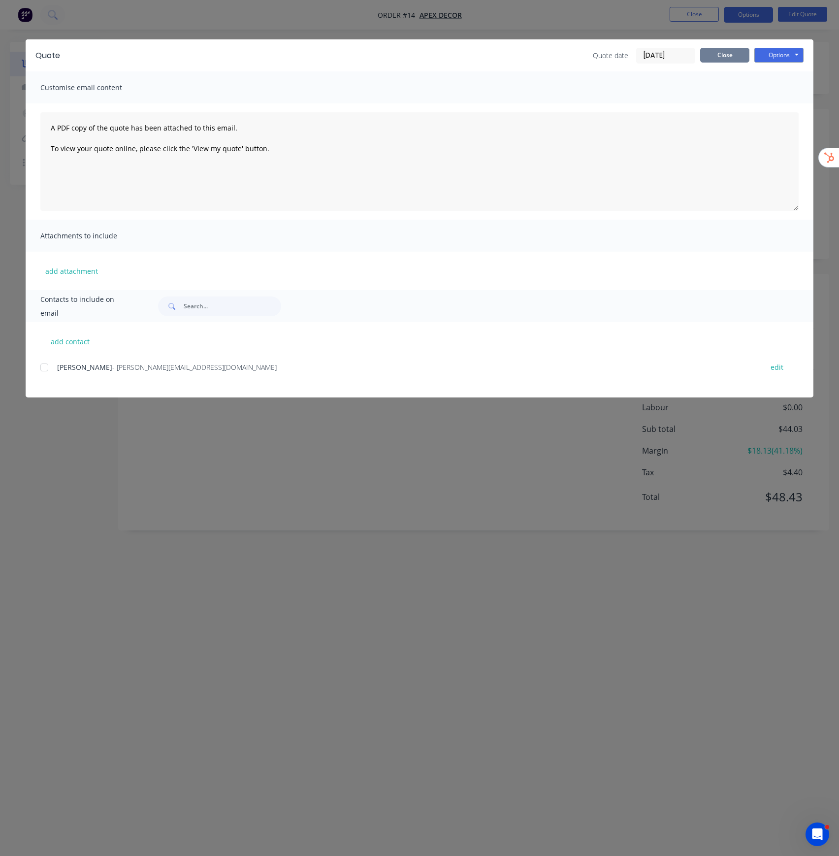
click at [726, 53] on button "Close" at bounding box center [725, 55] width 49 height 15
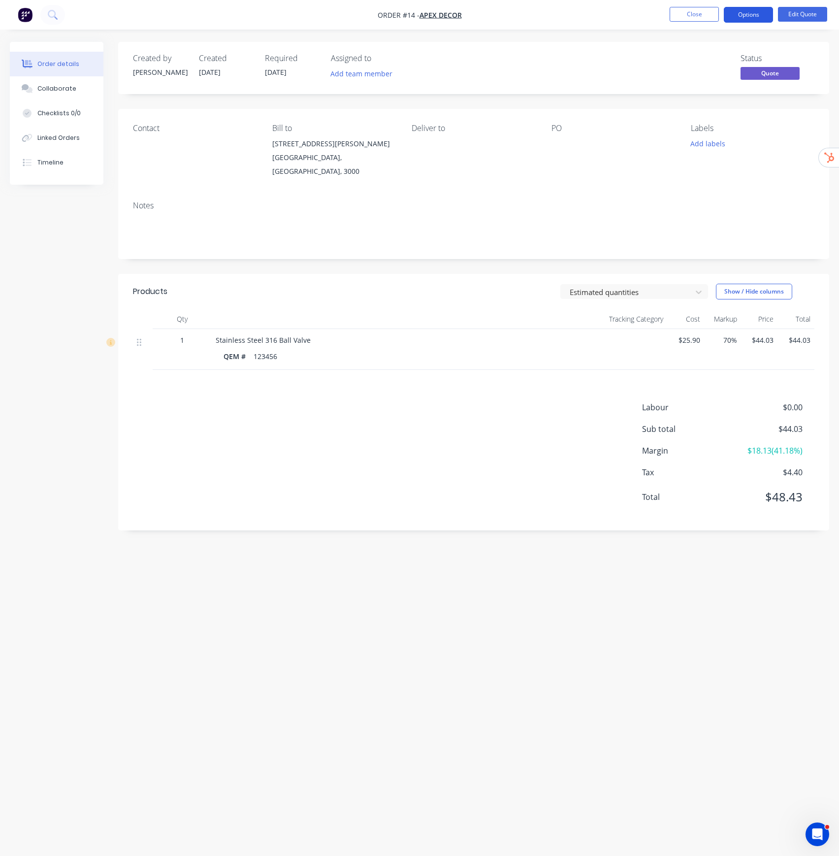
click at [759, 12] on button "Options" at bounding box center [748, 15] width 49 height 16
click at [710, 118] on div "Convert to Order" at bounding box center [719, 119] width 91 height 14
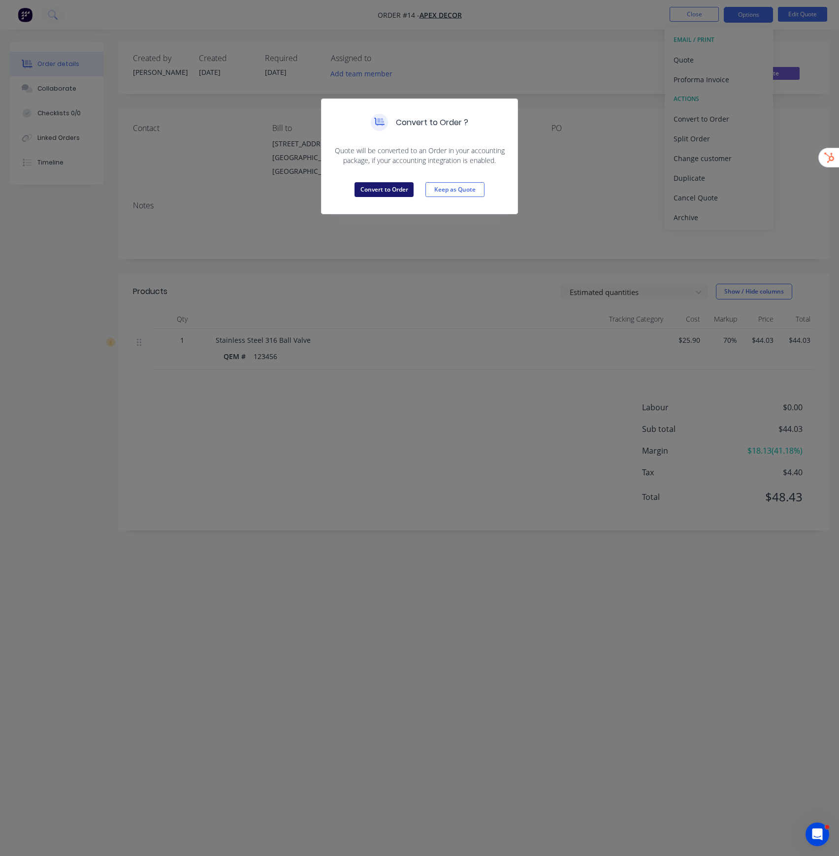
click at [393, 196] on button "Convert to Order" at bounding box center [384, 189] width 59 height 15
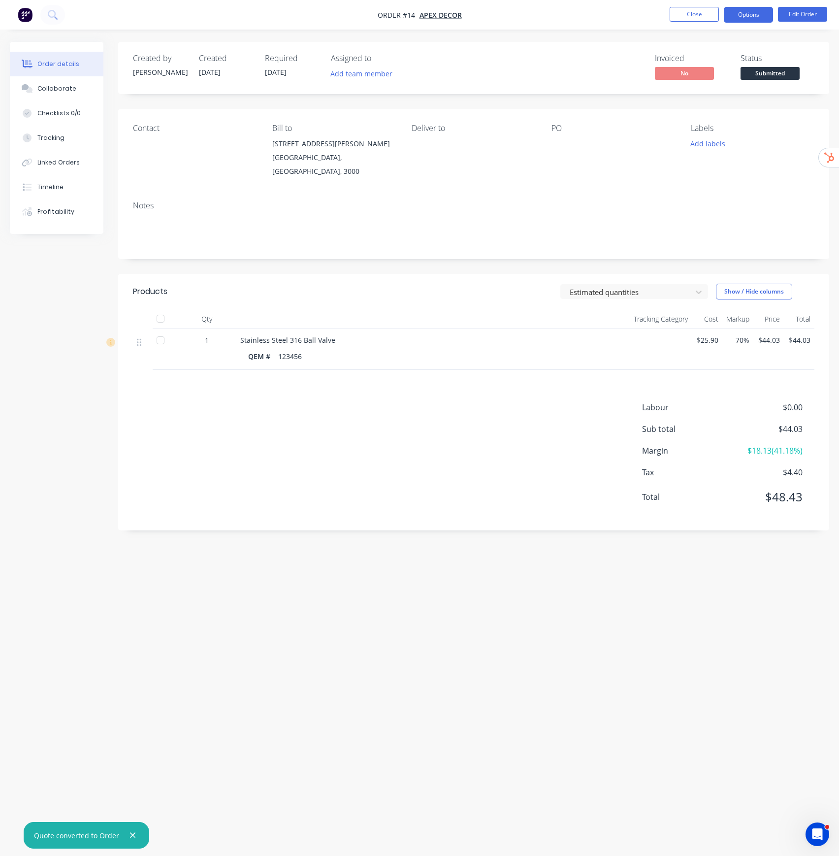
click at [746, 11] on button "Options" at bounding box center [748, 15] width 49 height 16
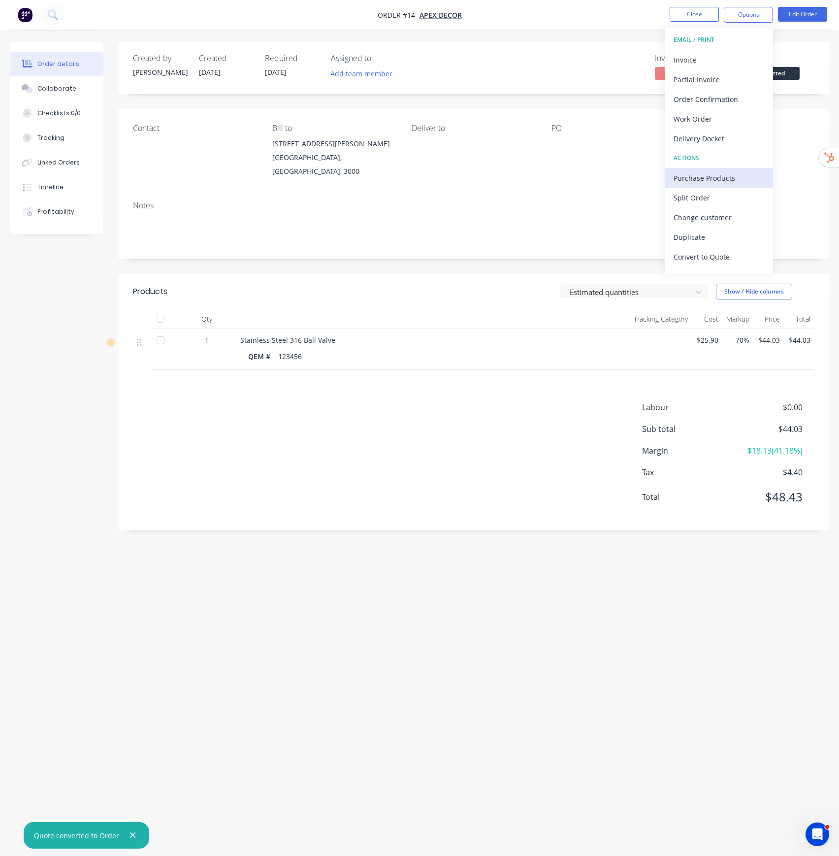
click at [713, 177] on div "Purchase Products" at bounding box center [719, 178] width 91 height 14
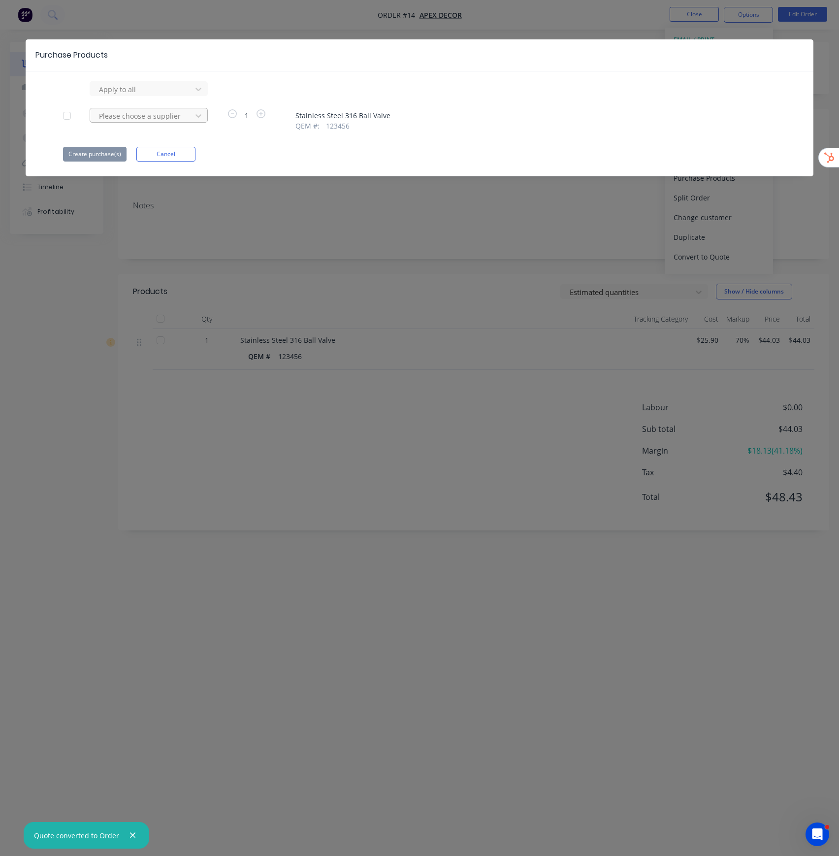
click at [186, 117] on div "Please choose a supplier" at bounding box center [142, 115] width 95 height 15
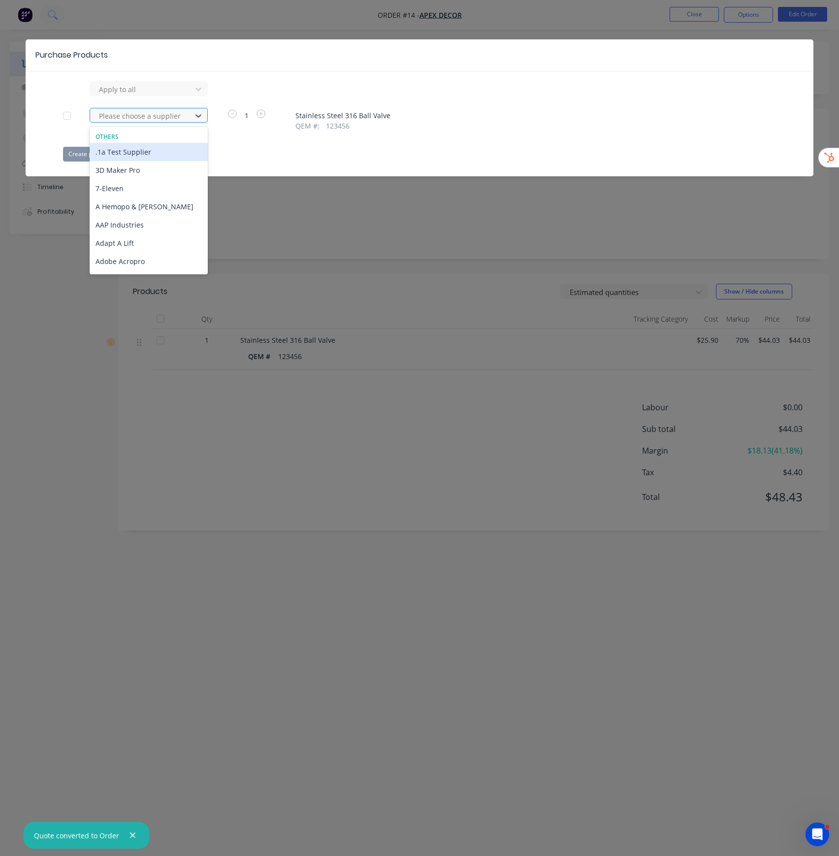
drag, startPoint x: 144, startPoint y: 148, endPoint x: 147, endPoint y: 119, distance: 29.7
click at [147, 119] on div at bounding box center [142, 116] width 89 height 12
click at [69, 117] on div at bounding box center [67, 116] width 20 height 20
click at [131, 140] on div "Others" at bounding box center [149, 137] width 118 height 9
click at [128, 155] on div ".1a Test Supplier" at bounding box center [149, 152] width 118 height 18
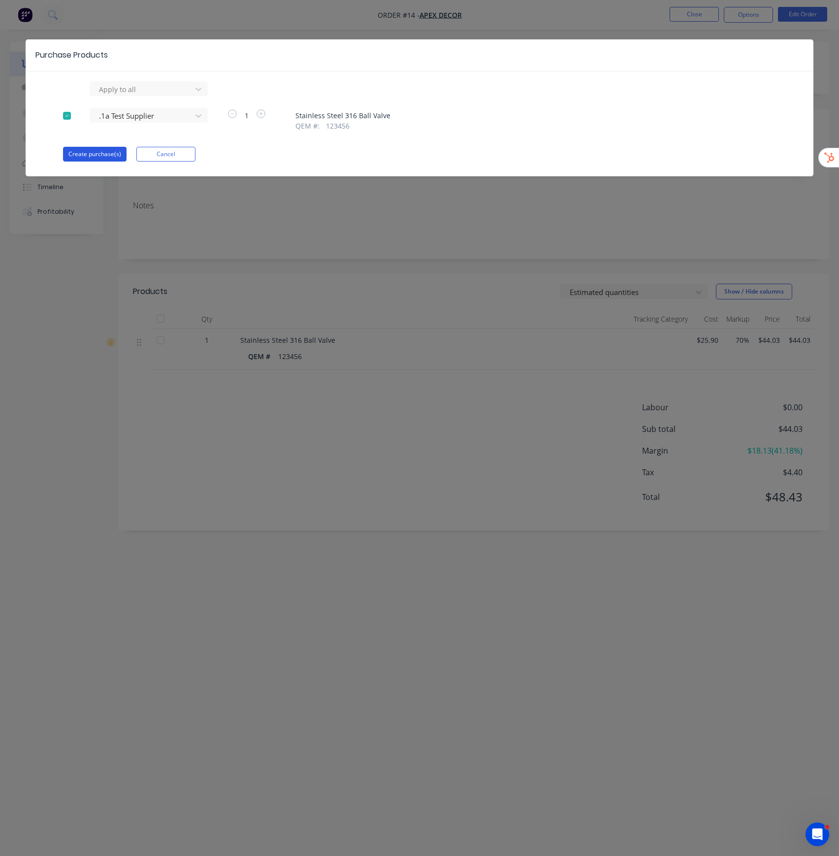
click at [107, 158] on button "Create purchase(s)" at bounding box center [95, 154] width 64 height 15
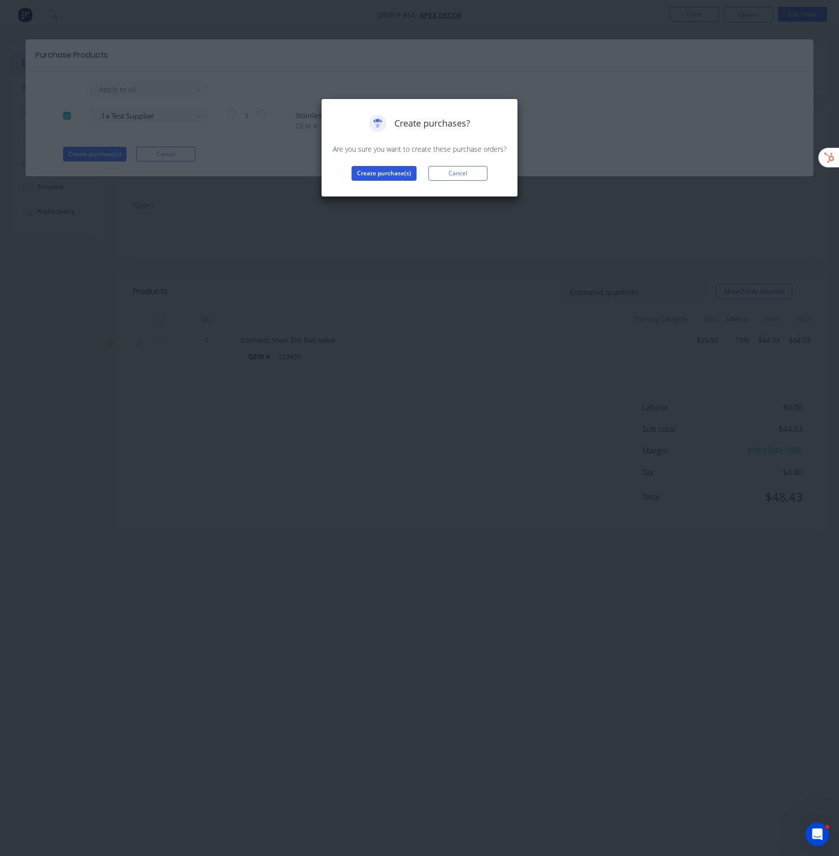
click at [383, 176] on button "Create purchase(s)" at bounding box center [384, 173] width 65 height 15
click at [369, 187] on button "View purchase(s)" at bounding box center [384, 189] width 59 height 15
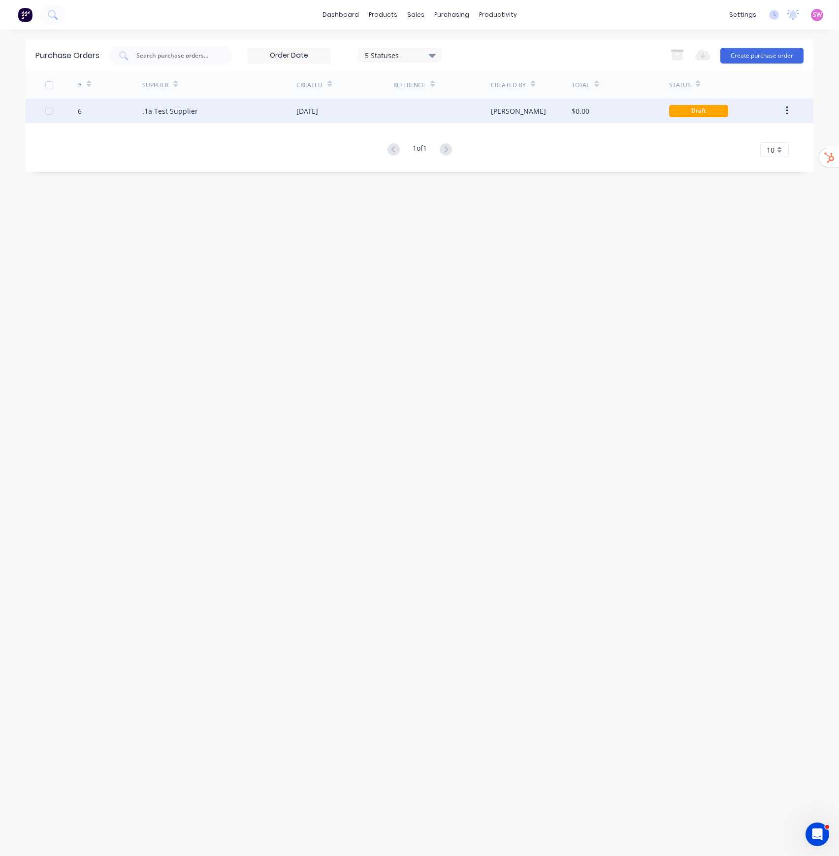
click at [237, 109] on div ".1a Test Supplier" at bounding box center [219, 111] width 154 height 25
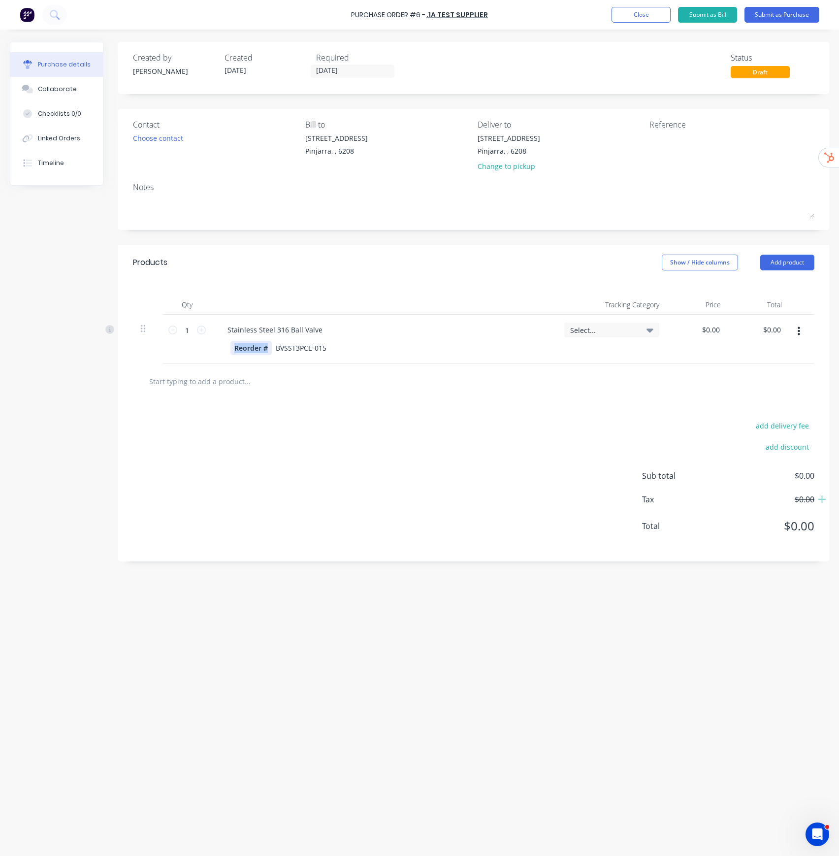
drag, startPoint x: 236, startPoint y: 347, endPoint x: 334, endPoint y: 353, distance: 97.8
click at [334, 353] on div "Reorder # BVSST3PCE-015" at bounding box center [382, 348] width 303 height 14
click at [377, 419] on div "add delivery fee add discount Sub total $0.00 Tax $0.00 Total $0.00" at bounding box center [473, 481] width 711 height 162
click at [773, 12] on button "Submit as Purchase" at bounding box center [782, 15] width 75 height 16
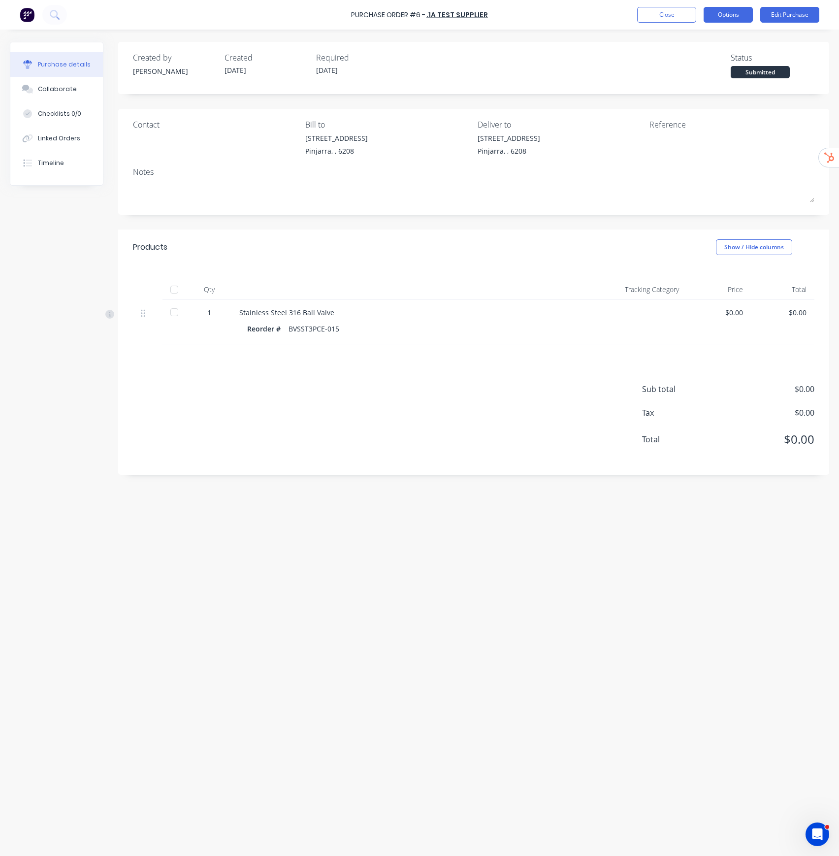
click at [726, 13] on button "Options" at bounding box center [728, 15] width 49 height 16
click at [711, 41] on div "Print / Email" at bounding box center [707, 40] width 76 height 14
click at [699, 77] on div "Without pricing" at bounding box center [707, 79] width 76 height 14
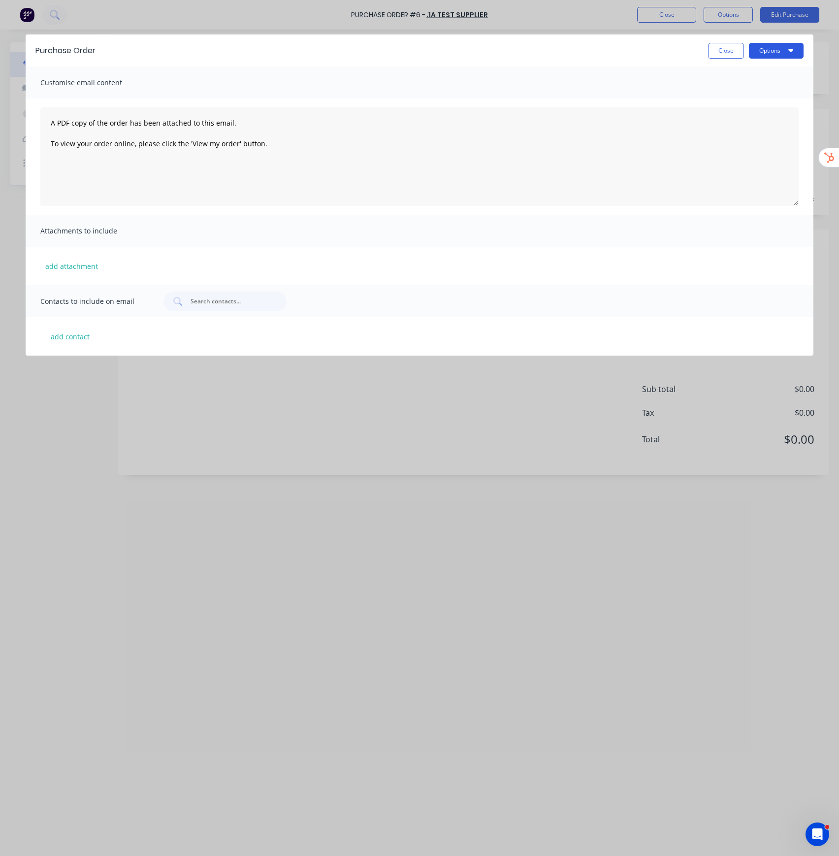
click at [750, 49] on button "Options" at bounding box center [776, 51] width 55 height 16
click at [753, 75] on div "Preview" at bounding box center [757, 75] width 76 height 14
click at [725, 57] on button "Close" at bounding box center [726, 51] width 36 height 16
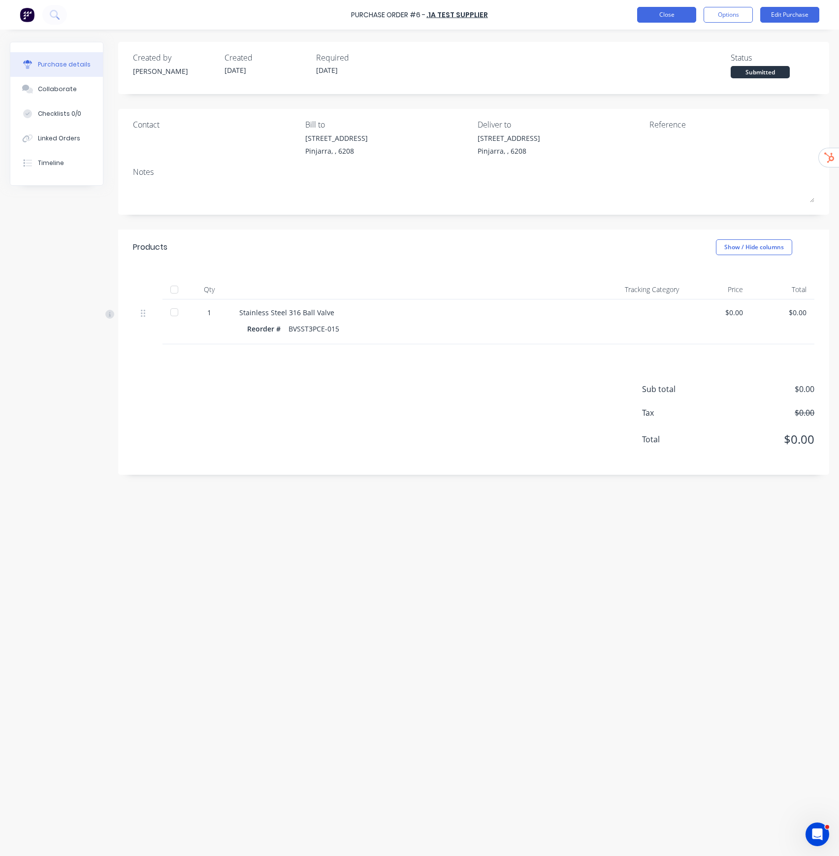
click at [661, 13] on button "Close" at bounding box center [666, 15] width 59 height 16
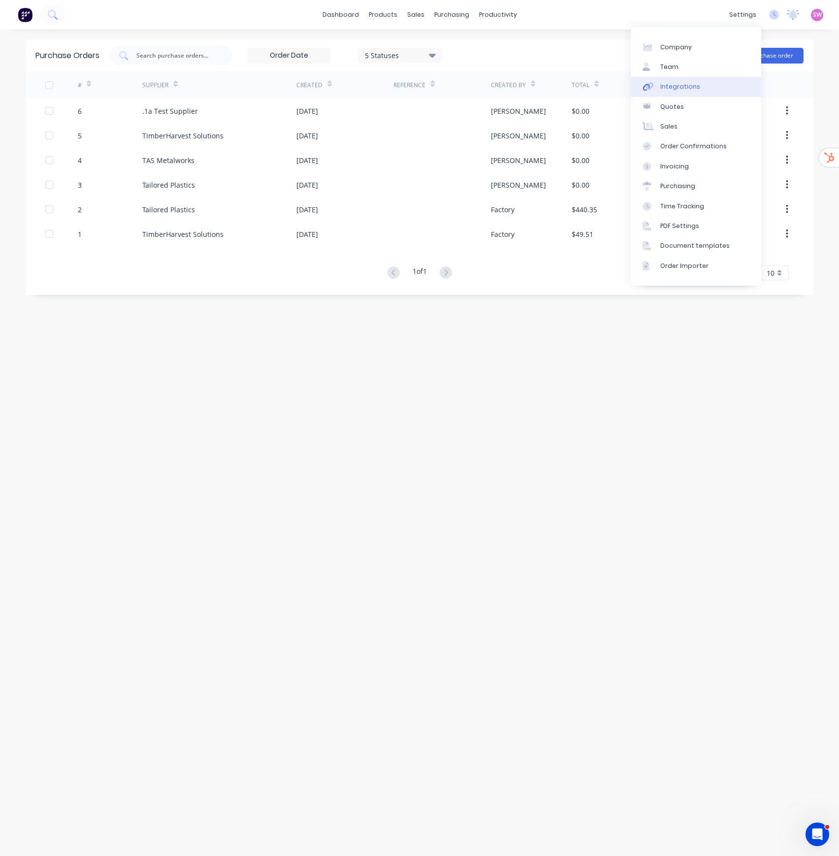
click at [688, 90] on div "Integrations" at bounding box center [681, 86] width 40 height 9
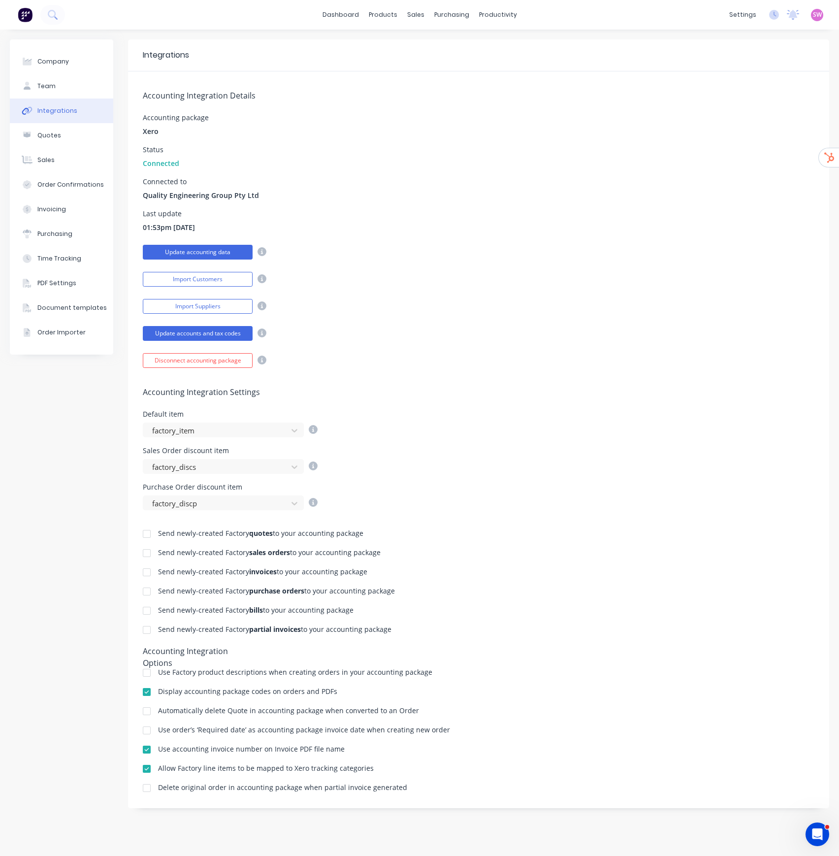
click at [207, 252] on button "Update accounting data" at bounding box center [198, 252] width 110 height 15
click at [403, 41] on link "Product Catalogue" at bounding box center [432, 47] width 131 height 20
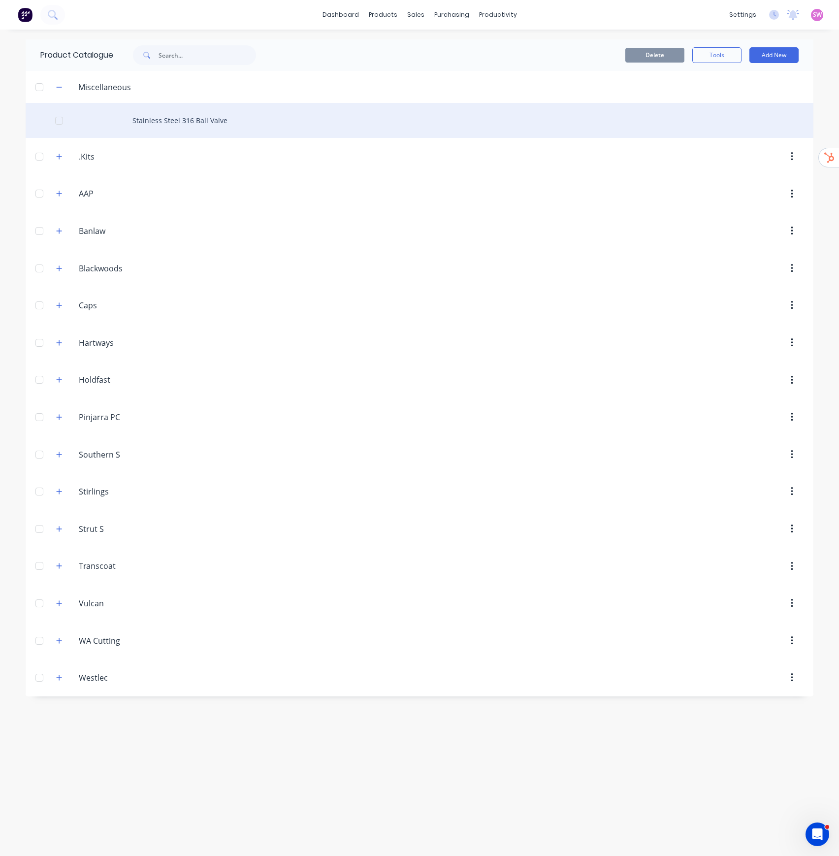
click at [176, 113] on div "Stainless Steel 316 Ball Valve" at bounding box center [420, 120] width 788 height 35
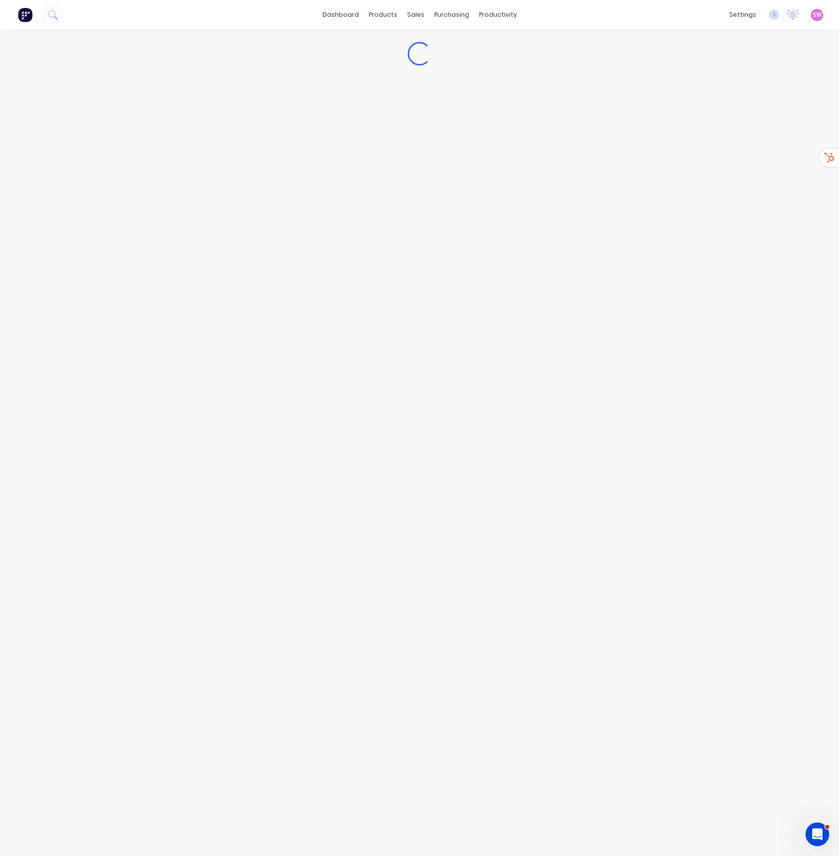
type textarea "x"
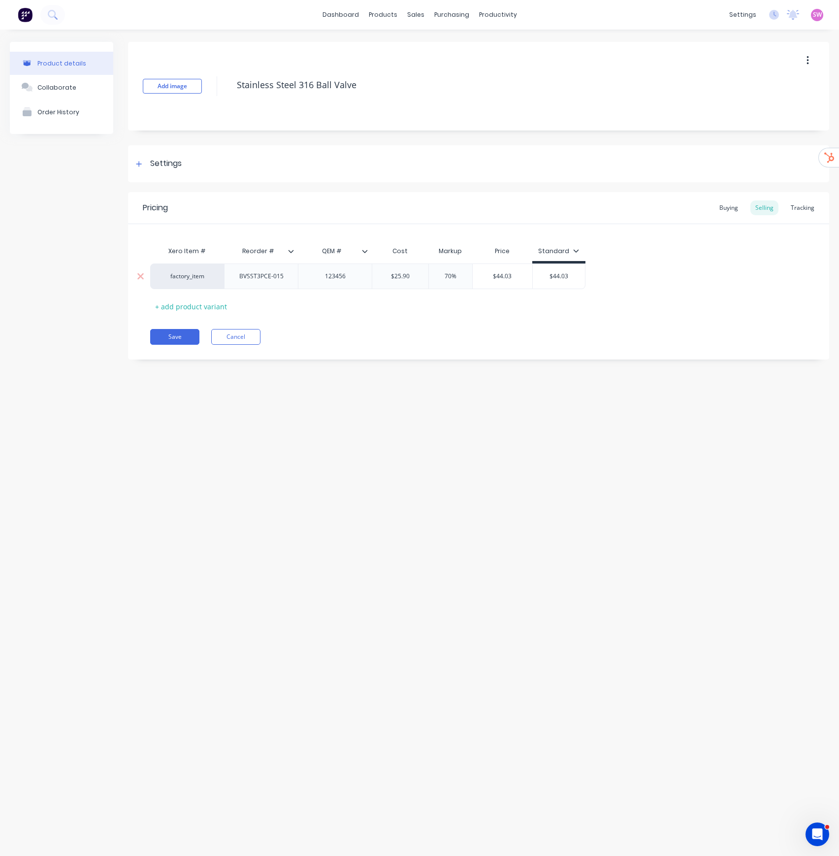
click at [176, 274] on div "factory_item" at bounding box center [187, 276] width 54 height 9
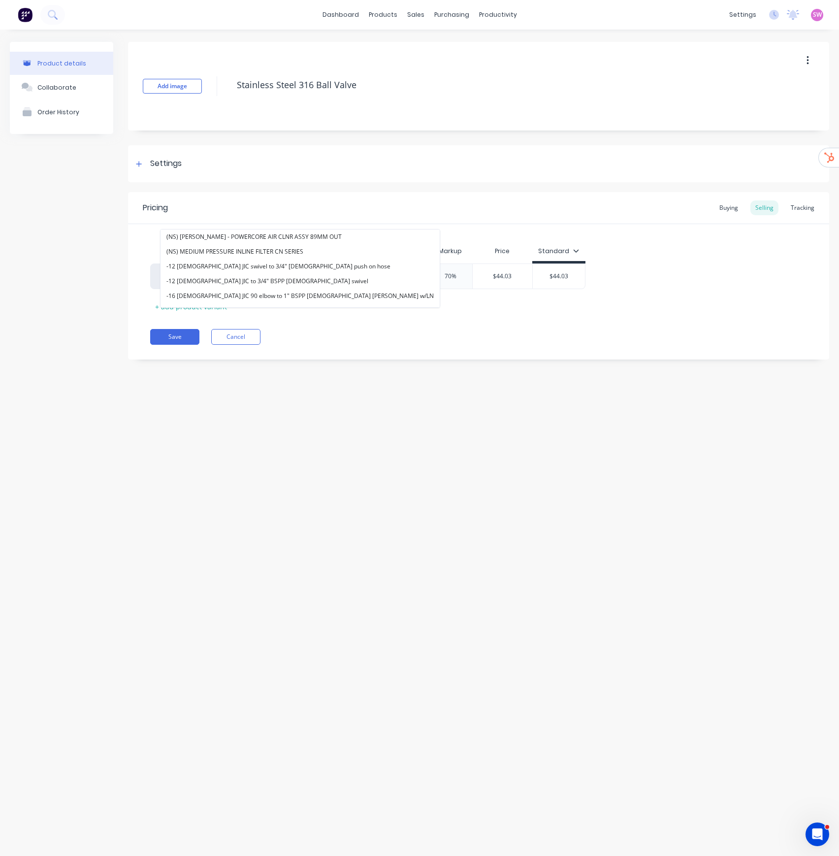
paste input "BVSST3PCE-015"
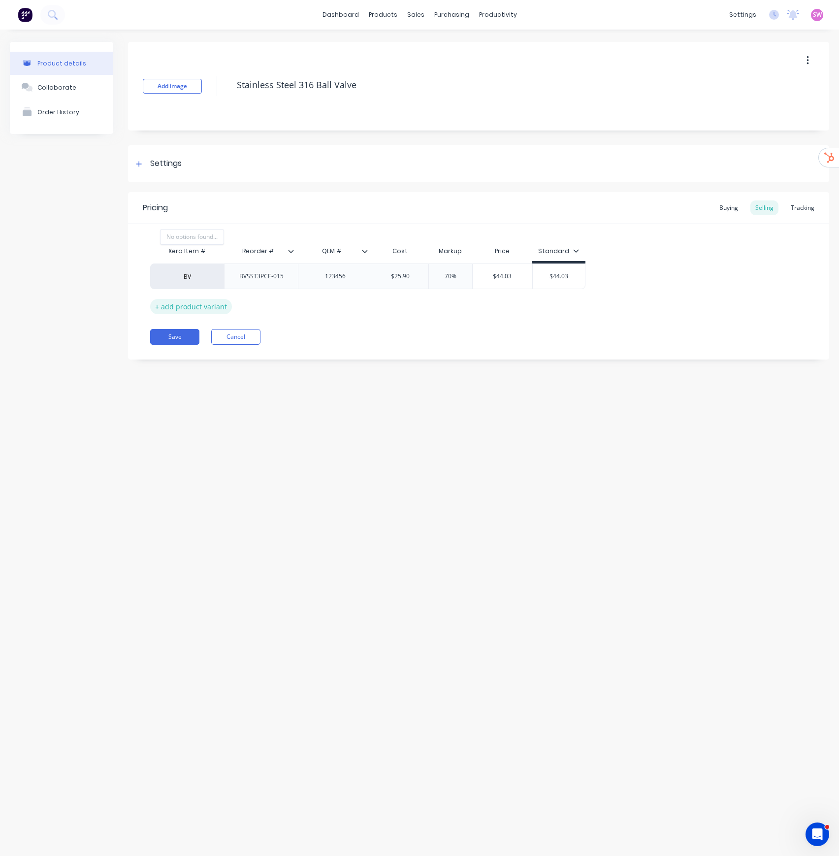
type input "B"
type input "stainless steel 316 ball"
click at [208, 302] on button "Stainless Steel 316 Ball Valve" at bounding box center [207, 300] width 92 height 15
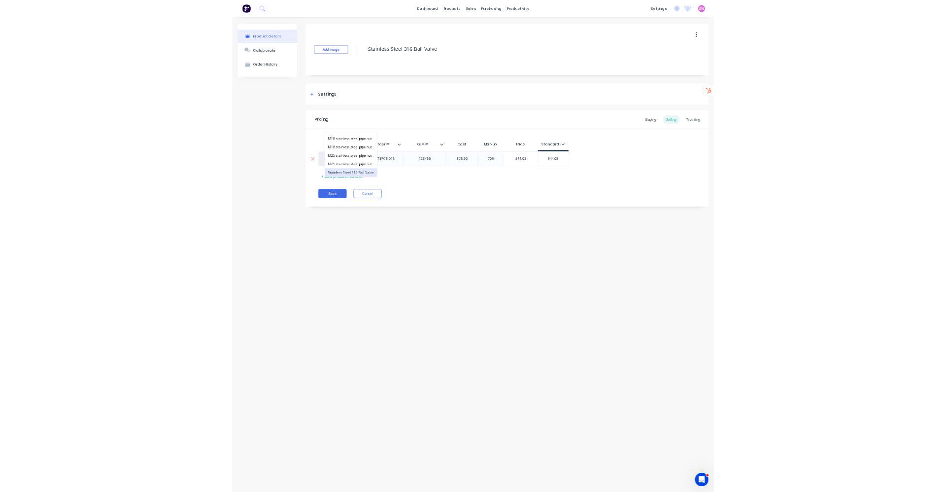
scroll to position [0, 0]
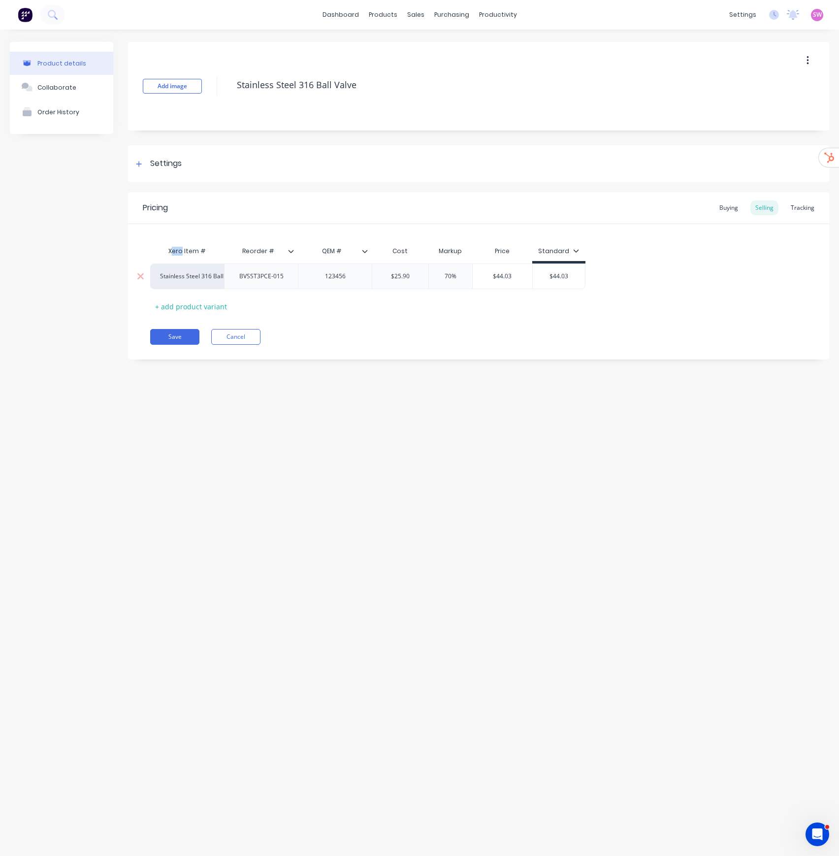
drag, startPoint x: 173, startPoint y: 249, endPoint x: 184, endPoint y: 247, distance: 10.6
click at [184, 247] on div "Xero Item #" at bounding box center [187, 251] width 74 height 20
drag, startPoint x: 450, startPoint y: 428, endPoint x: 438, endPoint y: 429, distance: 11.8
click at [450, 428] on div "Product details Collaborate Order History Add image Stainless Steel 316 Ball Va…" at bounding box center [419, 433] width 839 height 807
click at [241, 333] on button "Cancel" at bounding box center [235, 337] width 49 height 16
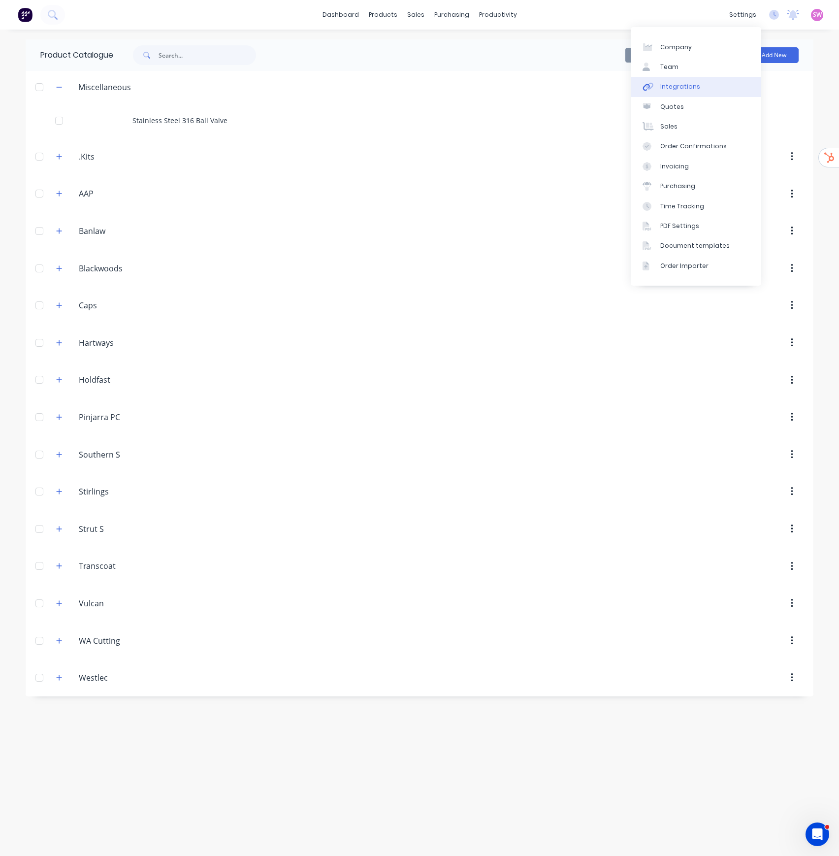
click at [689, 83] on div "Integrations" at bounding box center [681, 86] width 40 height 9
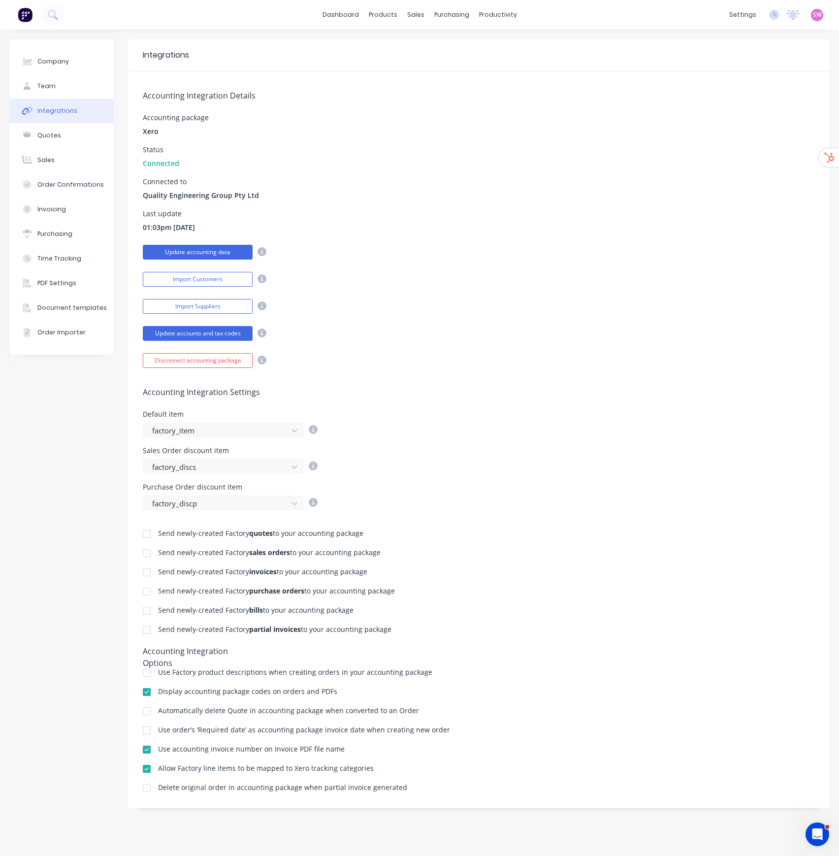
click at [232, 253] on button "Update accounting data" at bounding box center [198, 252] width 110 height 15
click at [406, 44] on div "Product Catalogue" at bounding box center [426, 47] width 61 height 9
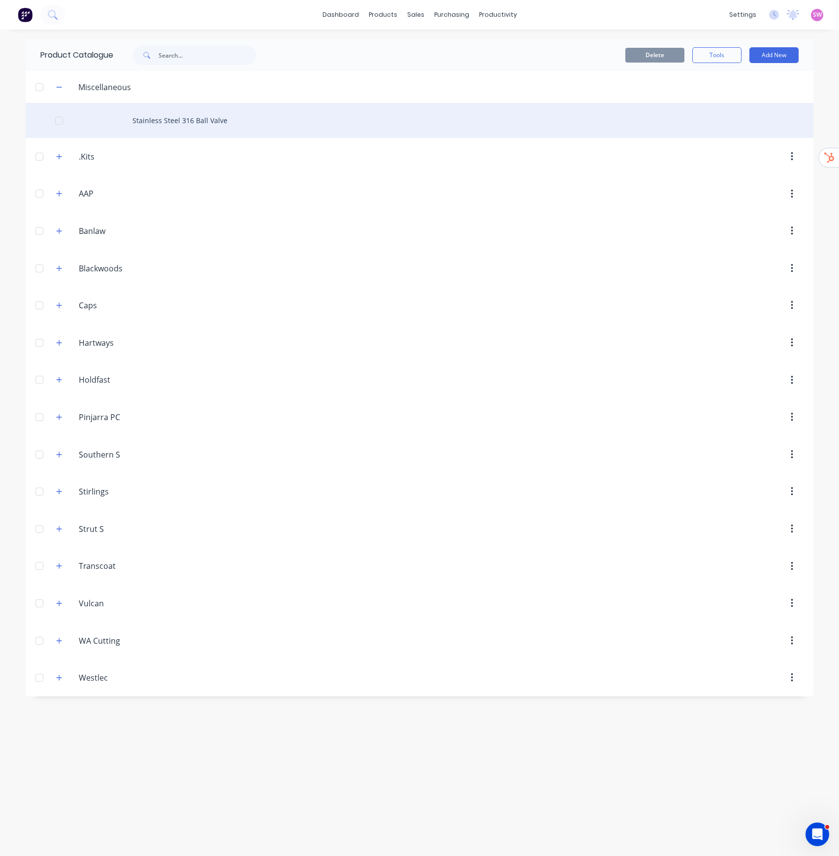
click at [201, 118] on div "Stainless Steel 316 Ball Valve" at bounding box center [420, 120] width 788 height 35
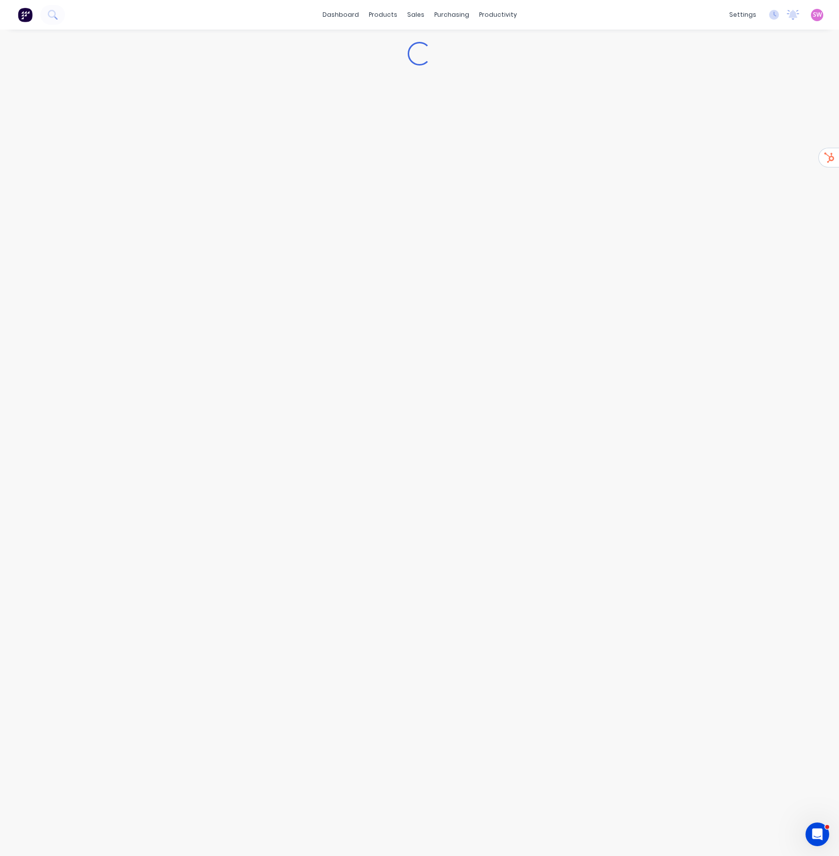
type textarea "x"
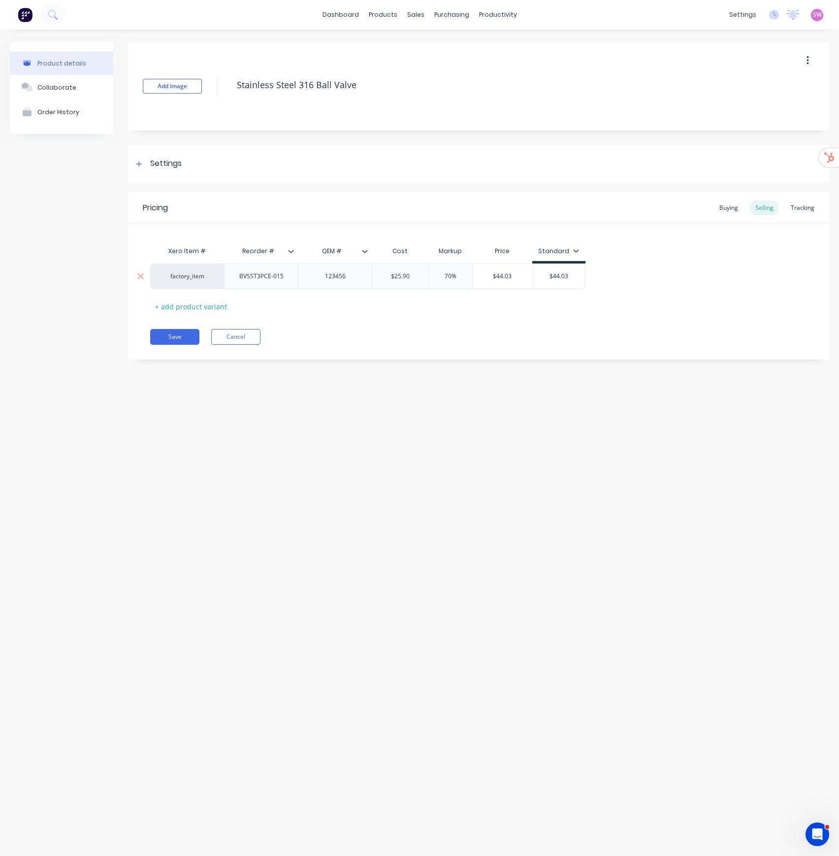
click at [203, 277] on div "factory_item" at bounding box center [187, 276] width 54 height 9
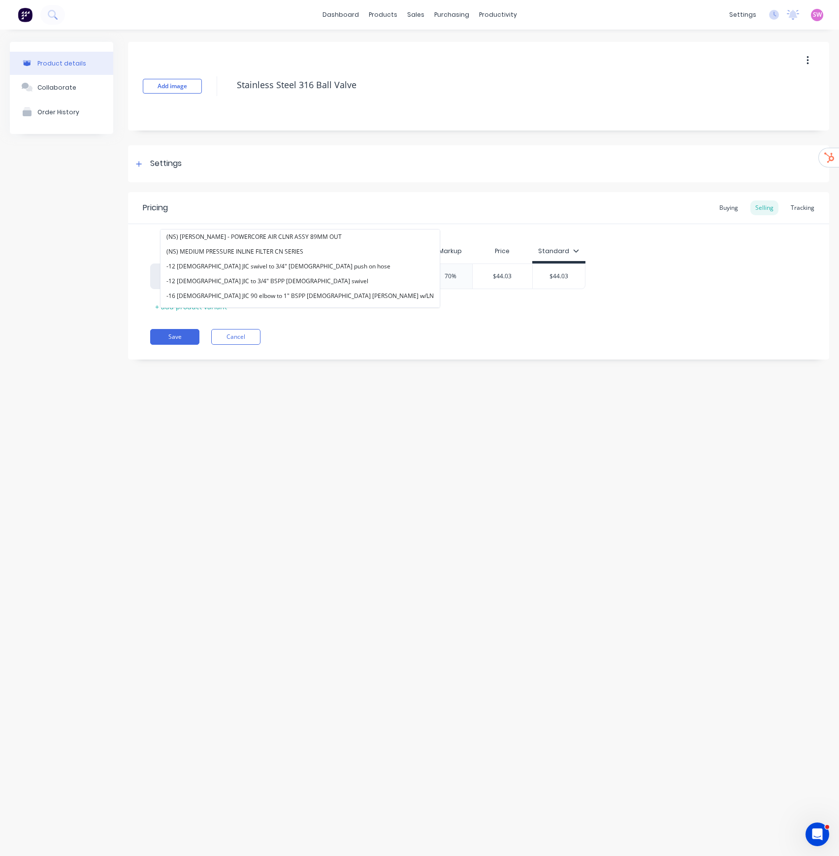
paste input "BVSST3PCE-015"
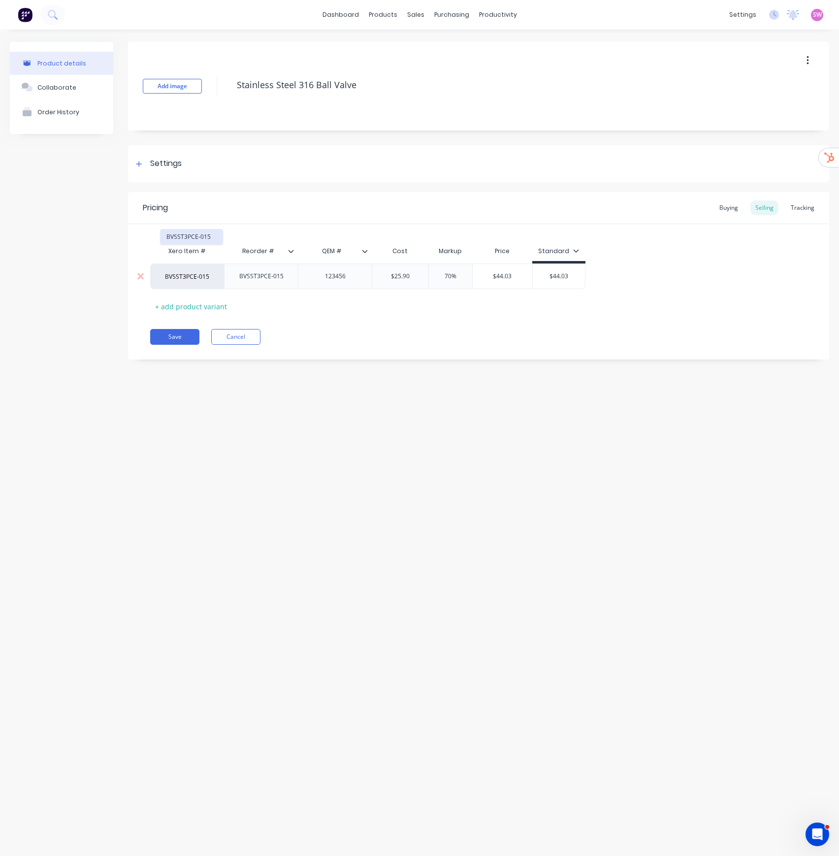
type input "BVSST3PCE-015"
click at [198, 239] on button "BVSST3PCE-015" at bounding box center [192, 237] width 62 height 15
click at [196, 277] on div "BVSST3PCE-015" at bounding box center [187, 276] width 54 height 9
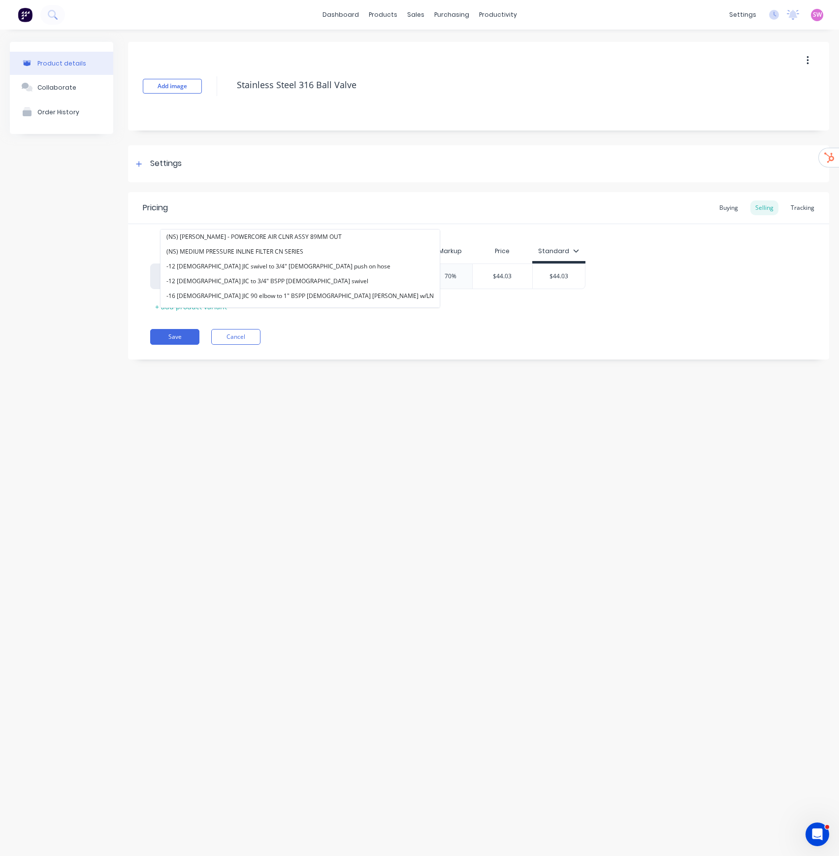
click at [339, 436] on div "Product details Collaborate Order History Add image Stainless Steel 316 Ball Va…" at bounding box center [419, 433] width 839 height 807
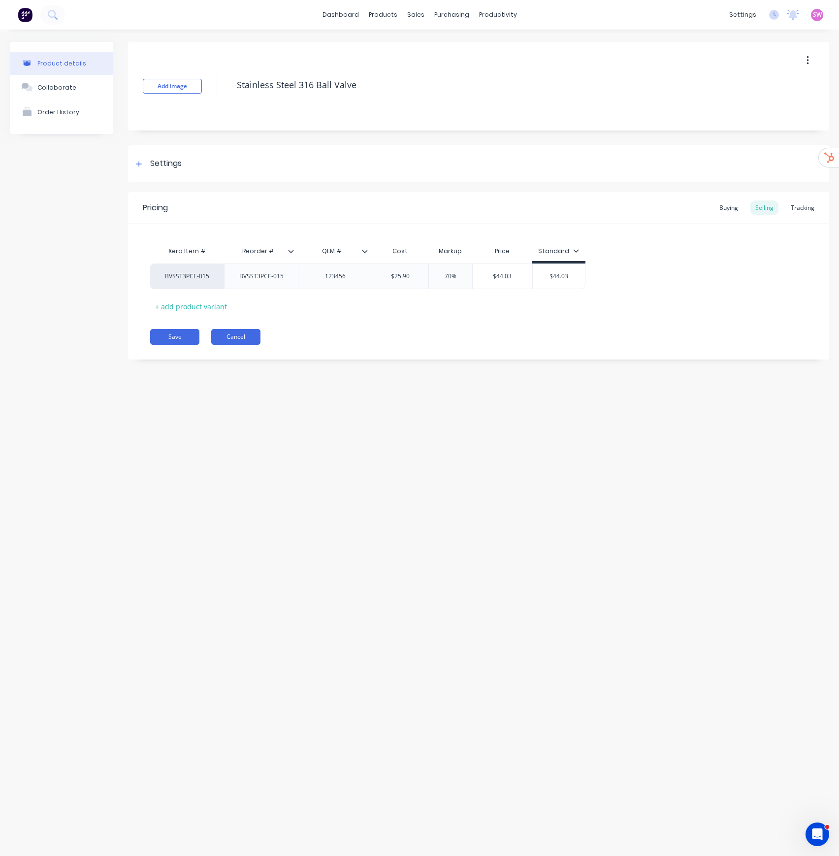
click at [241, 341] on button "Cancel" at bounding box center [235, 337] width 49 height 16
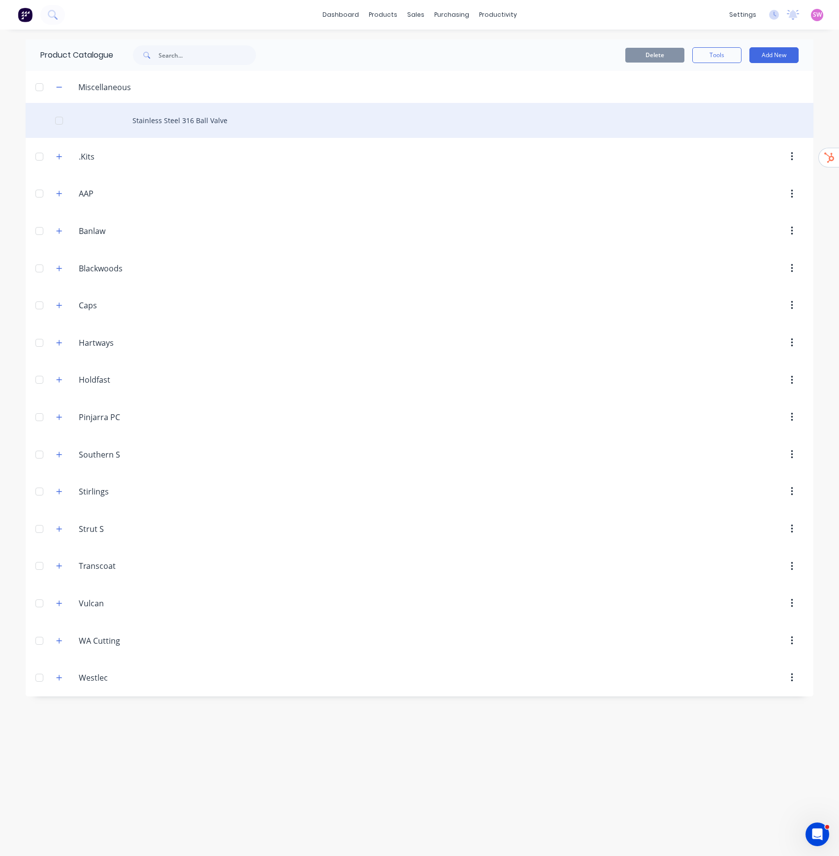
click at [197, 111] on div "Stainless Steel 316 Ball Valve" at bounding box center [420, 120] width 788 height 35
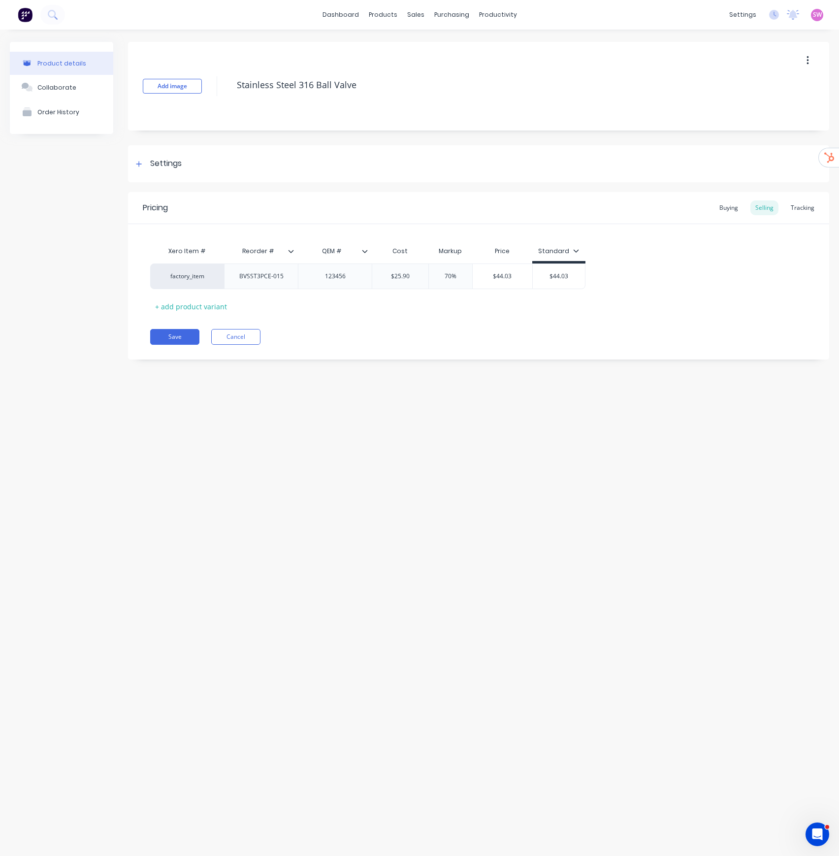
type textarea "x"
click at [209, 278] on div "factory_item" at bounding box center [187, 276] width 54 height 9
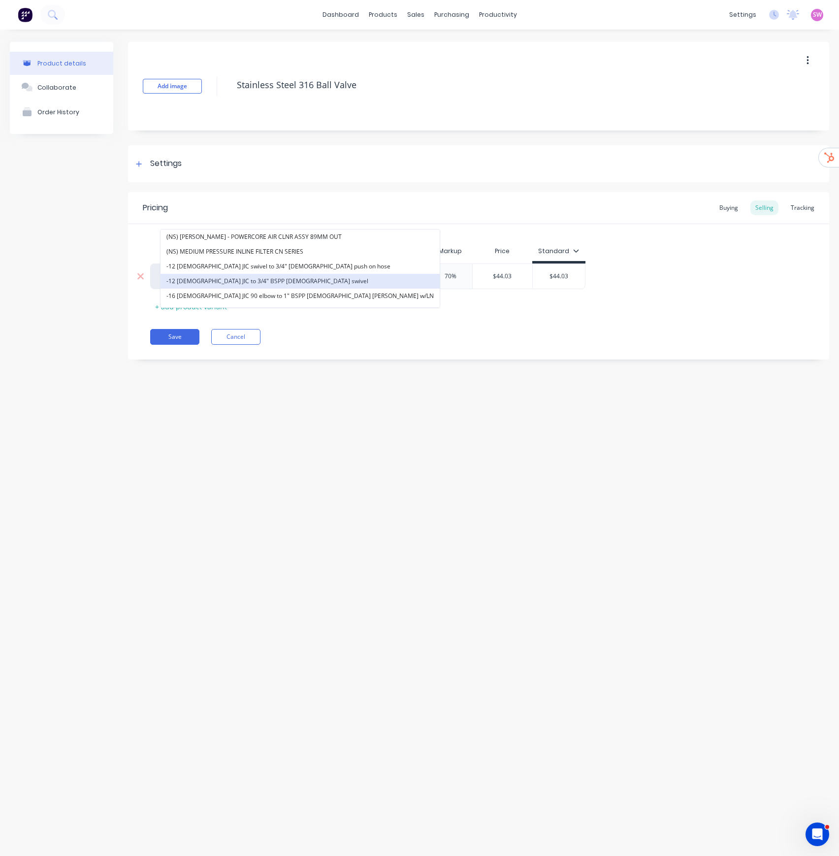
paste input "BVSST3PCE-015"
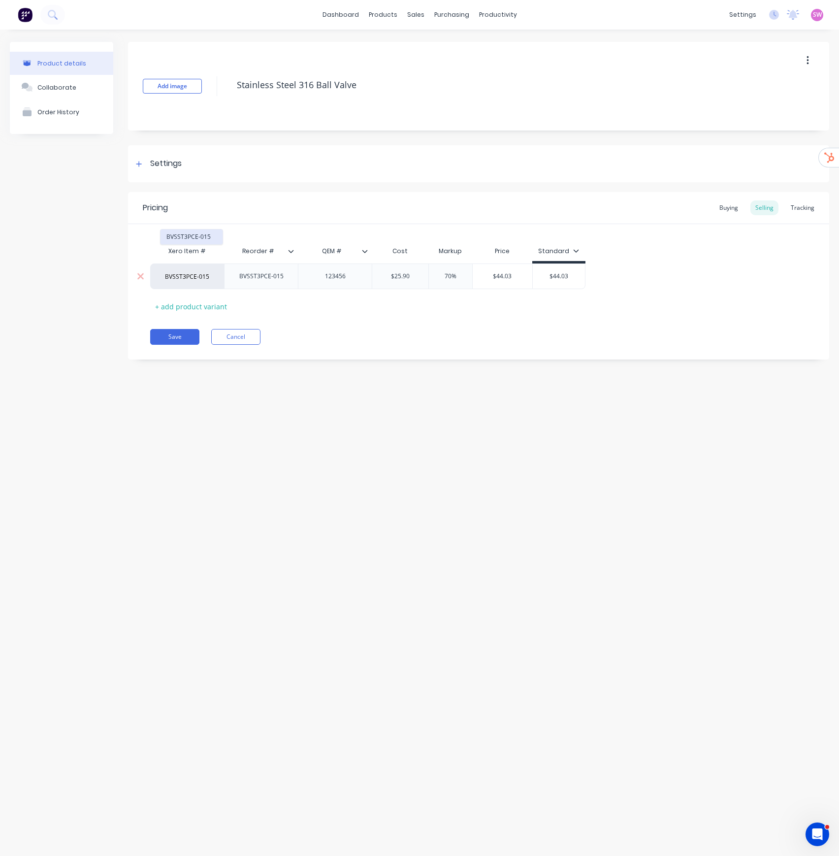
type input "BVSST3PCE-015"
click at [188, 240] on button "BVSST3PCE-015" at bounding box center [192, 237] width 62 height 15
click at [502, 436] on div "Product details Collaborate Order History Add image Stainless Steel 316 Ball Va…" at bounding box center [419, 433] width 839 height 807
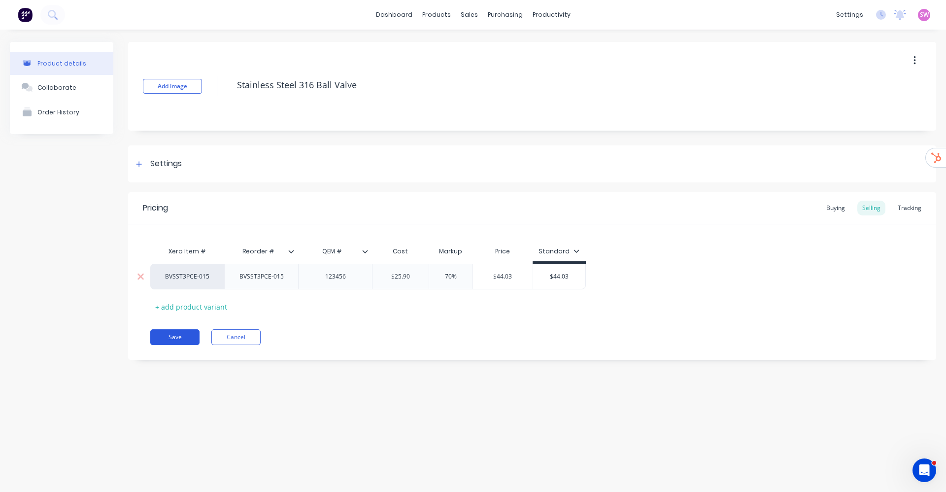
click at [180, 336] on button "Save" at bounding box center [174, 337] width 49 height 16
type textarea "x"
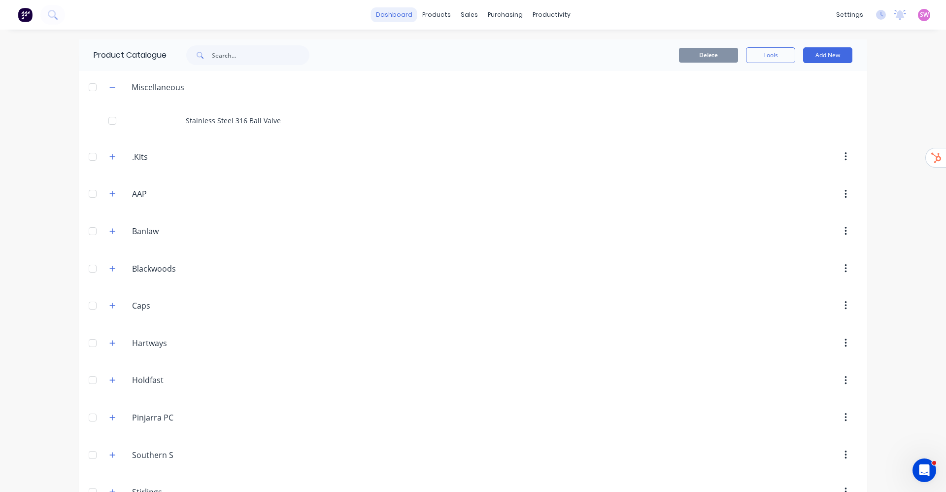
click at [391, 9] on link "dashboard" at bounding box center [394, 14] width 46 height 15
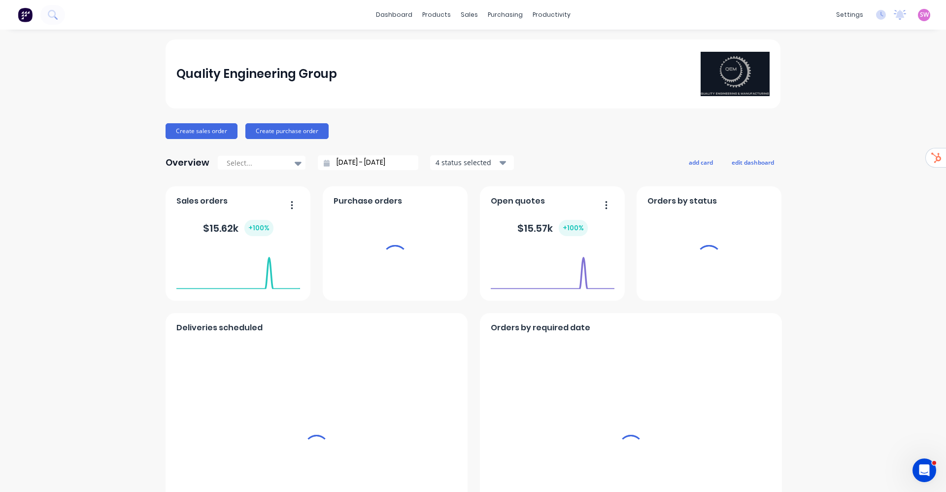
drag, startPoint x: 216, startPoint y: 77, endPoint x: 182, endPoint y: 75, distance: 34.1
click at [183, 75] on div "Quality Engineering Group" at bounding box center [256, 74] width 161 height 20
click at [168, 75] on div "Quality Engineering Group" at bounding box center [473, 73] width 615 height 69
drag, startPoint x: 235, startPoint y: 72, endPoint x: 344, endPoint y: 73, distance: 108.9
click at [344, 73] on div "Quality Engineering Group" at bounding box center [473, 74] width 594 height 44
